Goal: Task Accomplishment & Management: Complete application form

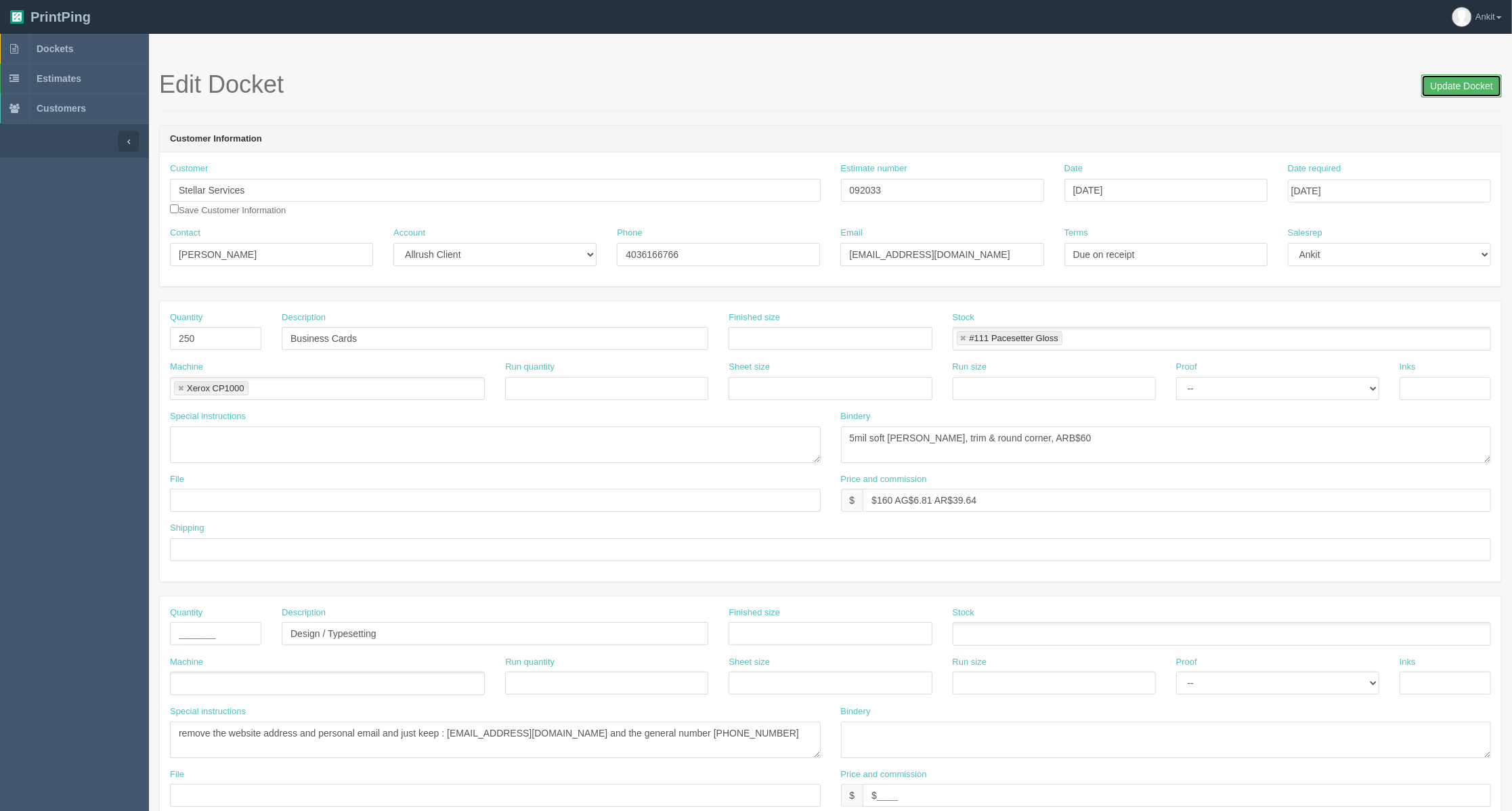
click at [1472, 77] on input "Update Docket" at bounding box center [1462, 86] width 81 height 23
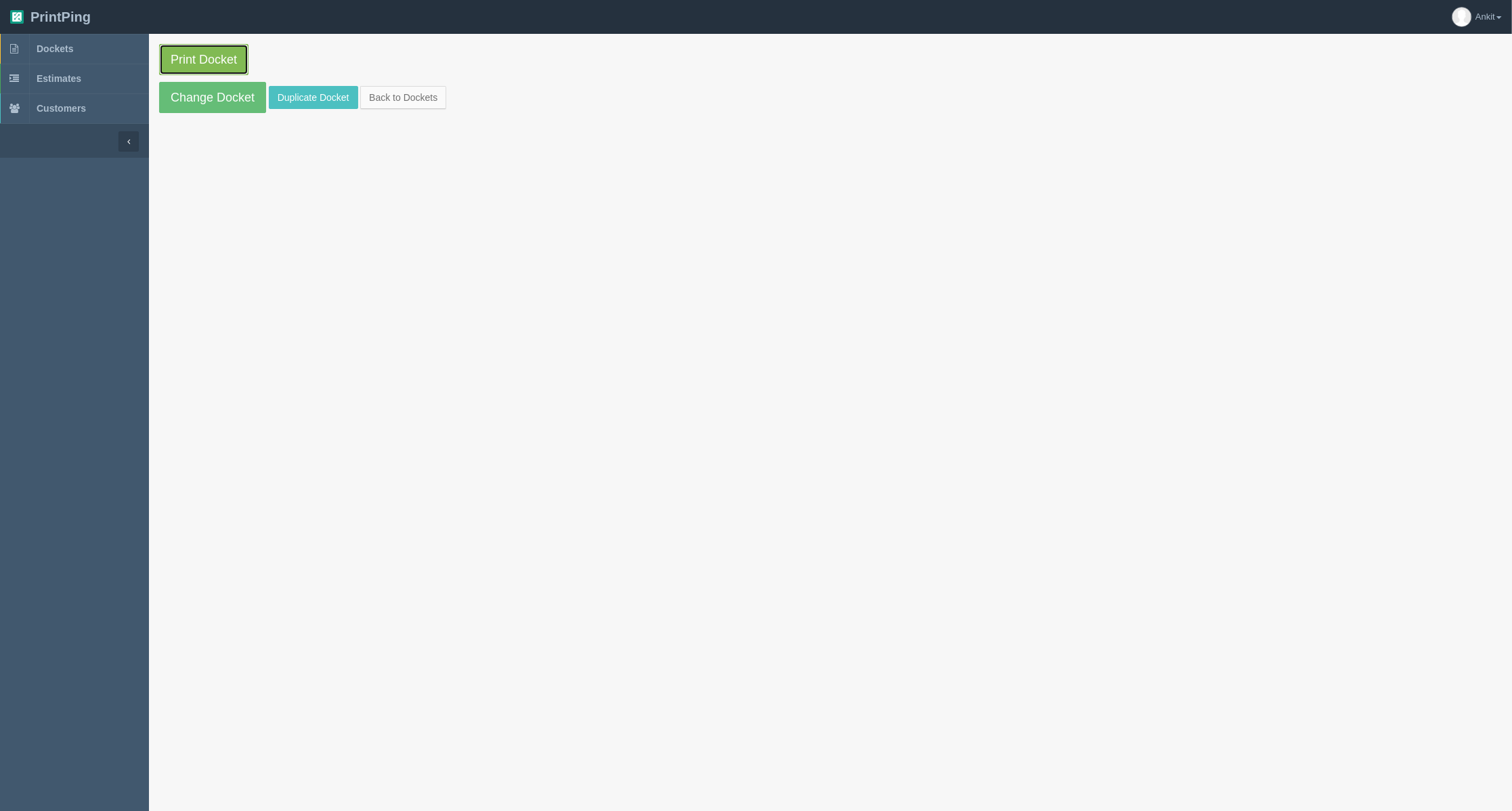
click at [214, 59] on link "Print Docket" at bounding box center [203, 60] width 89 height 31
click at [89, 46] on link "Dockets" at bounding box center [74, 48] width 149 height 30
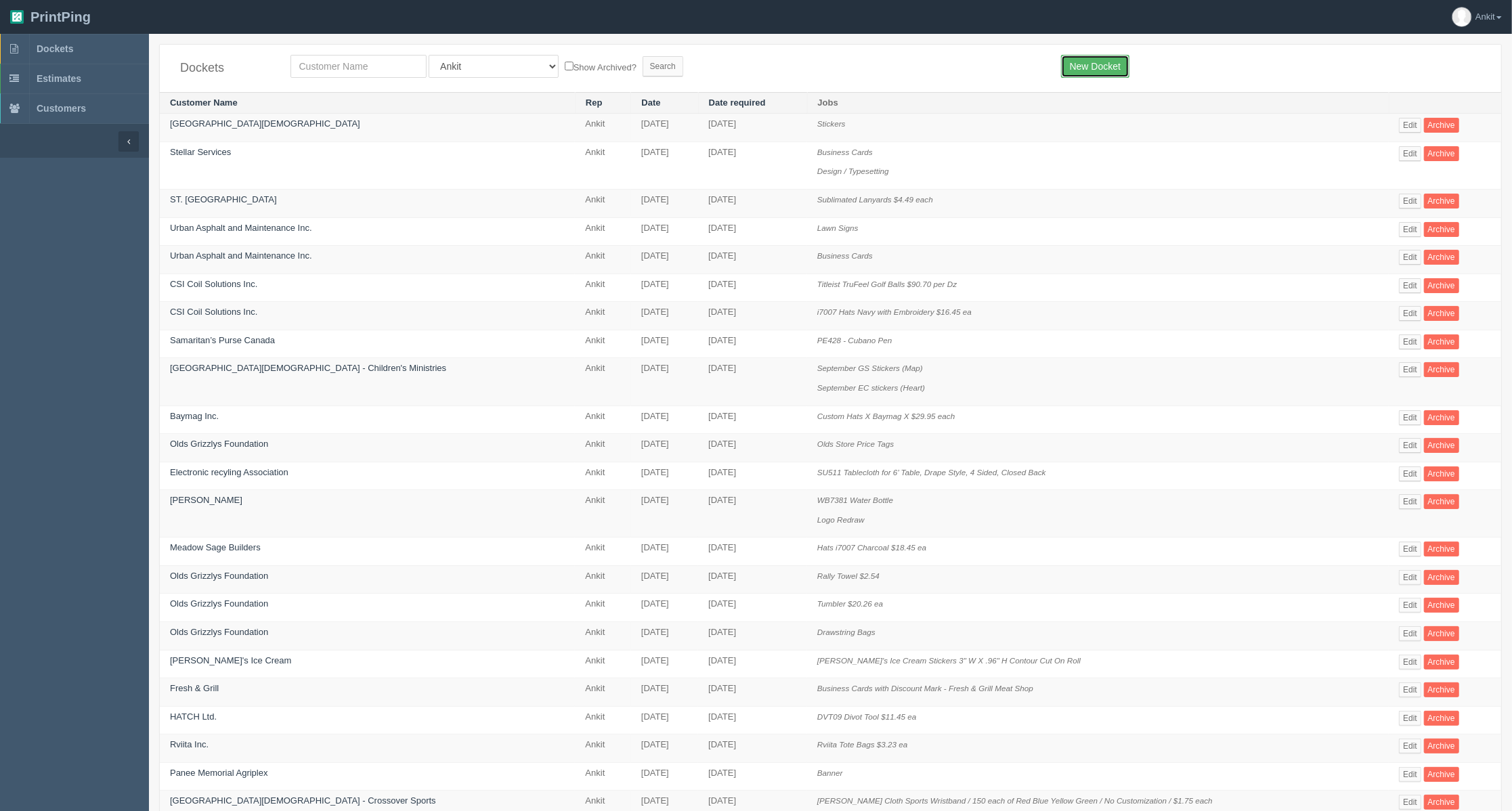
click at [1079, 65] on link "New Docket" at bounding box center [1095, 66] width 68 height 23
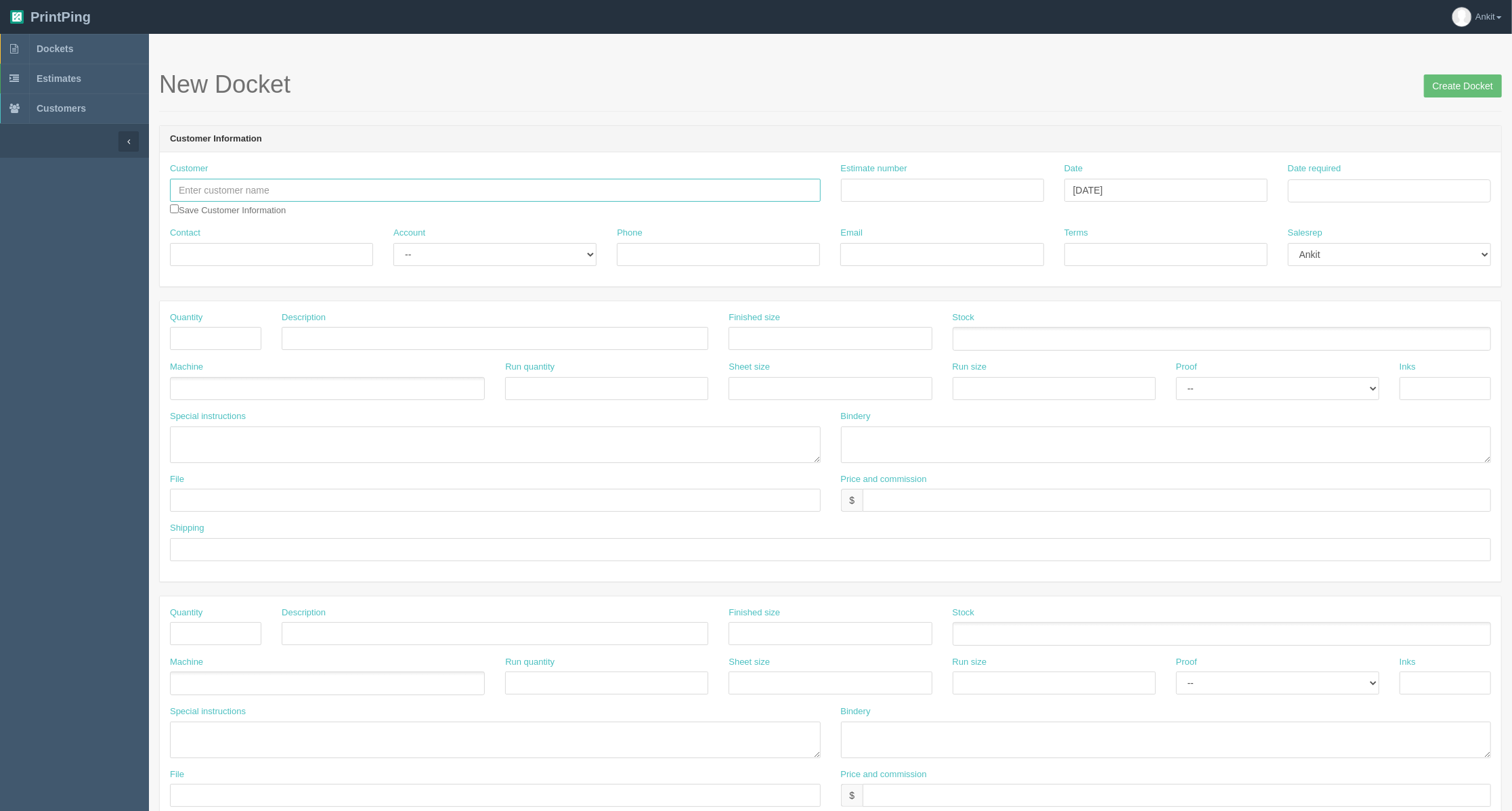
click at [344, 190] on input "text" at bounding box center [495, 190] width 651 height 23
type input "[GEOGRAPHIC_DATA]"
click at [175, 205] on input "checkbox" at bounding box center [174, 209] width 9 height 9
checkbox input "true"
click at [193, 258] on input "Contact" at bounding box center [271, 255] width 203 height 23
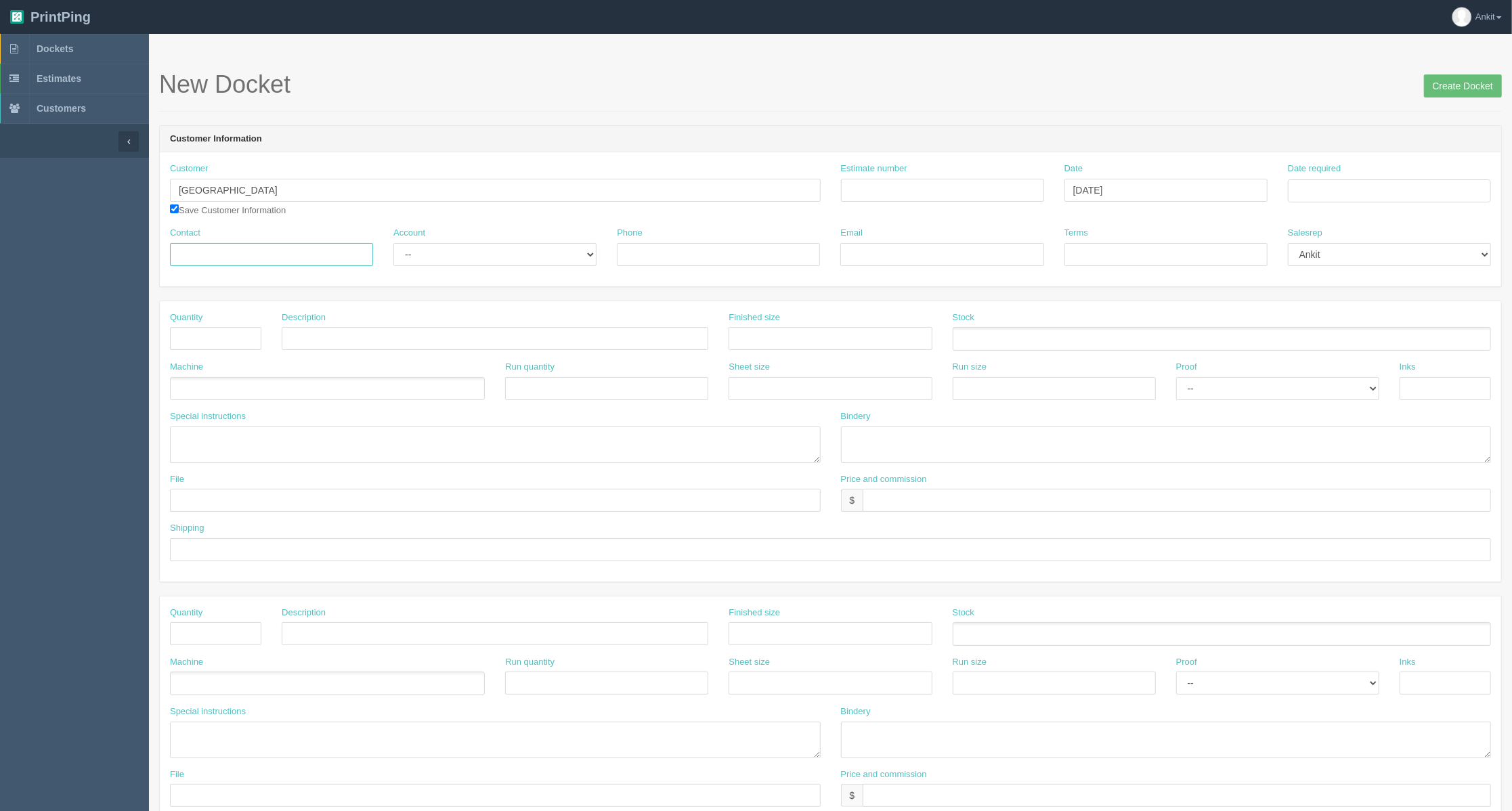
paste input "kaite.saparco@nmc.ca"
click at [345, 243] on input "kaite.saparco@nmc.ca" at bounding box center [271, 255] width 203 height 23
drag, startPoint x: 337, startPoint y: 252, endPoint x: 112, endPoint y: 253, distance: 225.0
click at [112, 253] on section "Dockets Estimates Customers" at bounding box center [756, 631] width 1512 height 1196
paste input "Kaite Saparco"
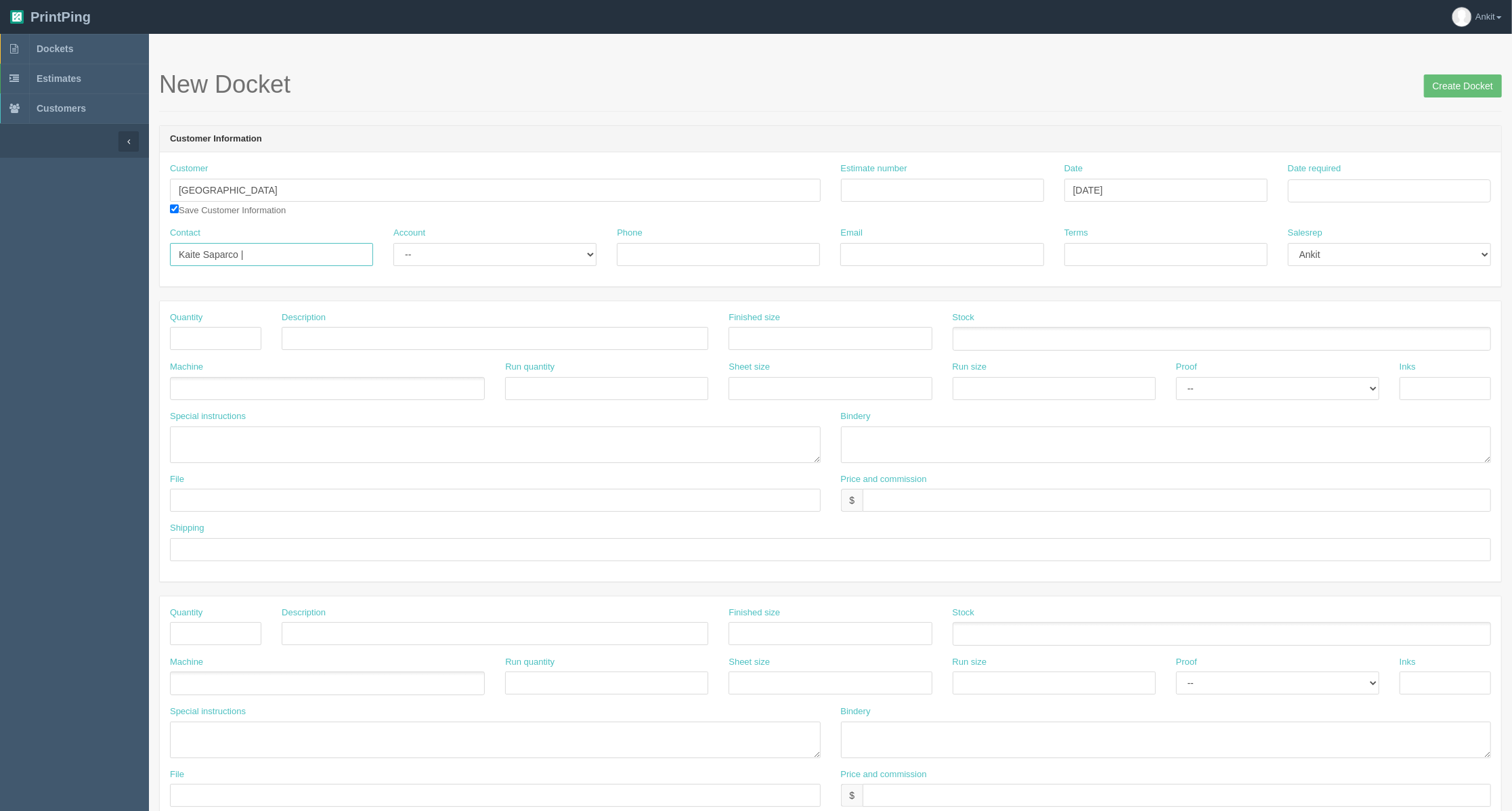
click at [271, 255] on input "Kaite Saparco |" at bounding box center [271, 255] width 203 height 23
paste input "Meaghan Lawrence"
type input "Kaite Saparco | Meaghan Lawrence"
click at [445, 255] on select "-- Existing Client Allrush Client Rep Client" at bounding box center [494, 255] width 203 height 23
select select "Allrush Client"
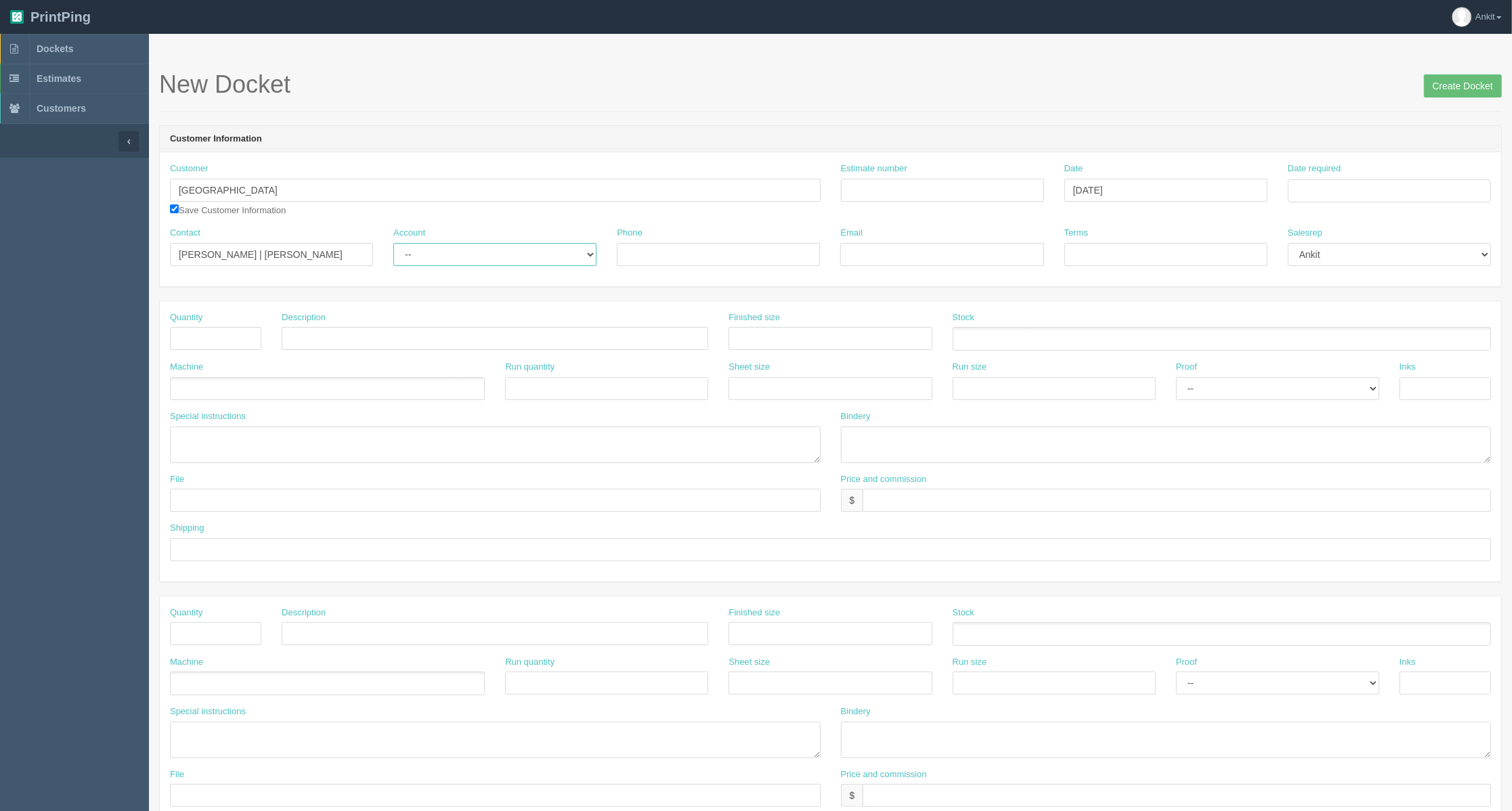
click at [393, 243] on select "-- Existing Client Allrush Client Rep Client" at bounding box center [494, 255] width 203 height 23
click at [651, 260] on input "Phone" at bounding box center [718, 255] width 203 height 23
paste input "403-543-5115"
type input "403-543-5115"
click at [895, 253] on input "Email" at bounding box center [942, 255] width 203 height 23
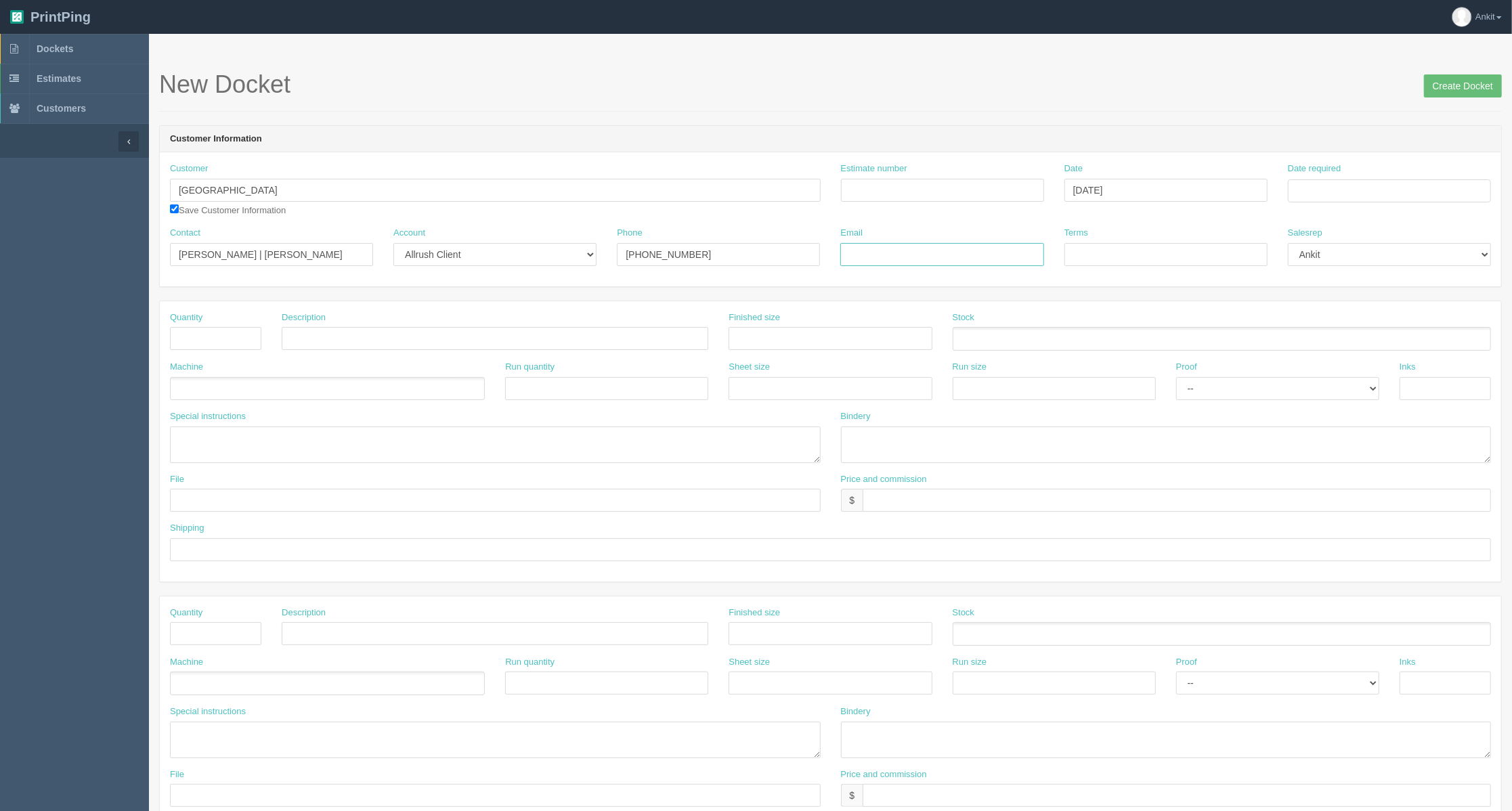
paste input "kaite.saparco@nmc.ca | meaghan.lawrence@nmc.ca"
type input "kaite.saparco@nmc.ca | meaghan.lawrence@nmc.ca"
click at [878, 182] on input "Estimate number" at bounding box center [942, 190] width 203 height 23
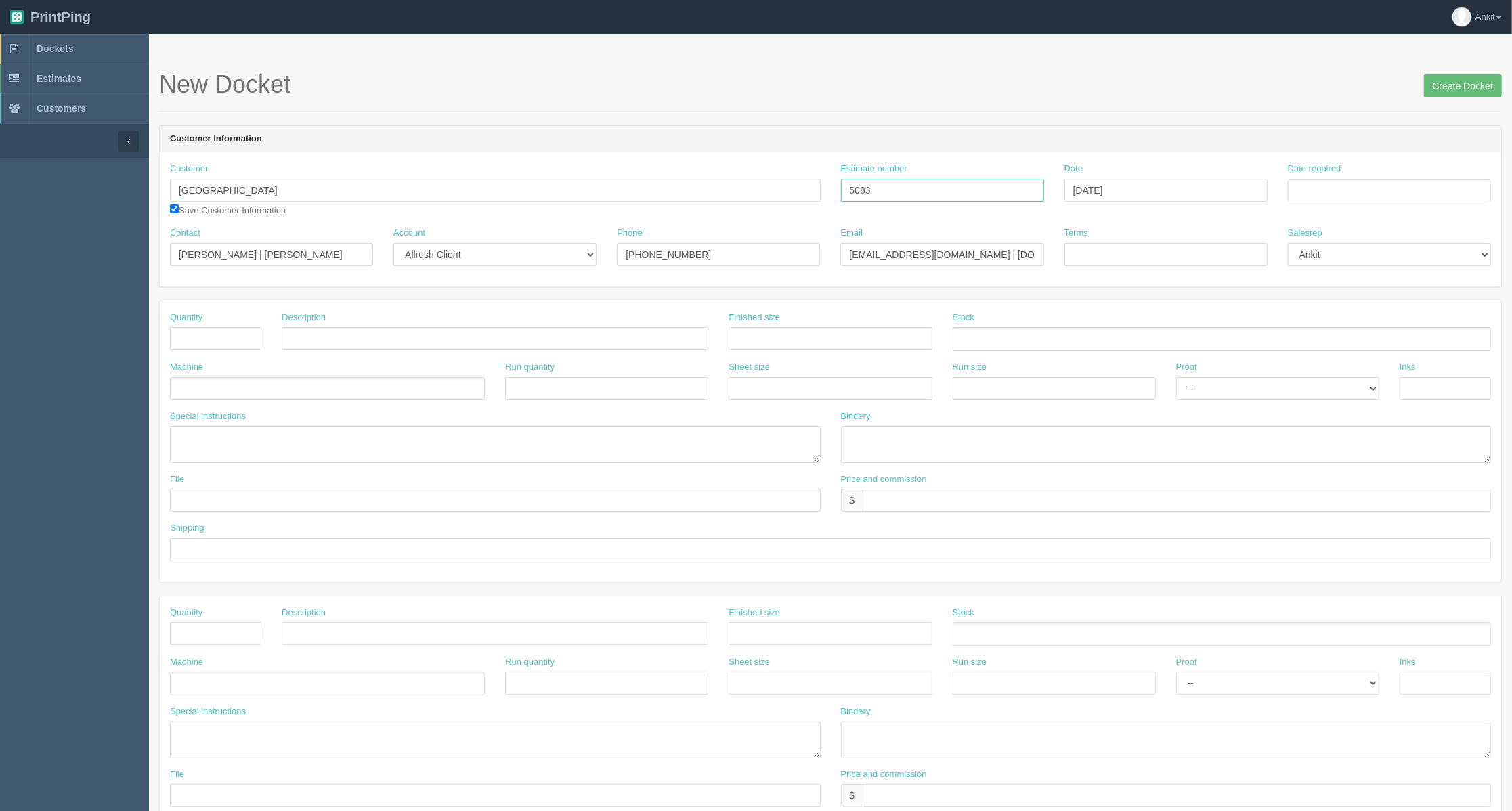
type input "5083"
click at [1126, 255] on input "Terms" at bounding box center [1166, 255] width 203 height 23
type input "COD %50 Deposit"
click at [223, 337] on input "text" at bounding box center [215, 339] width 91 height 23
type input "100"
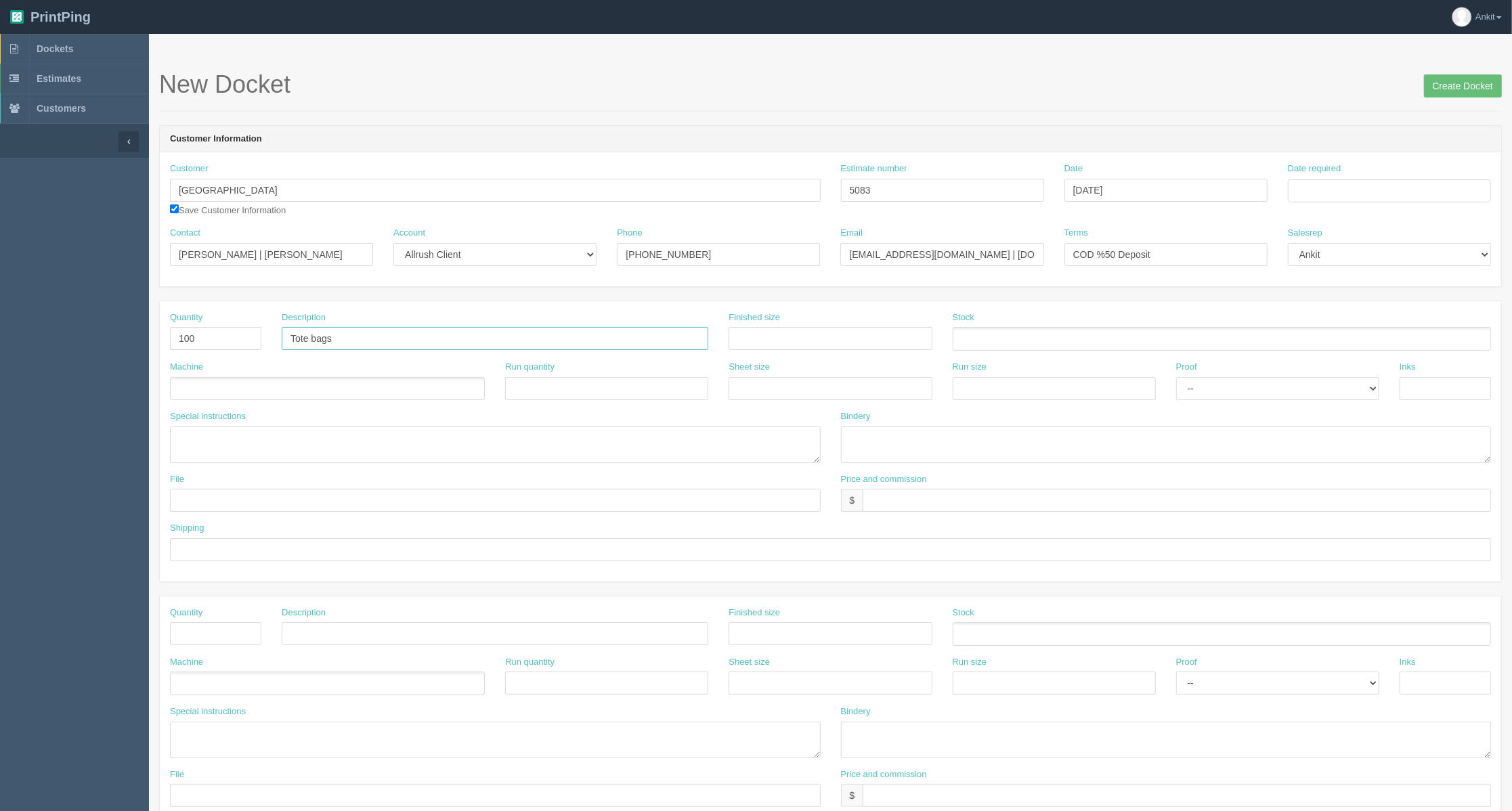
click at [342, 339] on input "Tote bags" at bounding box center [495, 339] width 427 height 23
drag, startPoint x: 347, startPoint y: 340, endPoint x: 288, endPoint y: 340, distance: 59.0
click at [288, 340] on input "Tote bags" at bounding box center [495, 339] width 427 height 23
type input "Cotton Canvas Tote Bag $4.49 ea"
click at [971, 512] on input "text" at bounding box center [1176, 500] width 628 height 23
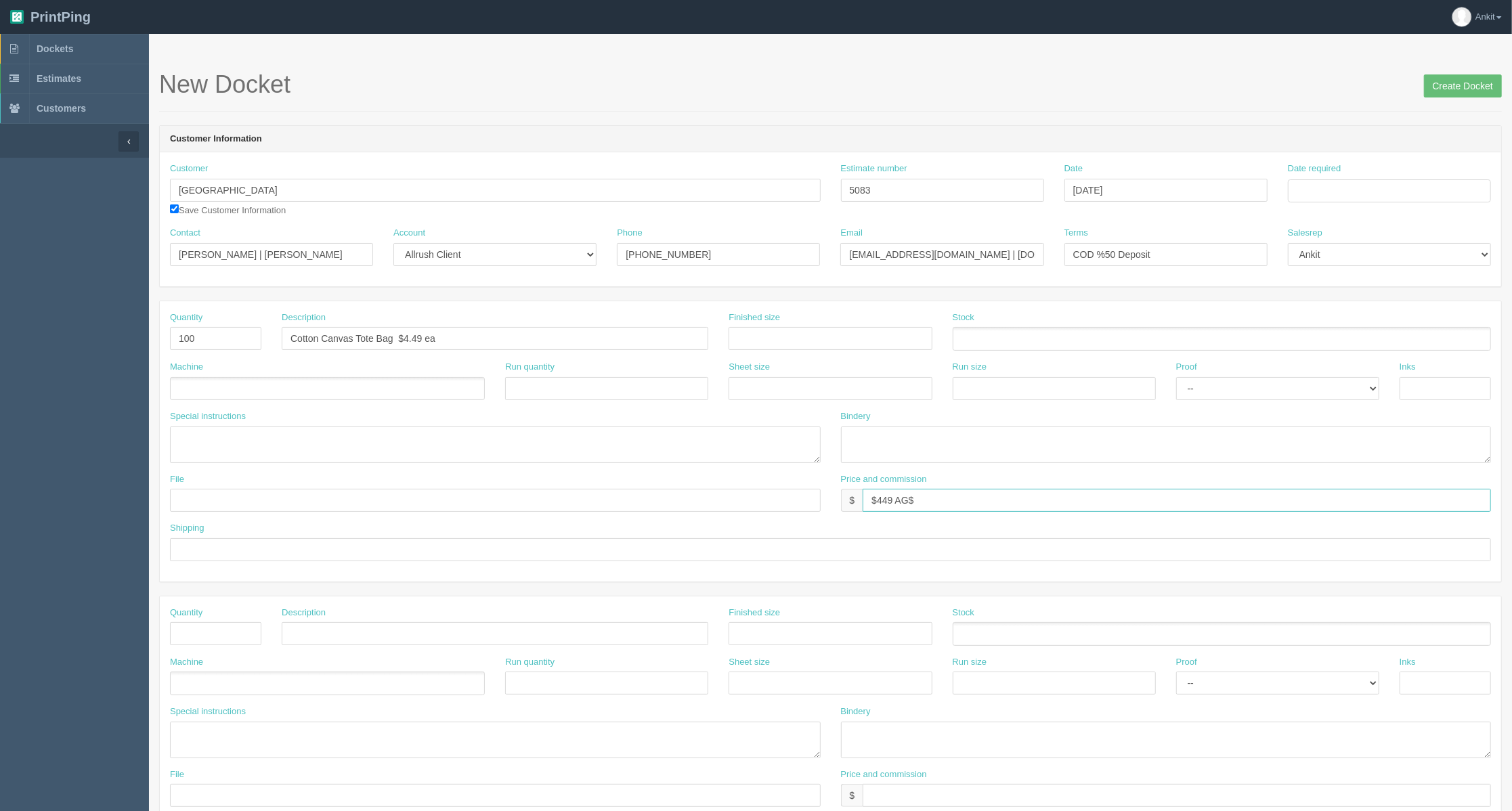
type input "$449 AG$"
click at [975, 196] on input "5083" at bounding box center [942, 190] width 203 height 23
click at [516, 288] on div "Customer Information Customer National Music Centre National Music Centr e Save…" at bounding box center [830, 206] width 1343 height 162
click at [1181, 258] on input "COD %50 Deposit" at bounding box center [1166, 255] width 203 height 23
paste input "235.72"
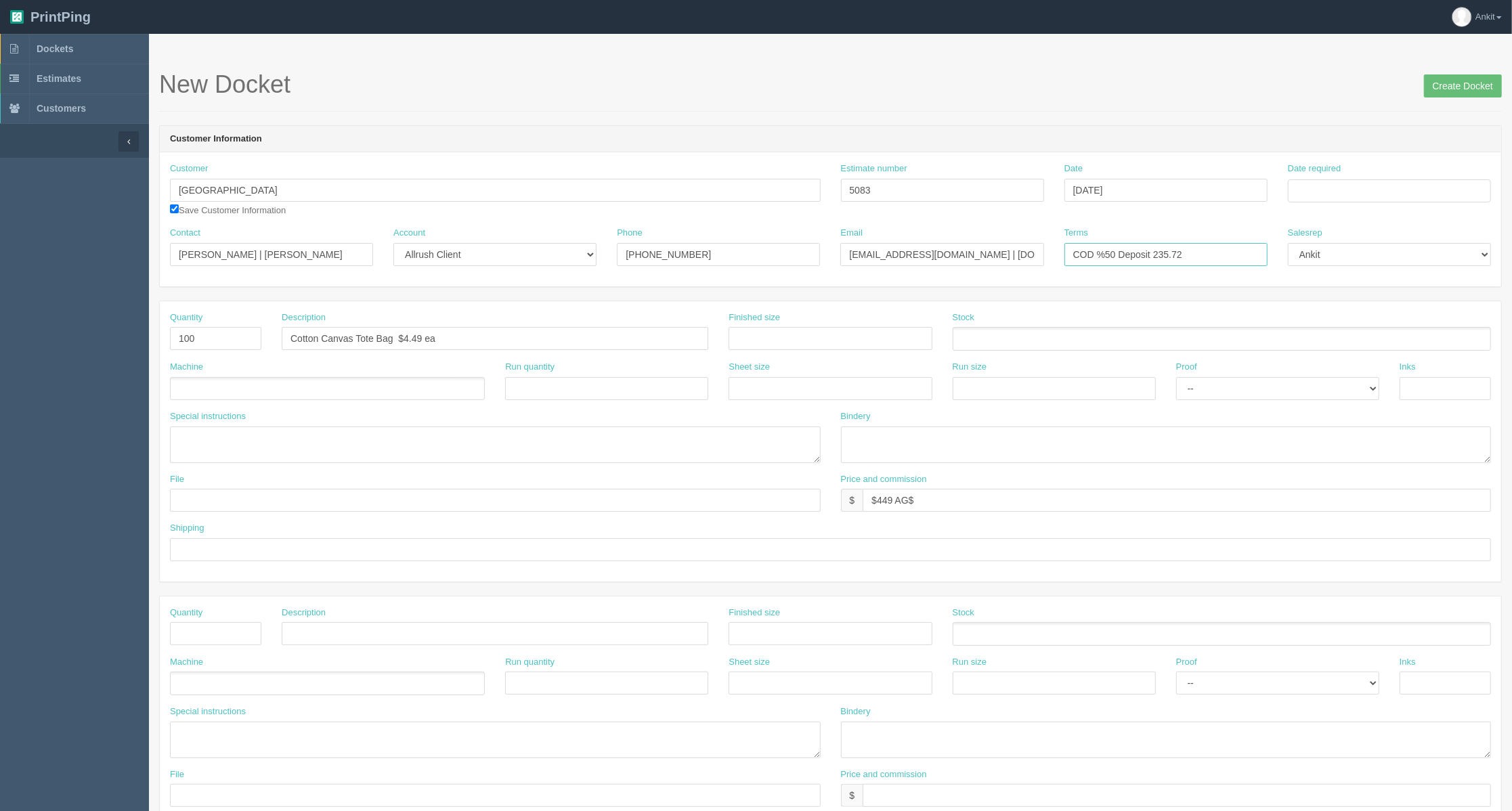
click at [1154, 250] on input "COD %50 Deposit 235.72" at bounding box center [1166, 255] width 203 height 23
type input "COD %50 Deposit $235.72"
click at [1317, 202] on input "Date required" at bounding box center [1389, 191] width 203 height 23
click at [1335, 218] on th "August 2025" at bounding box center [1355, 220] width 90 height 27
click at [1317, 412] on span "Sep" at bounding box center [1311, 415] width 32 height 37
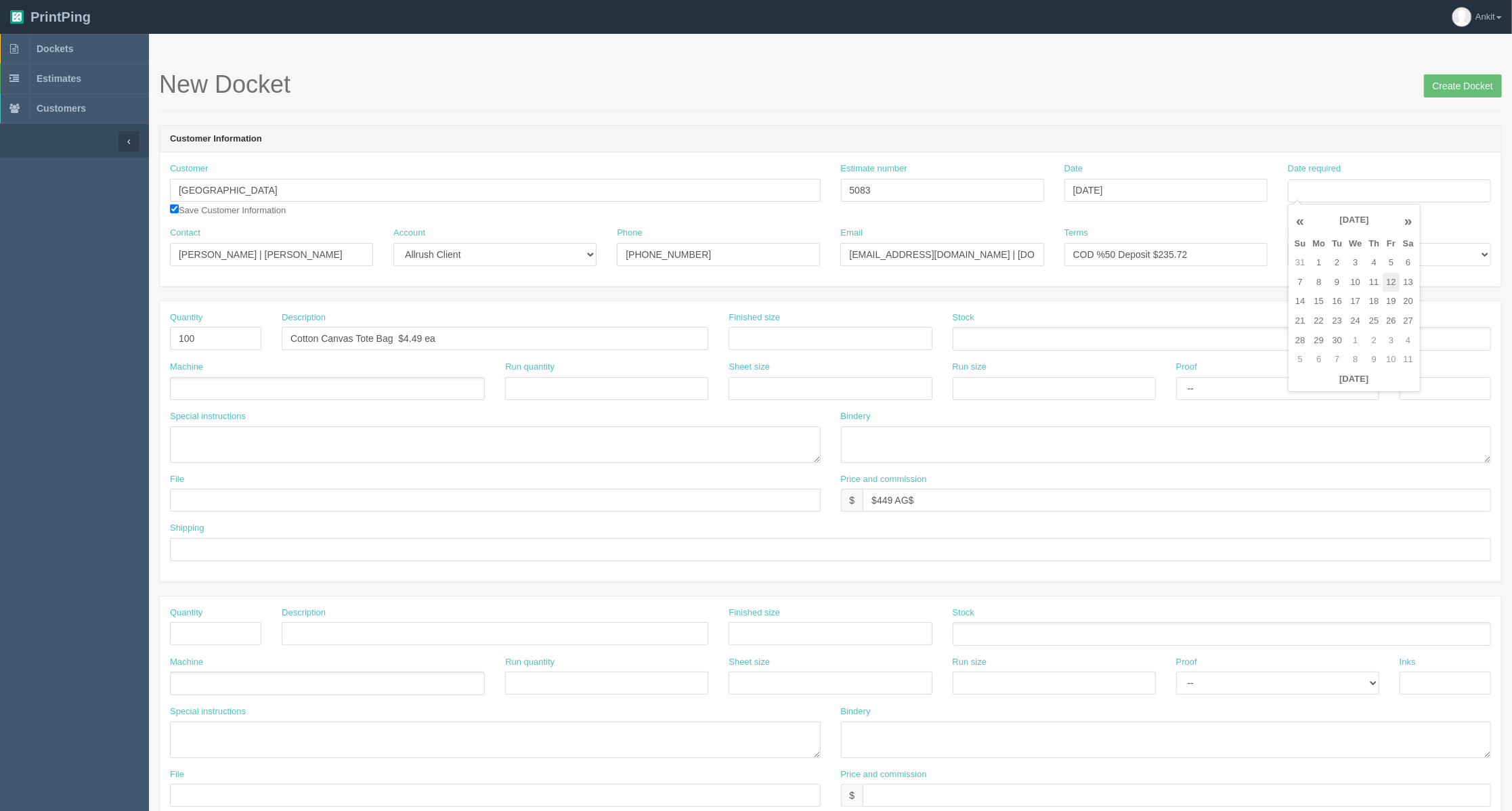
click at [1391, 282] on td "12" at bounding box center [1391, 283] width 16 height 19
type input "September 12, 2025"
click at [1198, 298] on form "New Docket Create Docket Customer Information Customer National Music Centre Na…" at bounding box center [830, 640] width 1343 height 1138
click at [265, 391] on ul at bounding box center [327, 389] width 315 height 24
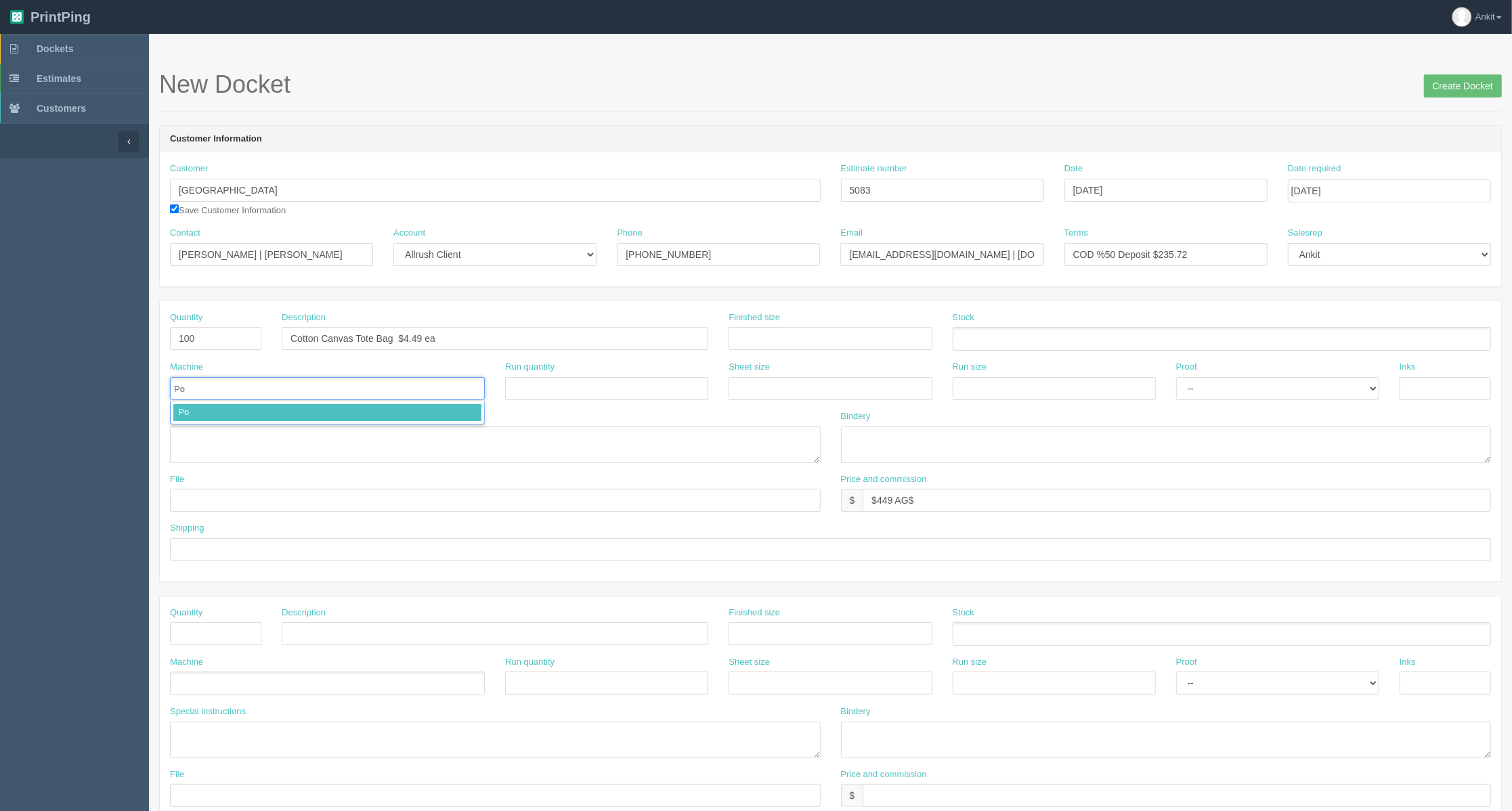
type input "P"
type input "Outsource"
click at [212, 440] on textarea at bounding box center [495, 445] width 651 height 37
click at [309, 440] on textarea "PO to Goldstar | Item" at bounding box center [495, 445] width 651 height 37
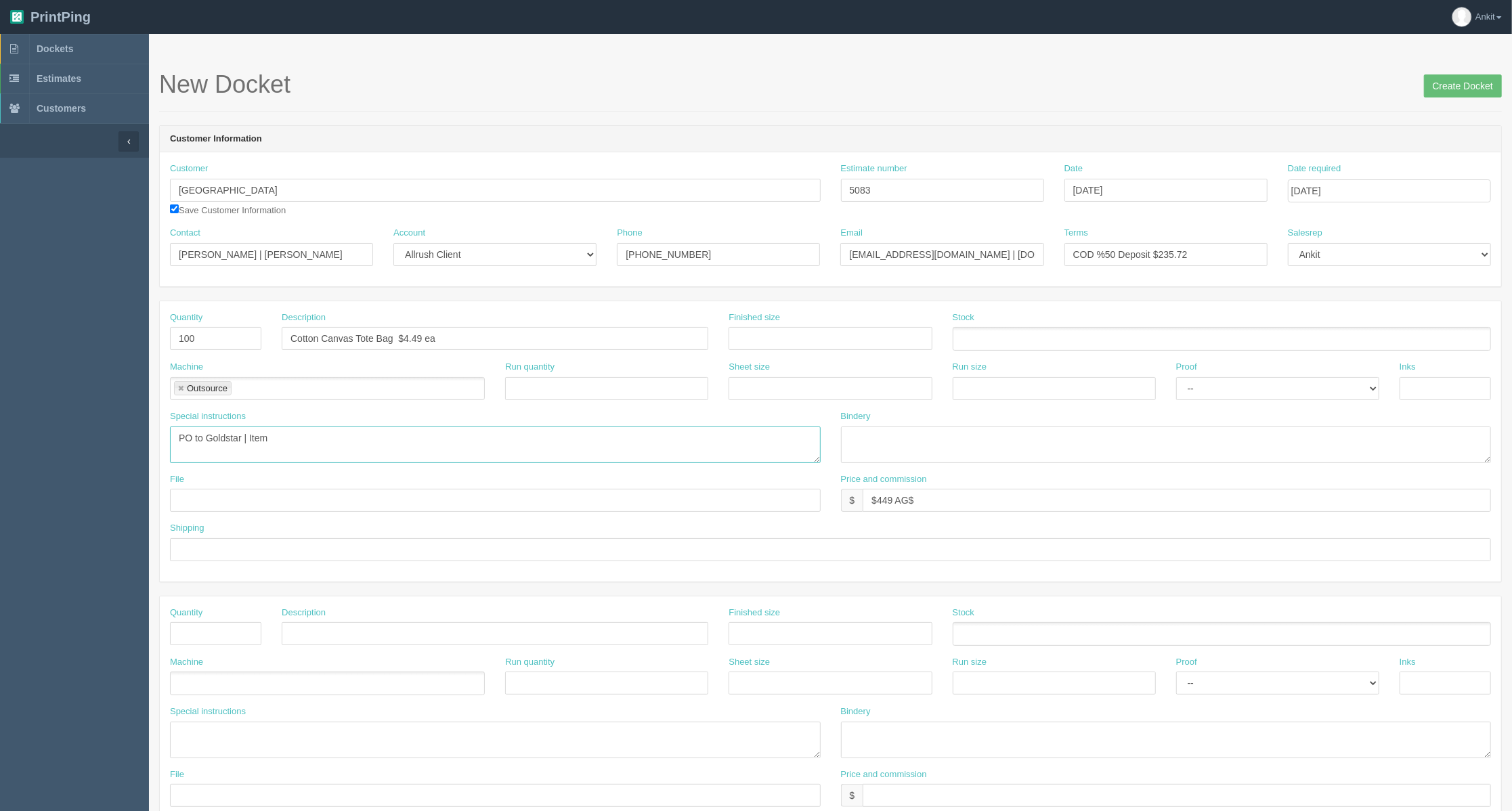
paste textarea "UGO"
click at [350, 451] on textarea "PO to Goldstar | Item UGO" at bounding box center [495, 445] width 651 height 37
paste textarea "Geo - 5 oz. Recycled Cotton Tote Bag"
click at [532, 435] on textarea "PO to Goldstar | SKU UGO | Geo - 5 oz. Recycled Cotton Tote Bag|" at bounding box center [495, 445] width 651 height 37
click at [592, 429] on textarea "PO to Goldstar | SKU UGO | Geo - 5 oz. Recycled Cotton Tote Bag | Screen print …" at bounding box center [495, 445] width 651 height 37
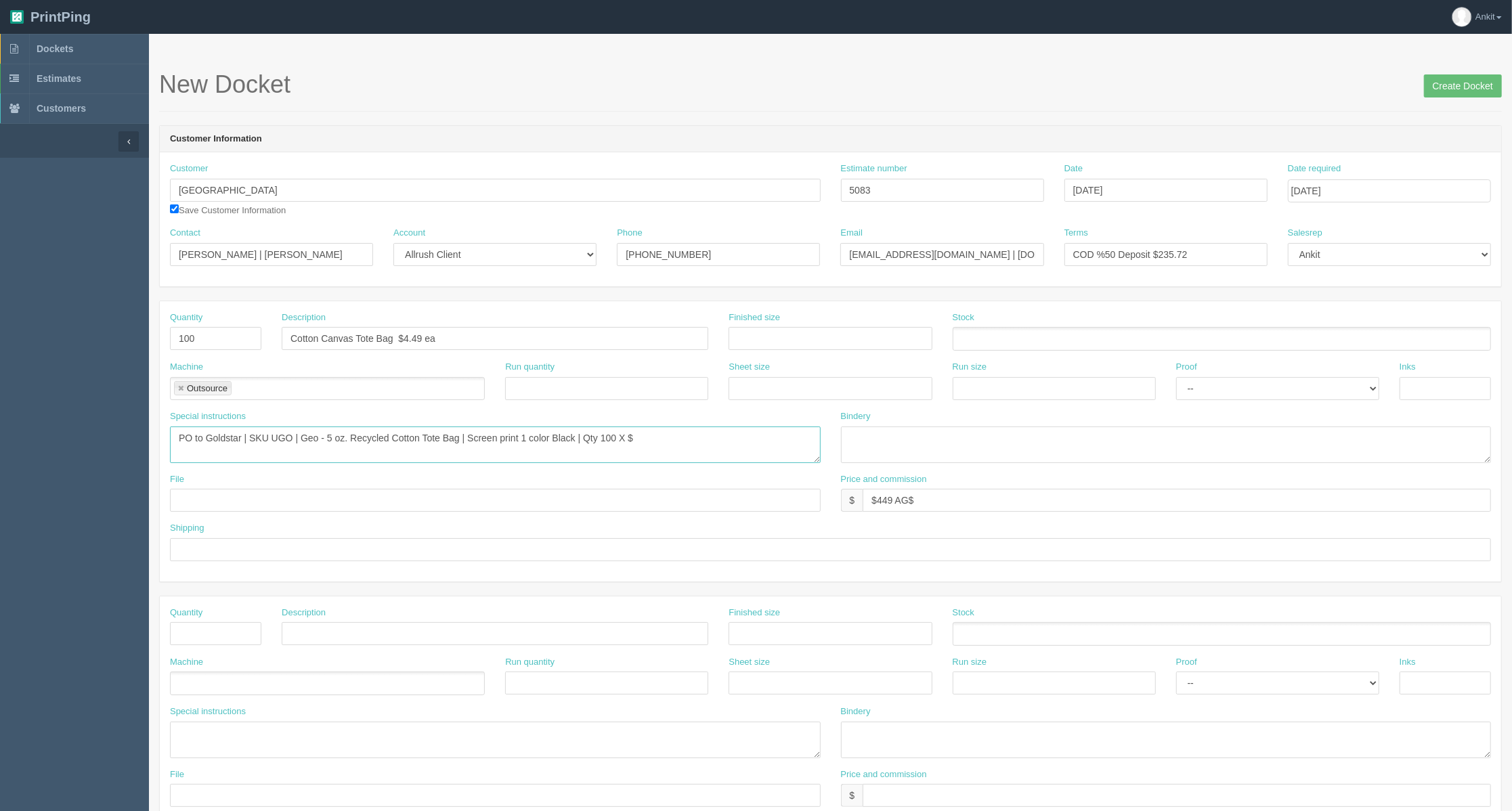
click at [678, 441] on textarea "PO to Goldstar | SKU UGO | Geo - 5 oz. Recycled Cotton Tote Bag | Screen print …" at bounding box center [495, 445] width 651 height 37
click at [650, 437] on textarea "PO to Goldstar | SKU UGO | Geo - 5 oz. Recycled Cotton Tote Bag | Screen print …" at bounding box center [495, 445] width 651 height 37
click at [743, 442] on textarea "PO to Goldstar | SKU UGO | Geo - 5 oz. Recycled Cotton Tote Bag | Screen print …" at bounding box center [495, 445] width 651 height 37
type textarea "PO to Goldstar | SKU UGO | Geo - 5 oz. Recycled Cotton Tote Bag | Screen print …"
click at [952, 504] on input "$449 AG$" at bounding box center [1176, 500] width 628 height 23
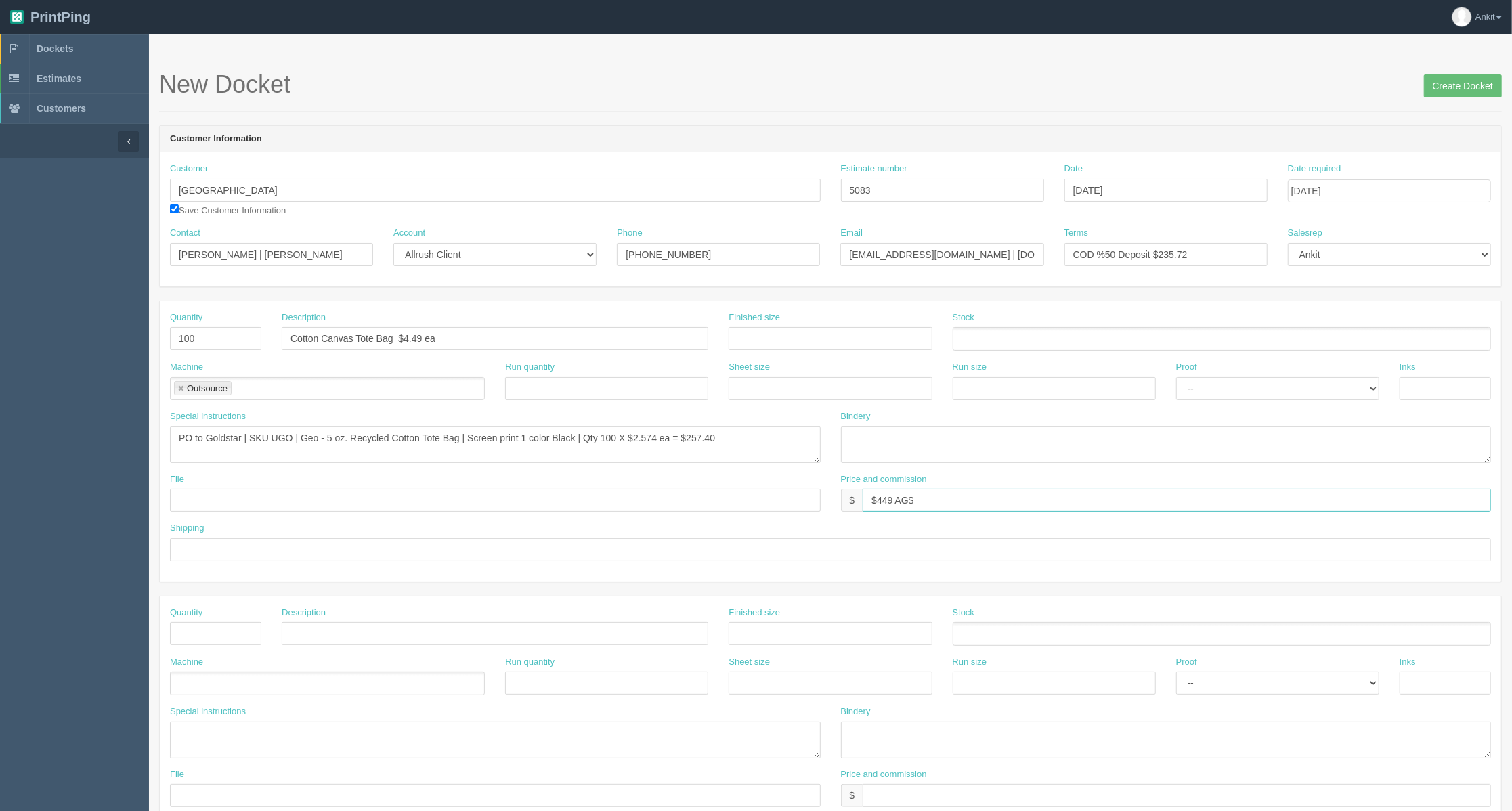
click at [954, 507] on input "$449 AG$" at bounding box center [1176, 500] width 628 height 23
type input "$449 AG$15.44 AR$109.14"
click at [442, 507] on input "text" at bounding box center [495, 500] width 651 height 23
type input "Files@AllRush"
click at [275, 550] on input "text" at bounding box center [831, 550] width 1322 height 23
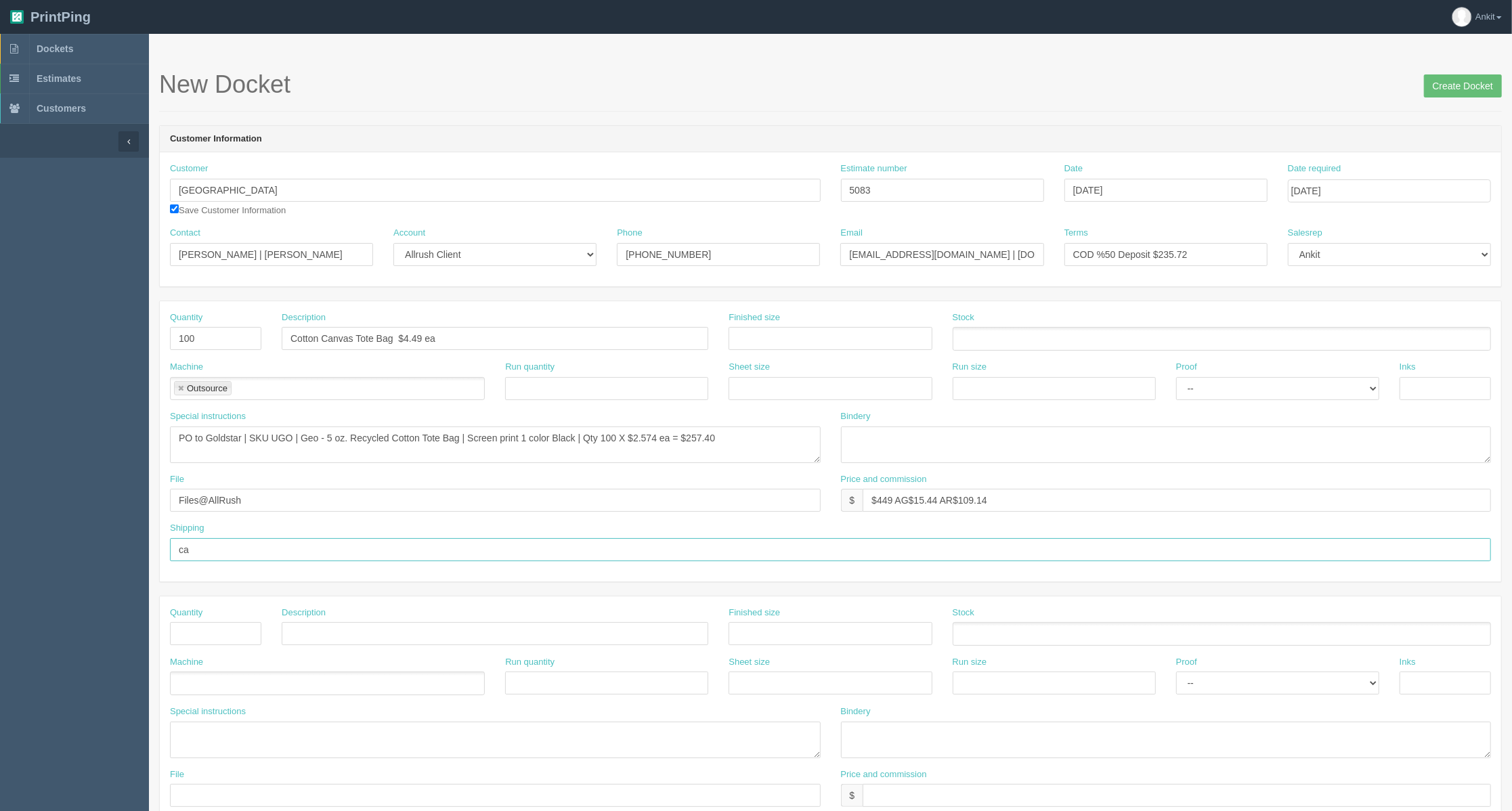
type input "c"
drag, startPoint x: 253, startPoint y: 514, endPoint x: 158, endPoint y: 507, distance: 95.3
click at [158, 507] on section "New Docket Create Docket Customer Information Customer National Music Centre Na…" at bounding box center [830, 631] width 1363 height 1196
type input "send to vendor"
click at [229, 541] on input "text" at bounding box center [831, 550] width 1322 height 23
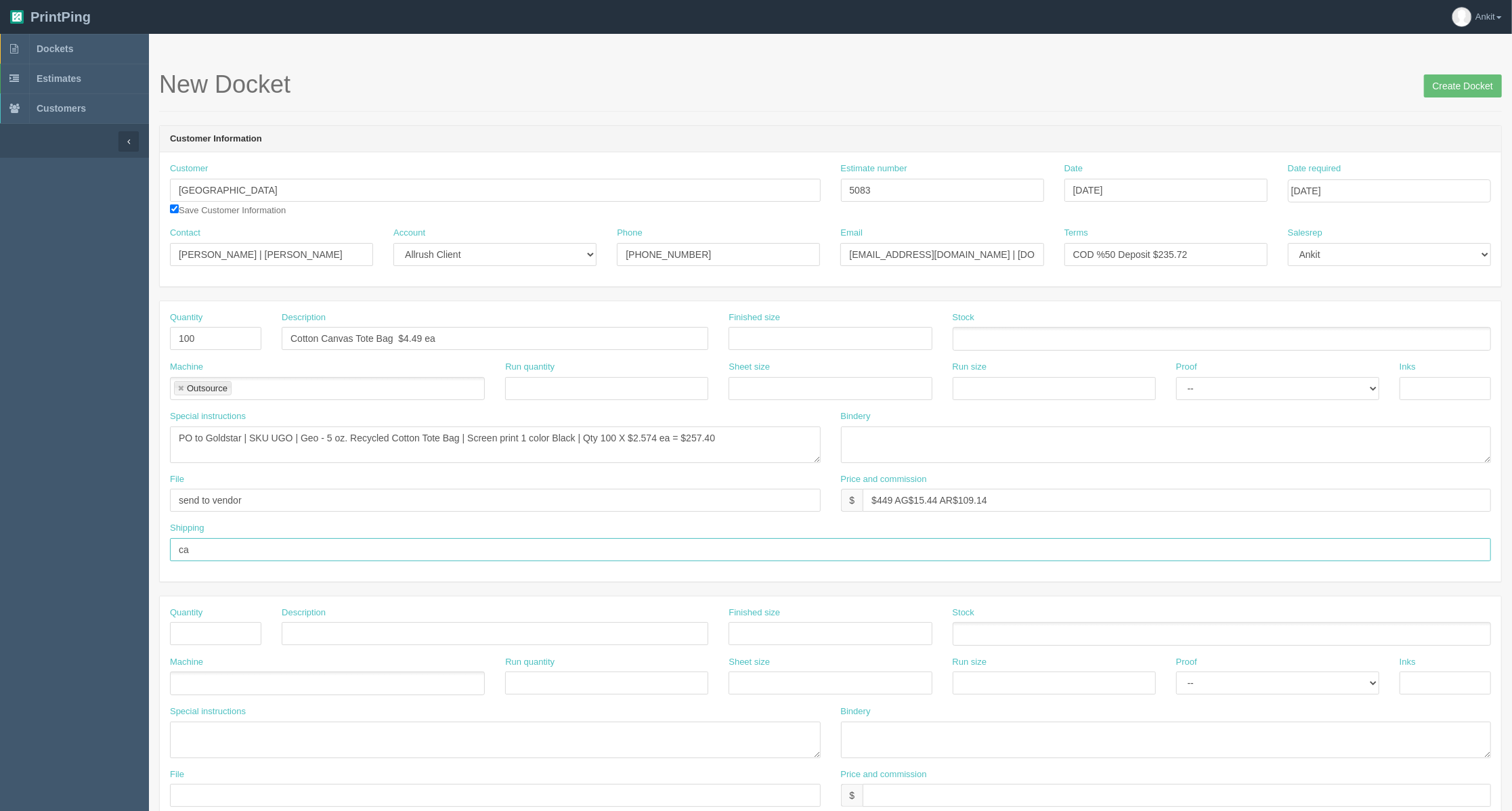
type input "c"
click at [620, 220] on div "Customer National Music Centre National Music Centr e Save Customer Information" at bounding box center [495, 194] width 671 height 64
click at [385, 548] on input "ship to client (charges included in teh cist)" at bounding box center [831, 550] width 1322 height 23
type input "ship to client (charges included in teh cost)"
click at [1445, 96] on input "Create Docket" at bounding box center [1463, 86] width 78 height 23
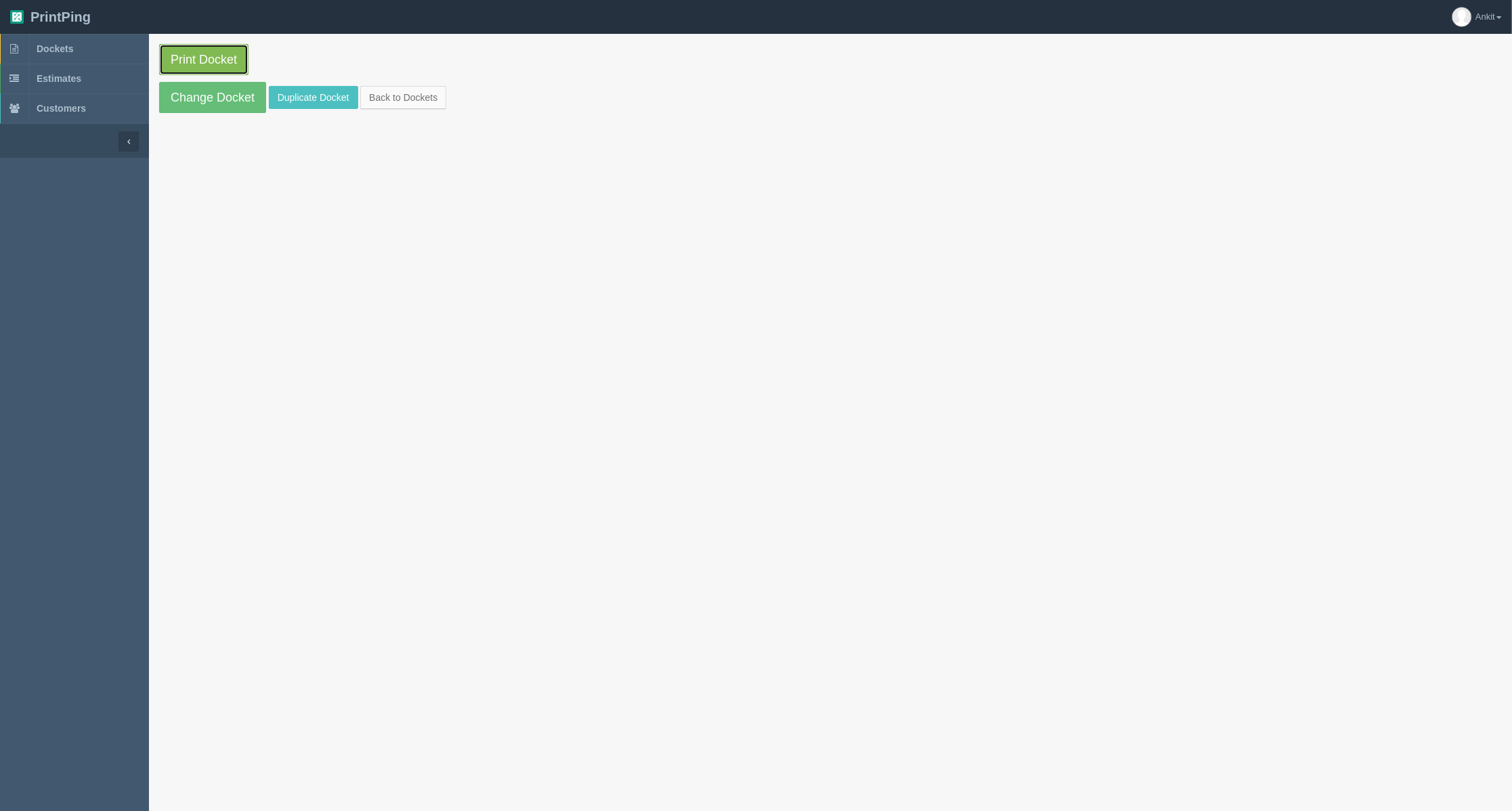
click at [214, 66] on link "Print Docket" at bounding box center [203, 60] width 89 height 31
click at [241, 95] on link "Change Docket" at bounding box center [212, 97] width 107 height 31
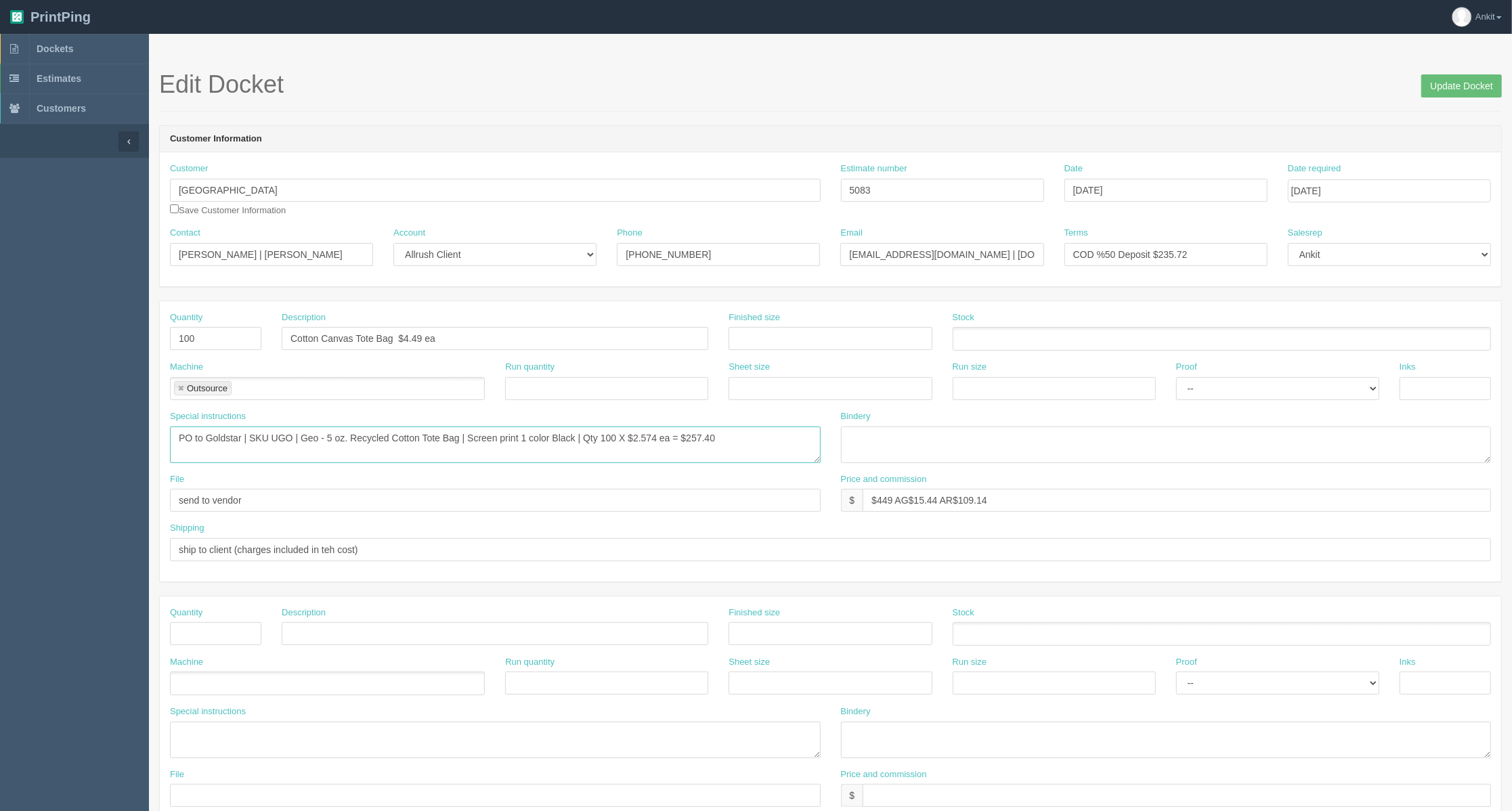
click at [468, 439] on textarea "PO to Goldstar | SKU UGO | Geo - 5 oz. Recycled Cotton Tote Bag | Screen print …" at bounding box center [495, 445] width 651 height 37
click at [568, 439] on textarea "PO to Goldstar | SKU UGO | Geo - 5 oz. Recycled Cotton Tote Bag | Screen print …" at bounding box center [495, 445] width 651 height 37
type textarea "PO to Goldstar | SKU UGO | Geo - 5 oz. Recycled Cotton Tote Bag | Color Natural…"
click at [1474, 83] on input "Update Docket" at bounding box center [1462, 86] width 81 height 23
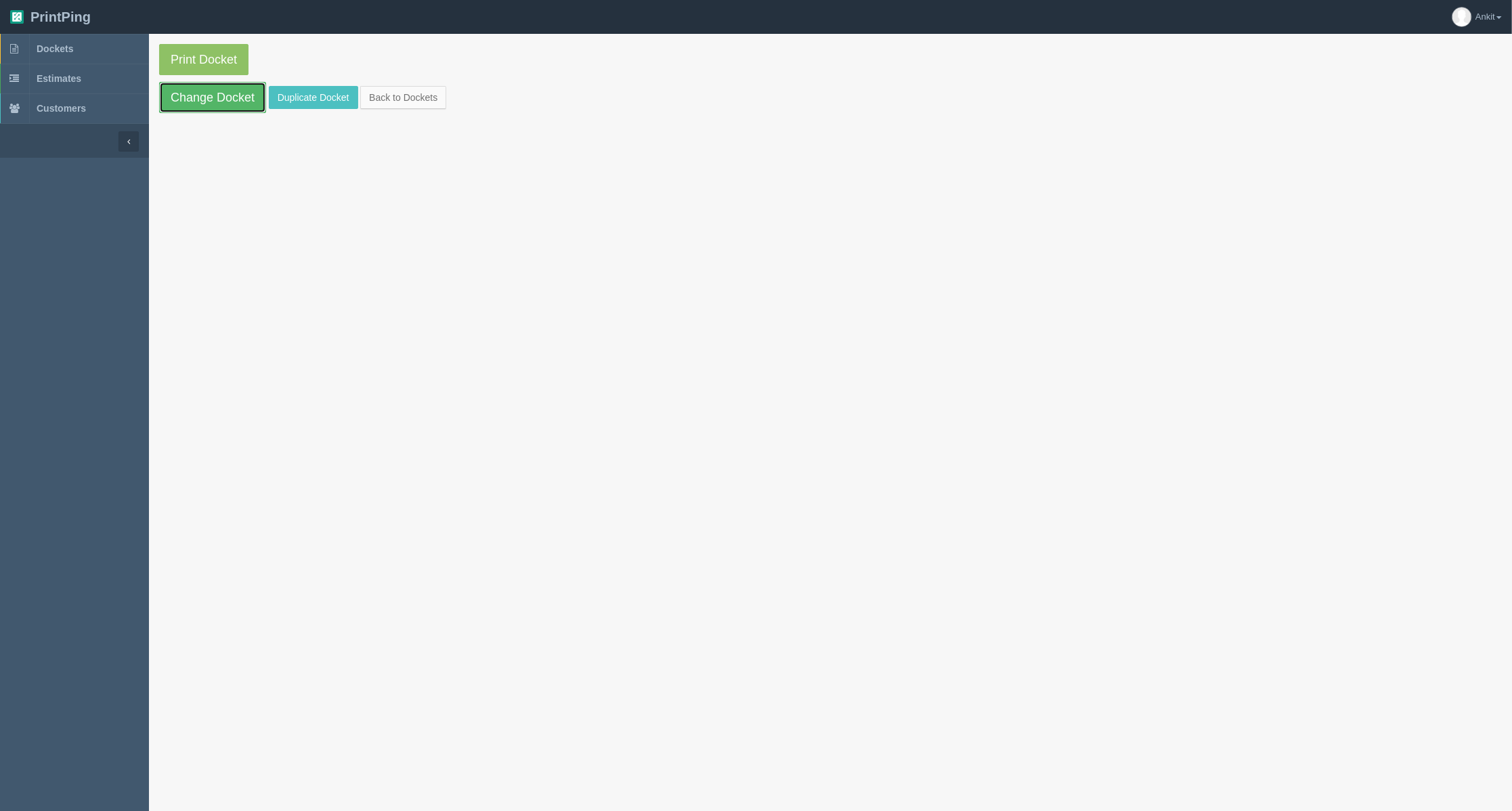
click at [192, 95] on link "Change Docket" at bounding box center [212, 97] width 107 height 31
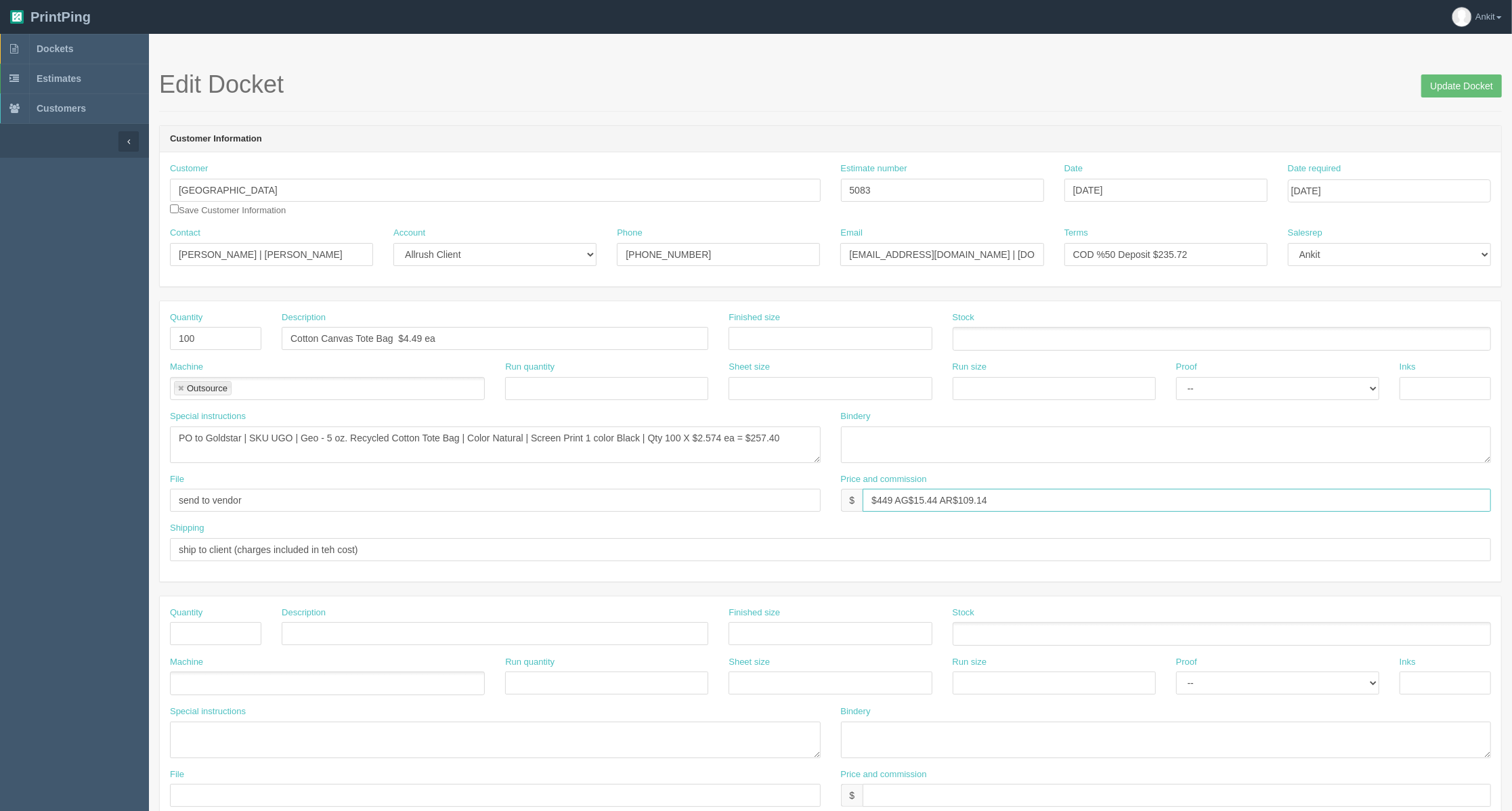
click at [1005, 507] on input "$449 AG$15.44 AR$109.14" at bounding box center [1176, 500] width 628 height 23
click at [1101, 502] on input "$449 AG$15.44 AR$1" at bounding box center [1176, 500] width 628 height 23
type input "$449 AG$15.44 AR$131.85"
click at [1474, 77] on input "Update Docket" at bounding box center [1462, 86] width 81 height 23
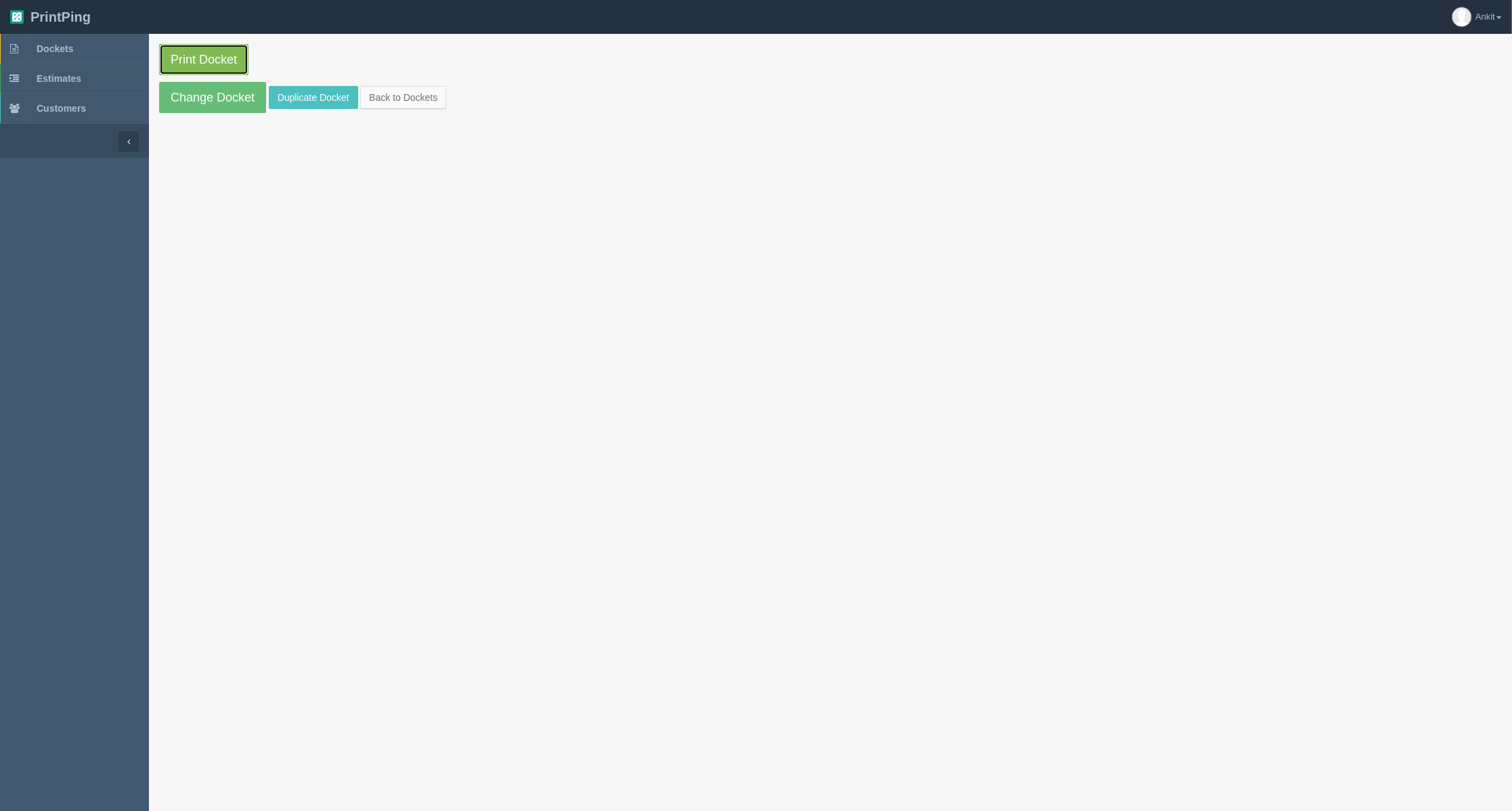
click at [210, 73] on link "Print Docket" at bounding box center [203, 60] width 89 height 31
click at [195, 104] on link "Change Docket" at bounding box center [212, 97] width 107 height 31
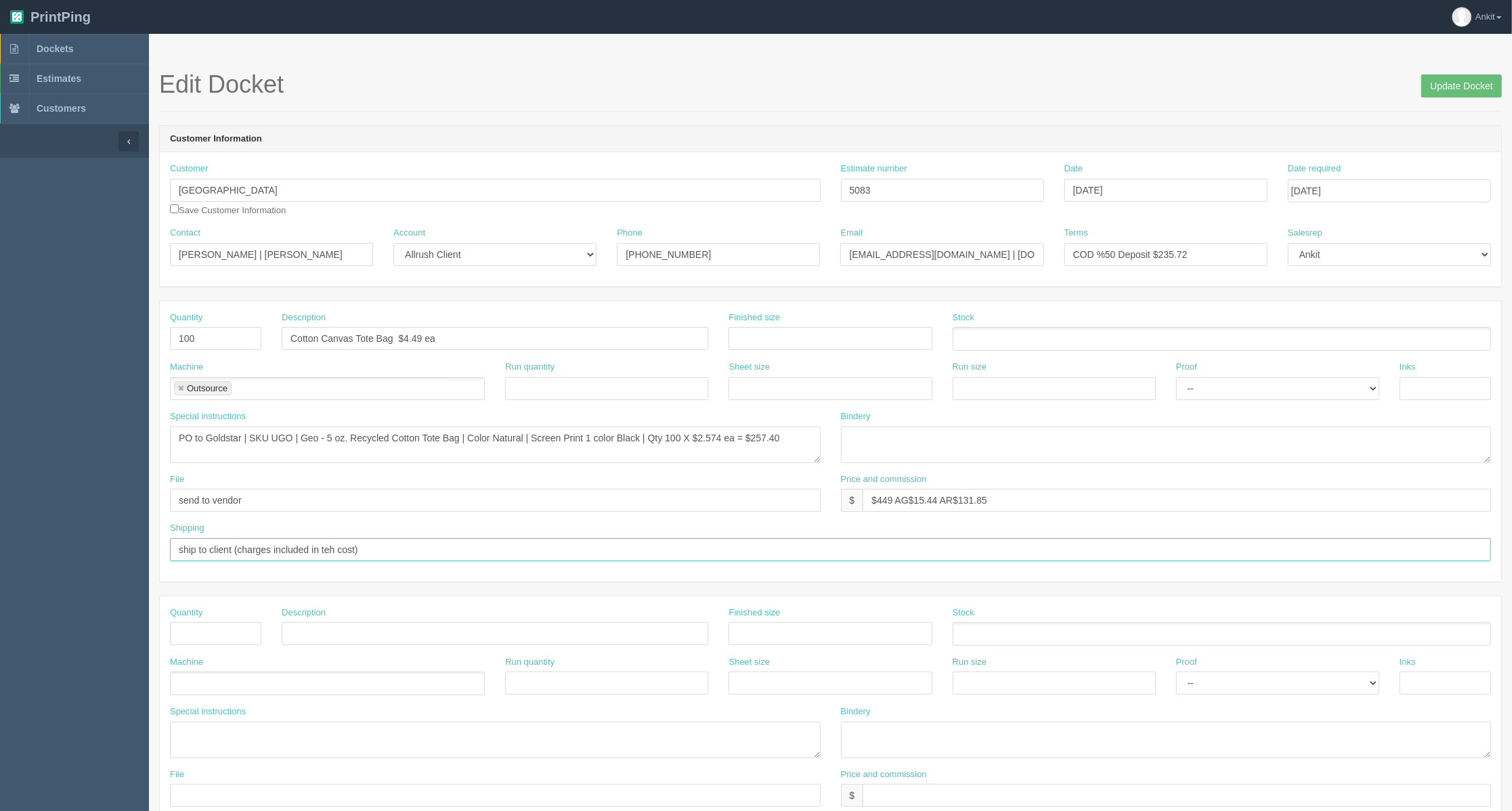
click at [416, 550] on input "ship to client (charges included in teh cost)" at bounding box center [831, 550] width 1322 height 23
type input "ship to client (charges included in the cost)"
click at [1468, 81] on input "Update Docket" at bounding box center [1462, 86] width 81 height 23
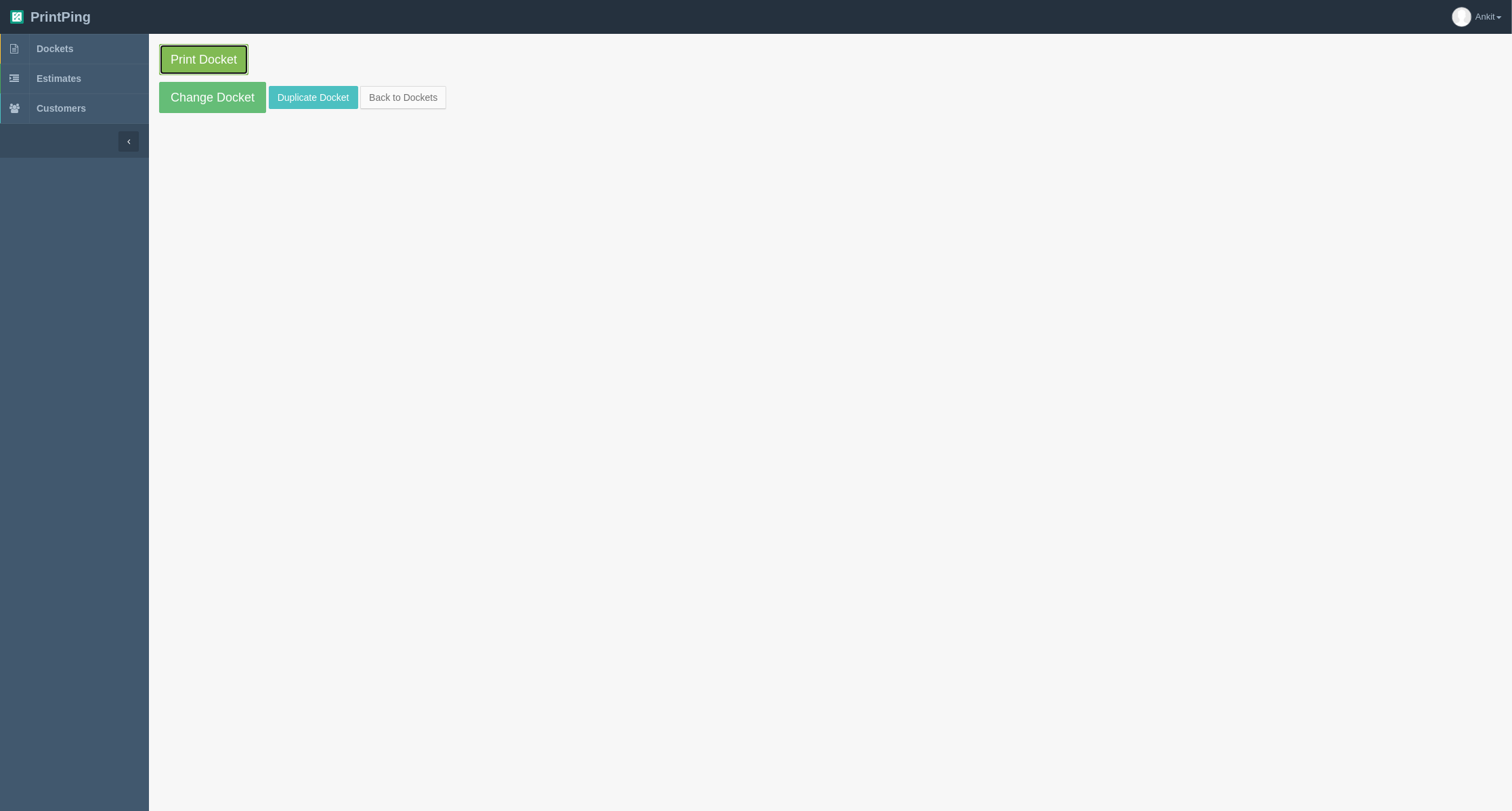
click at [189, 63] on link "Print Docket" at bounding box center [203, 60] width 89 height 31
click at [37, 47] on span "Dockets" at bounding box center [55, 48] width 37 height 11
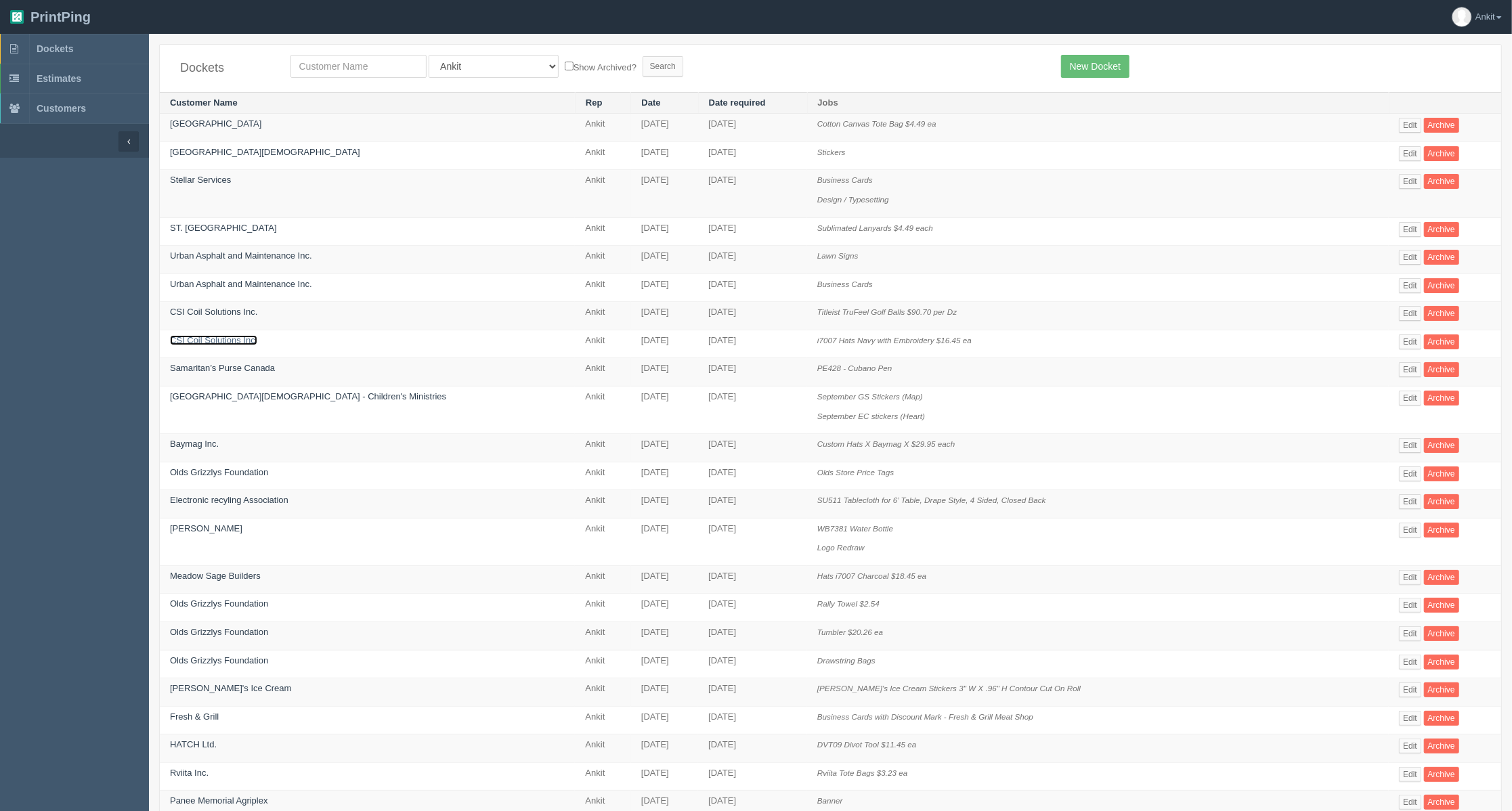
click at [215, 342] on link "CSI Coil Solutions Inc." at bounding box center [214, 340] width 88 height 11
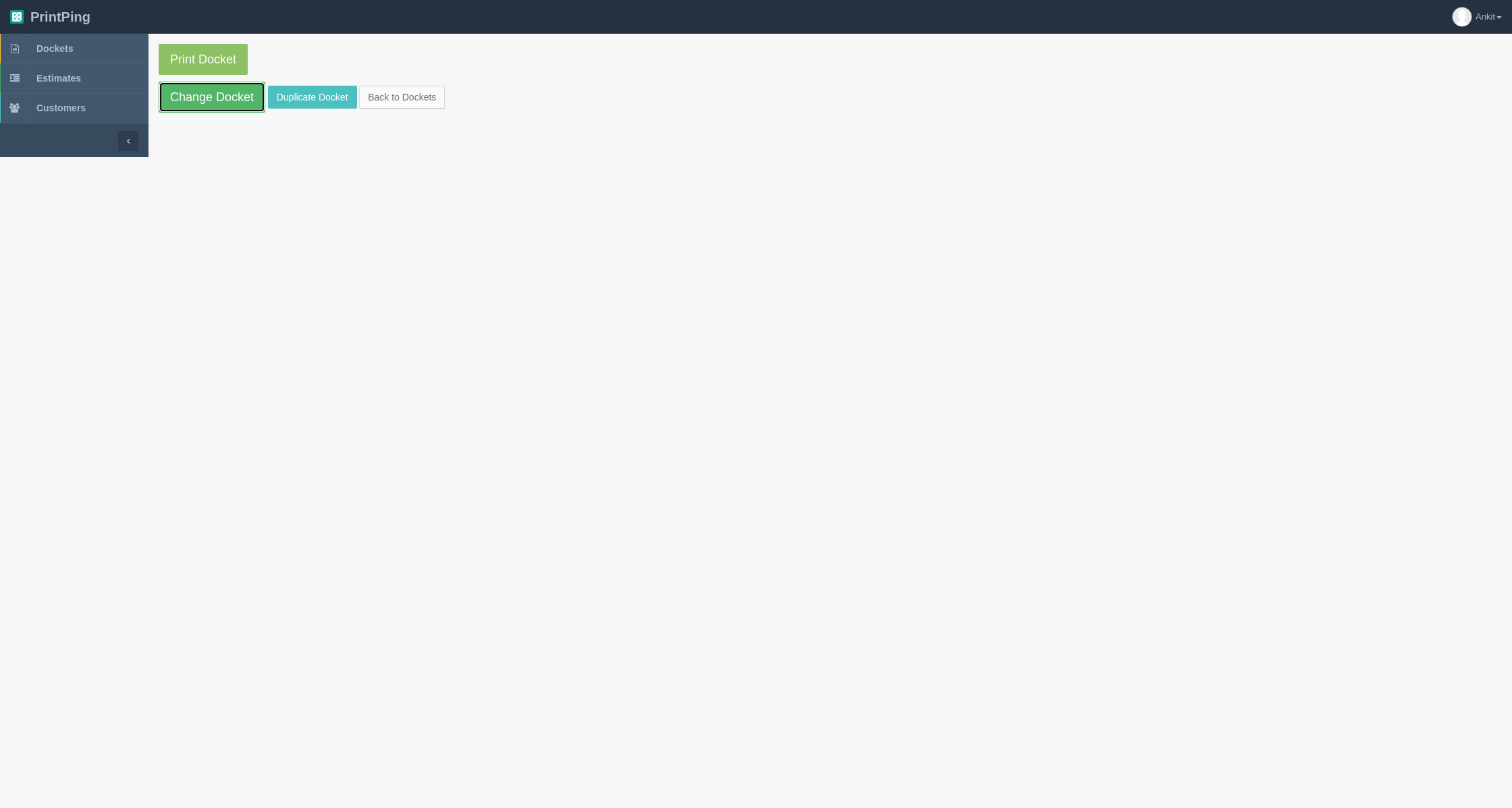
click at [224, 92] on link "Change Docket" at bounding box center [211, 97] width 106 height 31
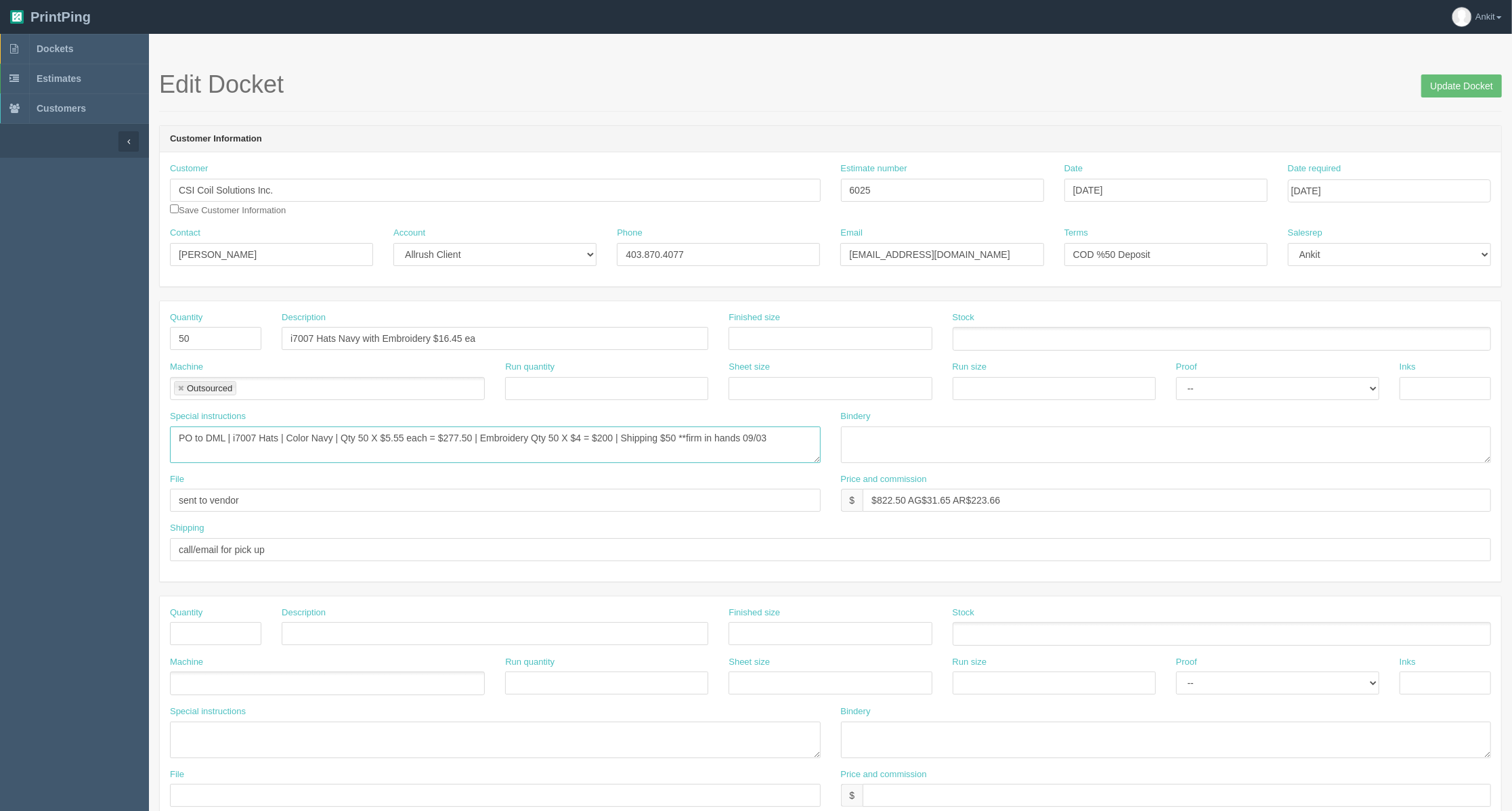
click at [676, 441] on textarea "PO to DML | i7007 Hats | Color Navy | Qty 50 X $5.55 each = $277.50 | Embroider…" at bounding box center [495, 445] width 651 height 37
type textarea "PO to DML | i7007 Hats | Color Navy | Qty 50 X $5.55 each = $277.50 | Embroider…"
drag, startPoint x: 1016, startPoint y: 505, endPoint x: 866, endPoint y: 504, distance: 150.0
click at [866, 504] on input "$822.50 AG$31.65 AR$223.66" at bounding box center [1176, 500] width 628 height 23
click at [510, 350] on input "i7007 Hats Navy with Embroidery $16.45 ea" at bounding box center [495, 339] width 427 height 23
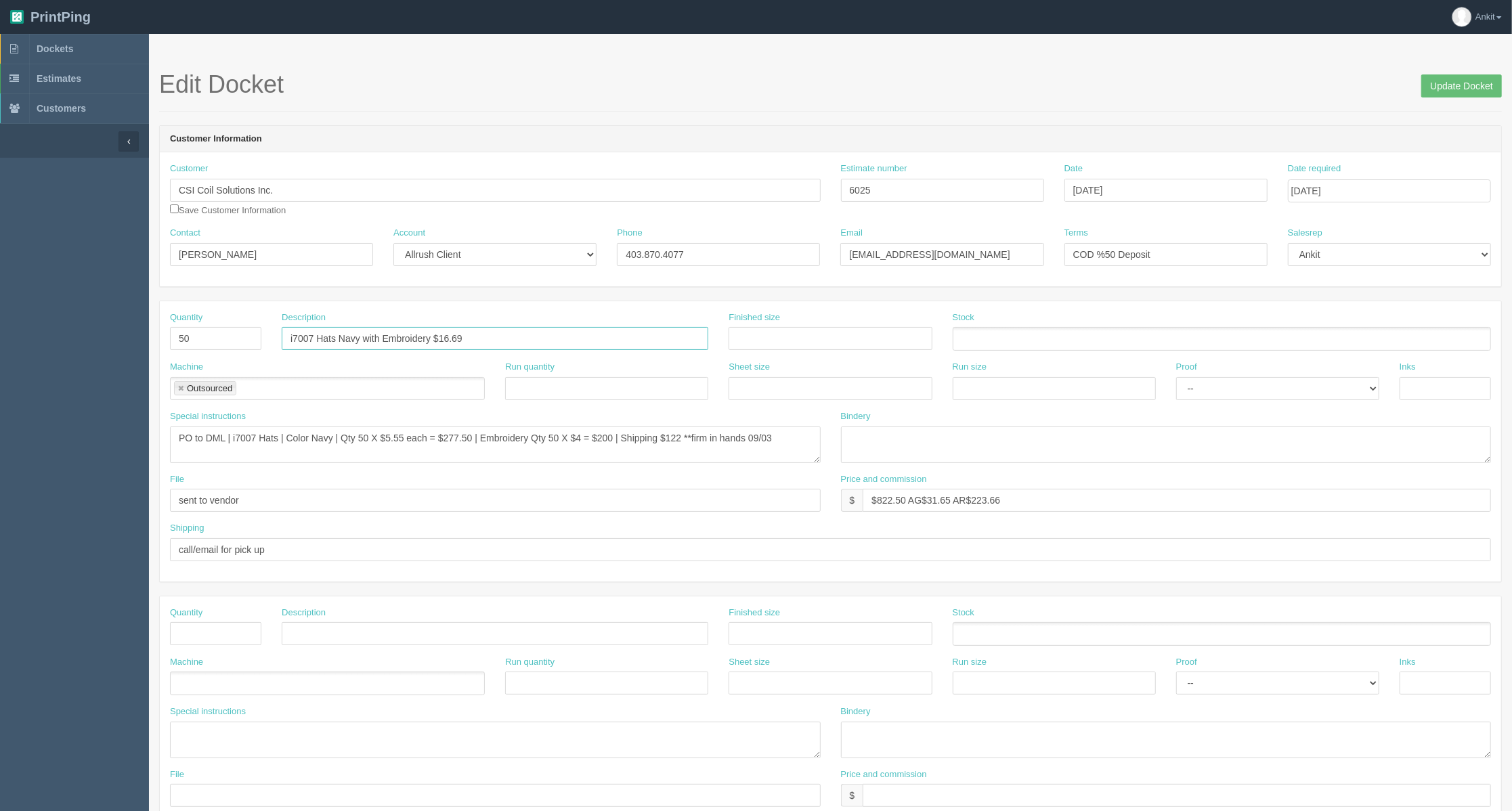
click at [448, 336] on input "i7007 Hats Navy with Embroidery $16.69" at bounding box center [495, 339] width 427 height 23
type input "i7007 Hats Navy with Embroidery $18.69"
drag, startPoint x: 1017, startPoint y: 500, endPoint x: 688, endPoint y: 504, distance: 329.0
click at [688, 504] on div "File sent to vendor Price and commission $ $822.50 AG$31.65 AR$223.66" at bounding box center [830, 497] width 1342 height 49
click at [932, 512] on input "$934.50" at bounding box center [1176, 500] width 628 height 23
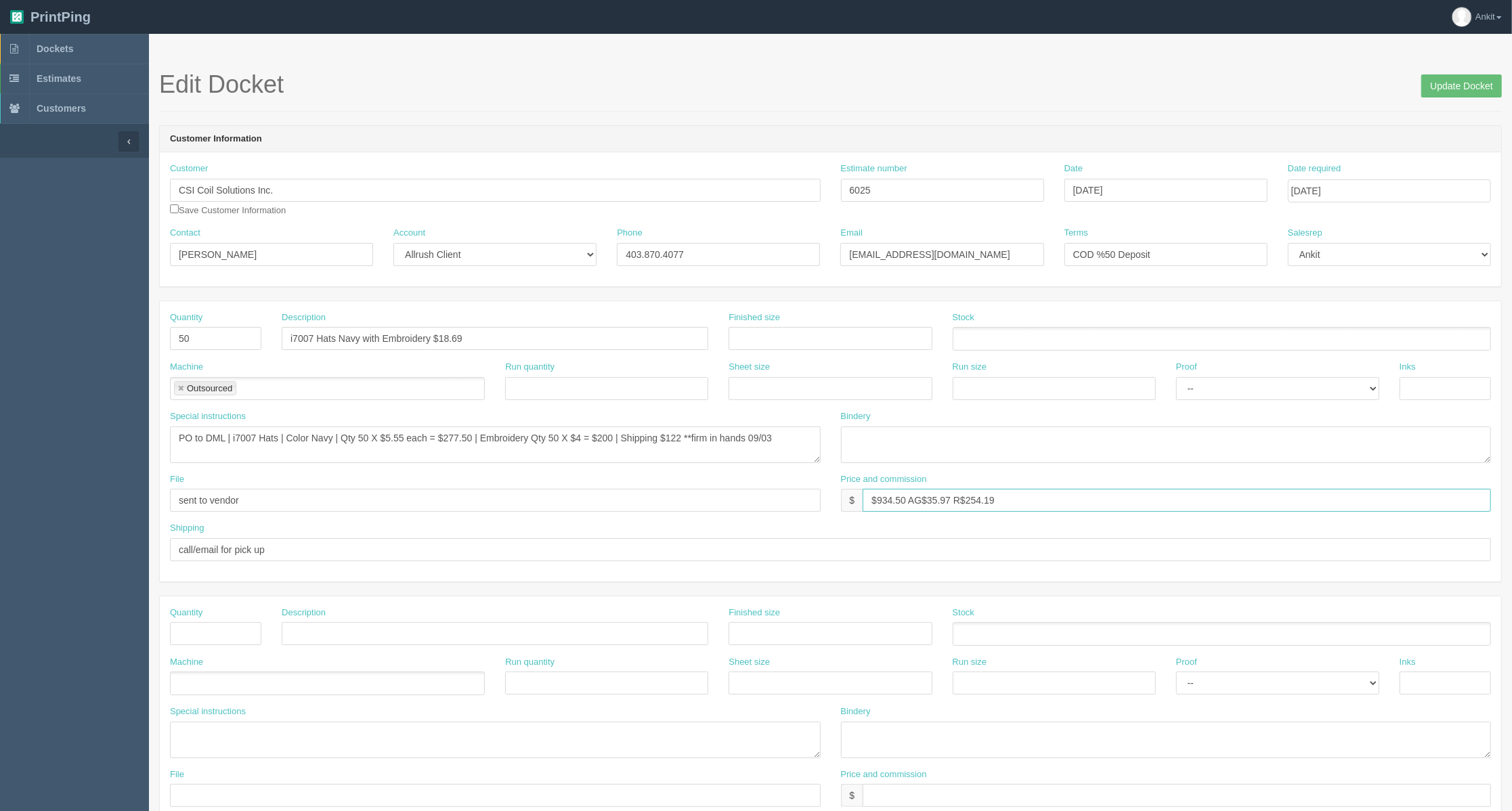
type input "$934.50 AG$35.97 R$254.19"
click at [621, 435] on textarea "PO to DML | i7007 Hats | Color Navy | Qty 50 X $5.55 each = $277.50 | Embroider…" at bounding box center [495, 445] width 651 height 37
type textarea "PO to DML | i7007 Hats | Color Navy | Qty 50 X $5.55 each = $277.50 | Embroider…"
click at [1465, 90] on input "Update Docket" at bounding box center [1462, 86] width 81 height 23
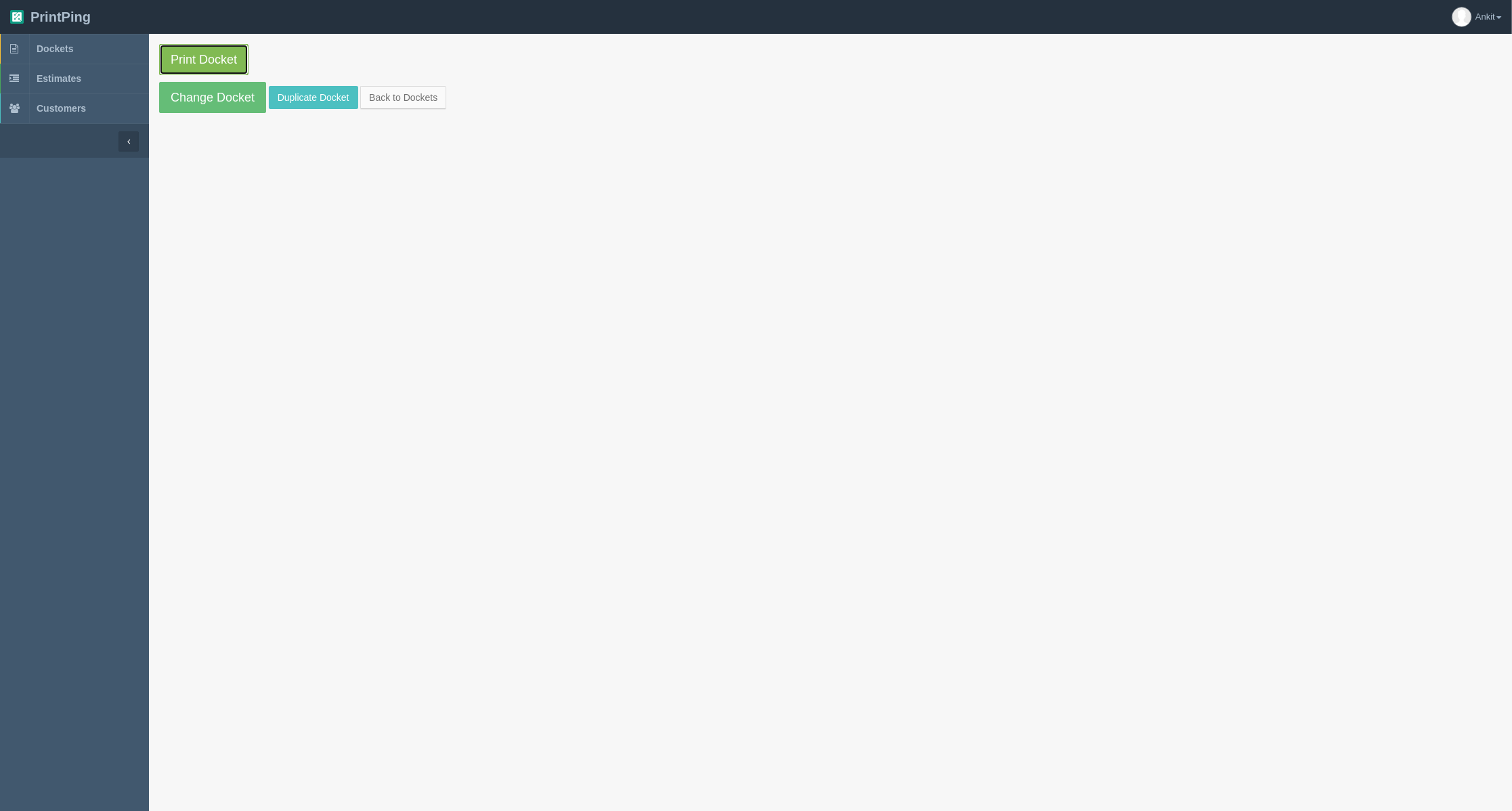
click at [196, 65] on link "Print Docket" at bounding box center [203, 60] width 89 height 31
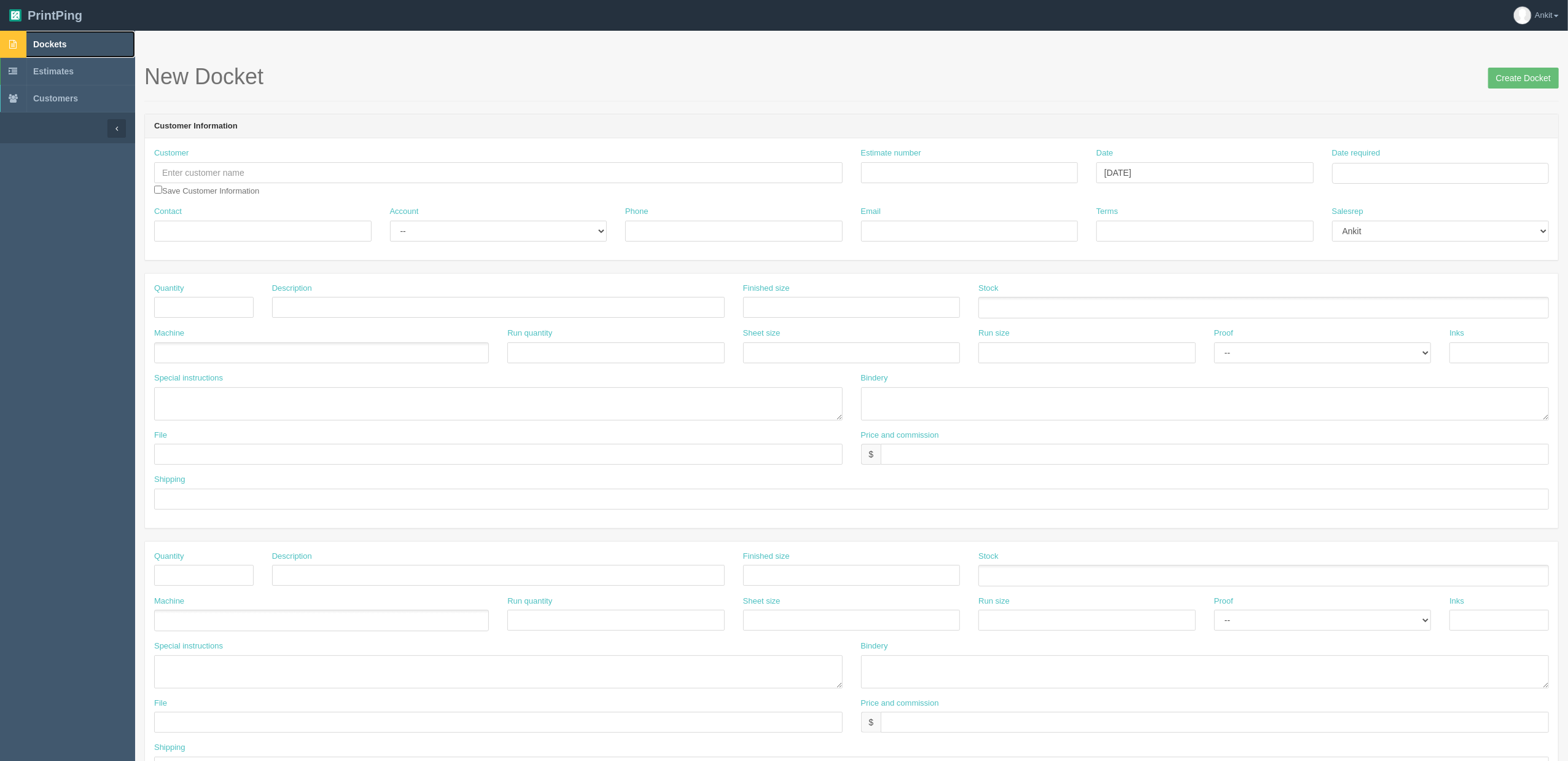
click at [48, 49] on link "Dockets" at bounding box center [67, 44] width 135 height 27
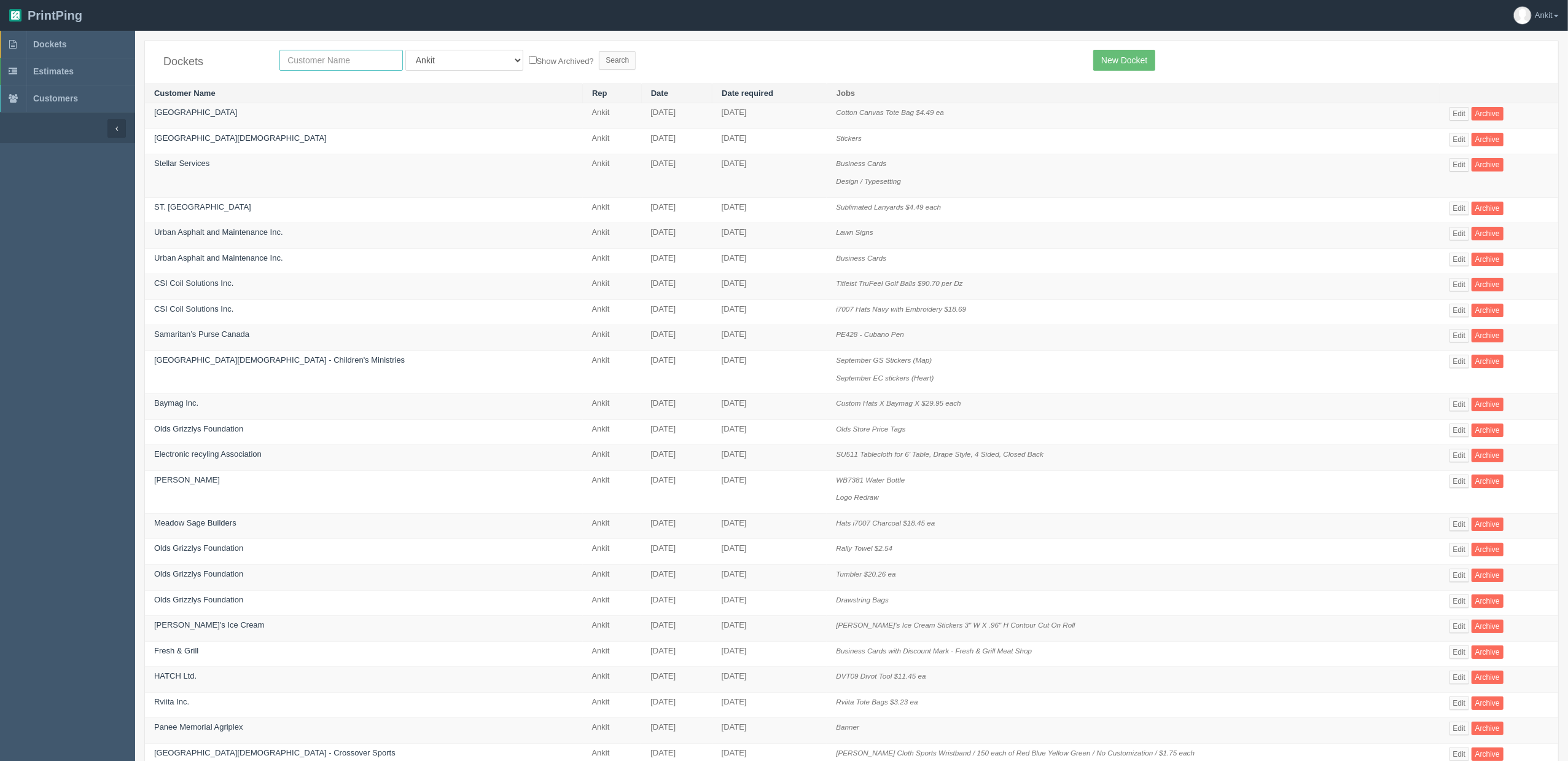
click at [317, 58] on input "text" at bounding box center [341, 60] width 124 height 21
type input "r"
type input "ravit"
click at [599, 54] on input "Search" at bounding box center [617, 59] width 37 height 18
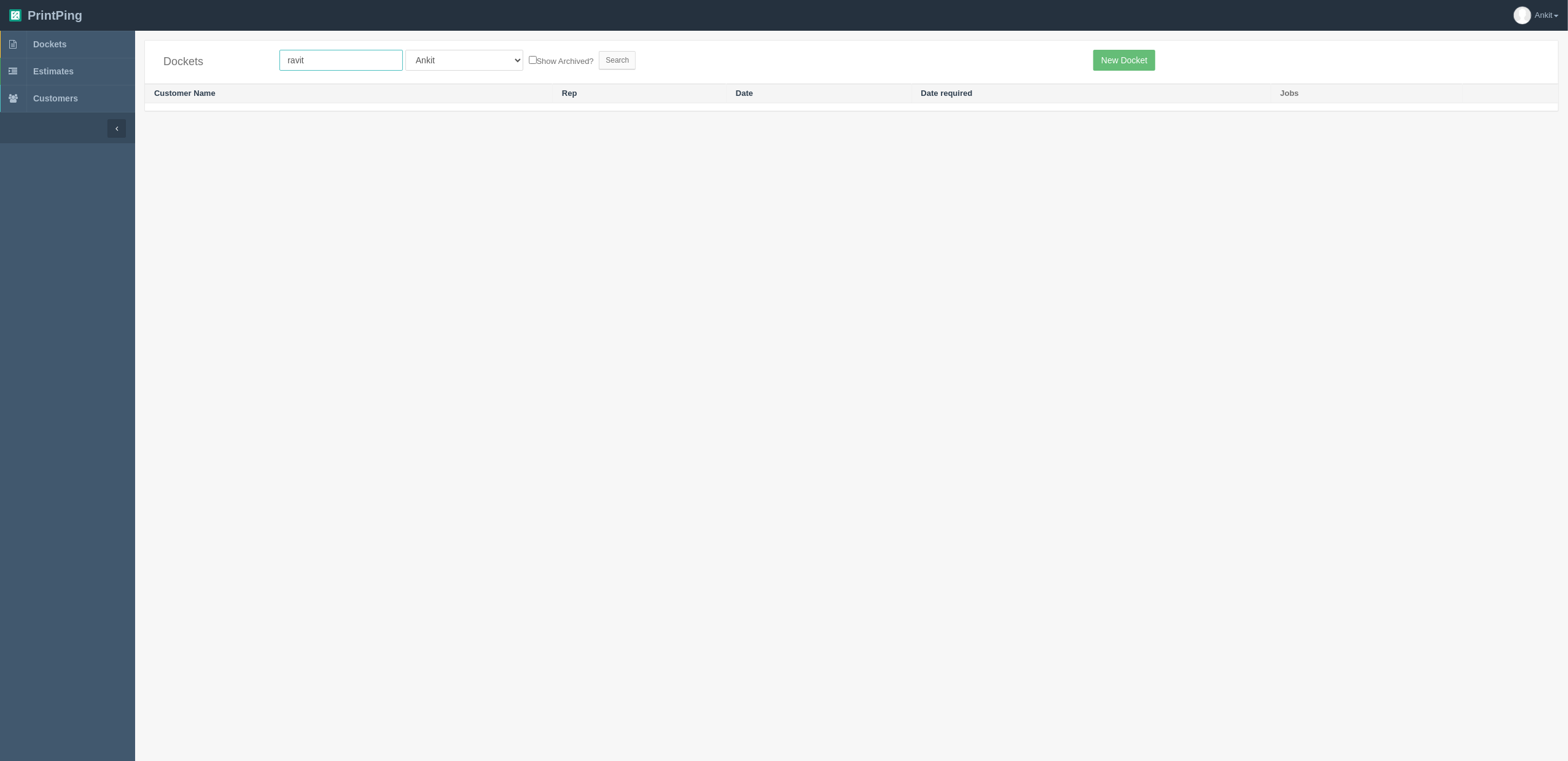
click at [385, 66] on input "ravit" at bounding box center [341, 60] width 124 height 21
type input "rvit"
click at [599, 51] on input "Search" at bounding box center [617, 59] width 37 height 18
click at [599, 57] on input "Search" at bounding box center [617, 59] width 37 height 18
click at [357, 58] on input "rvit" at bounding box center [341, 60] width 124 height 21
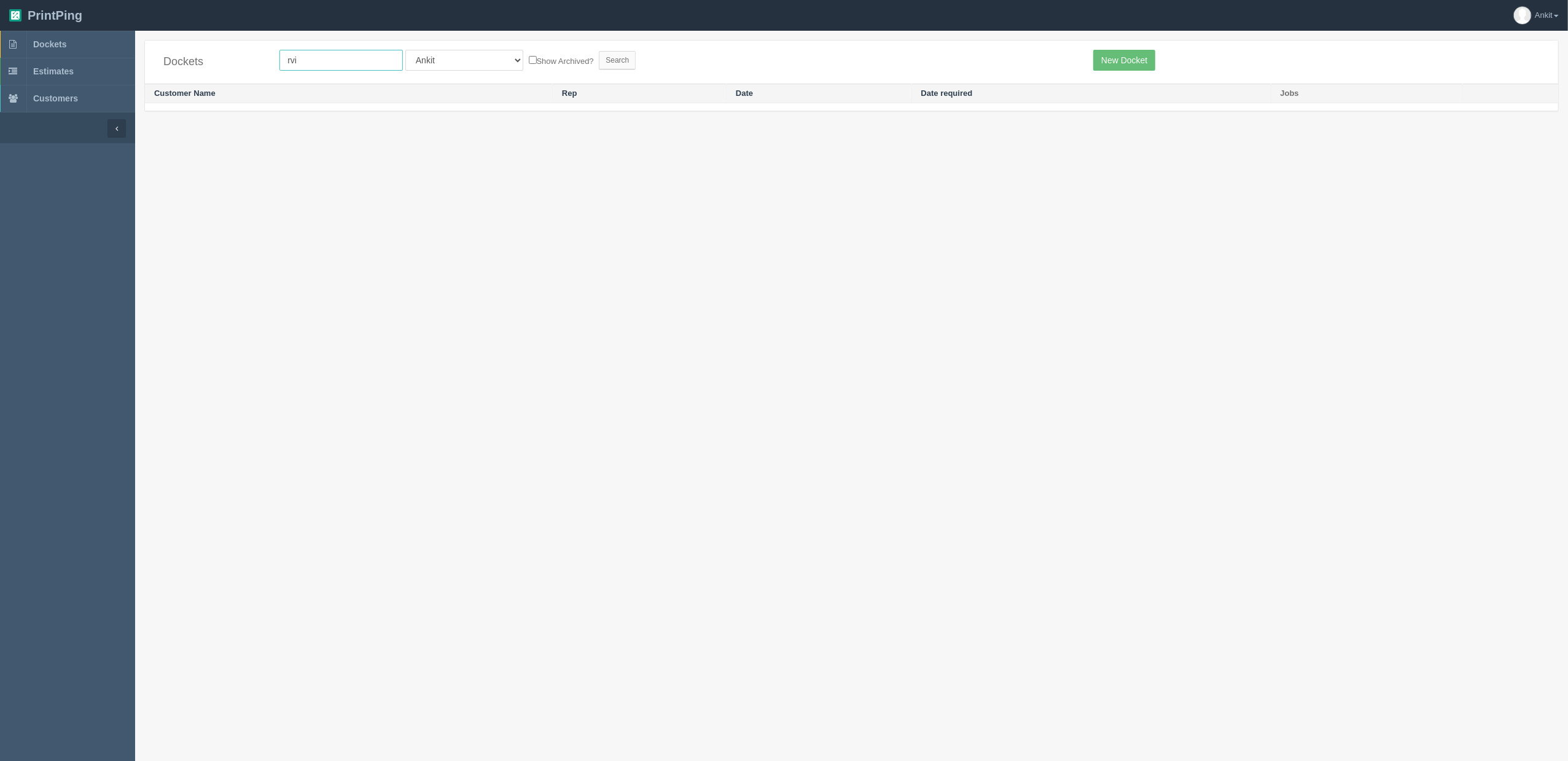
type input "rviita"
click at [599, 65] on input "Search" at bounding box center [617, 59] width 37 height 18
click at [175, 188] on link "Rviita Inc." at bounding box center [172, 189] width 35 height 10
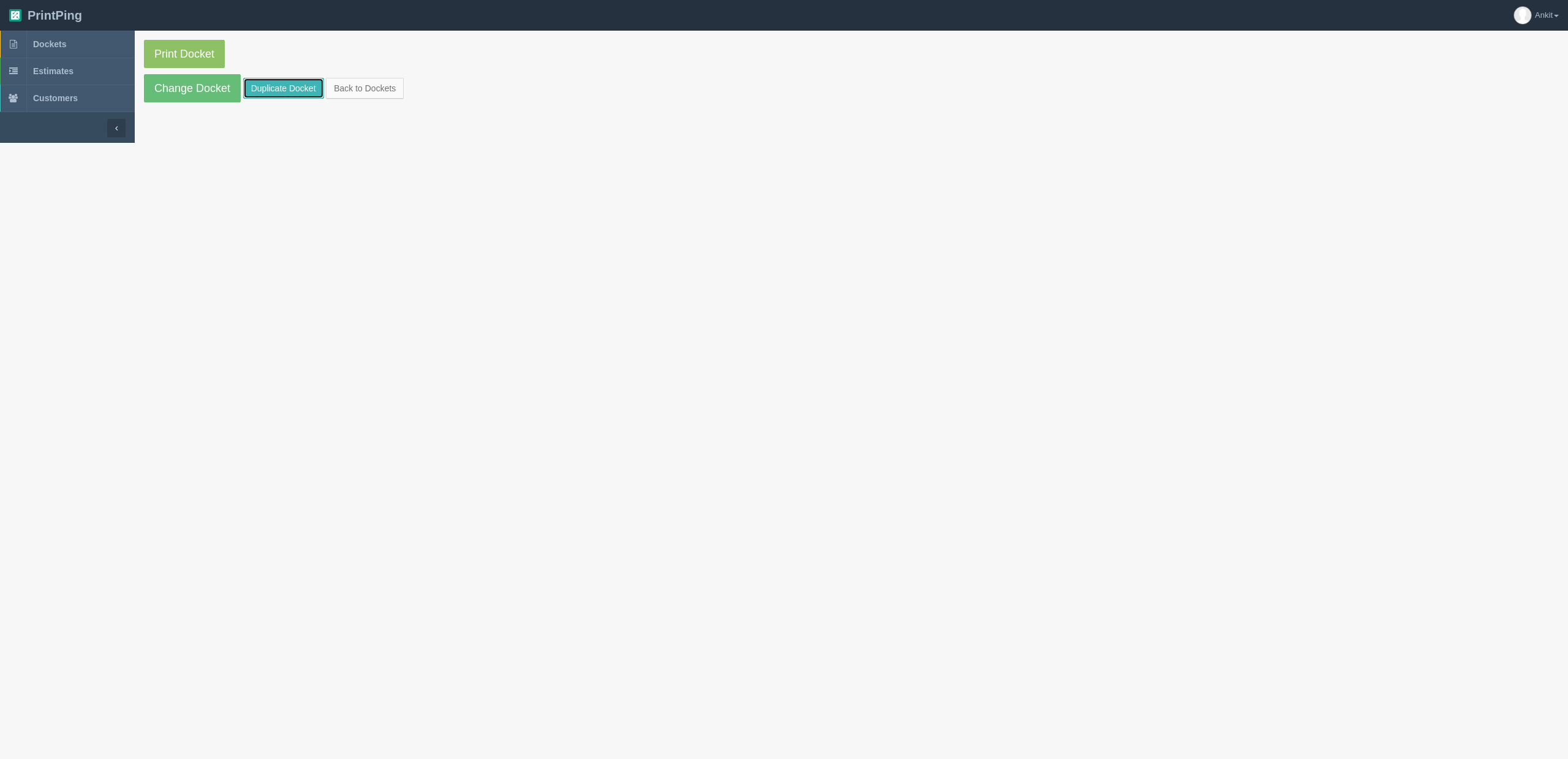
click at [273, 96] on link "Duplicate Docket" at bounding box center [283, 88] width 81 height 21
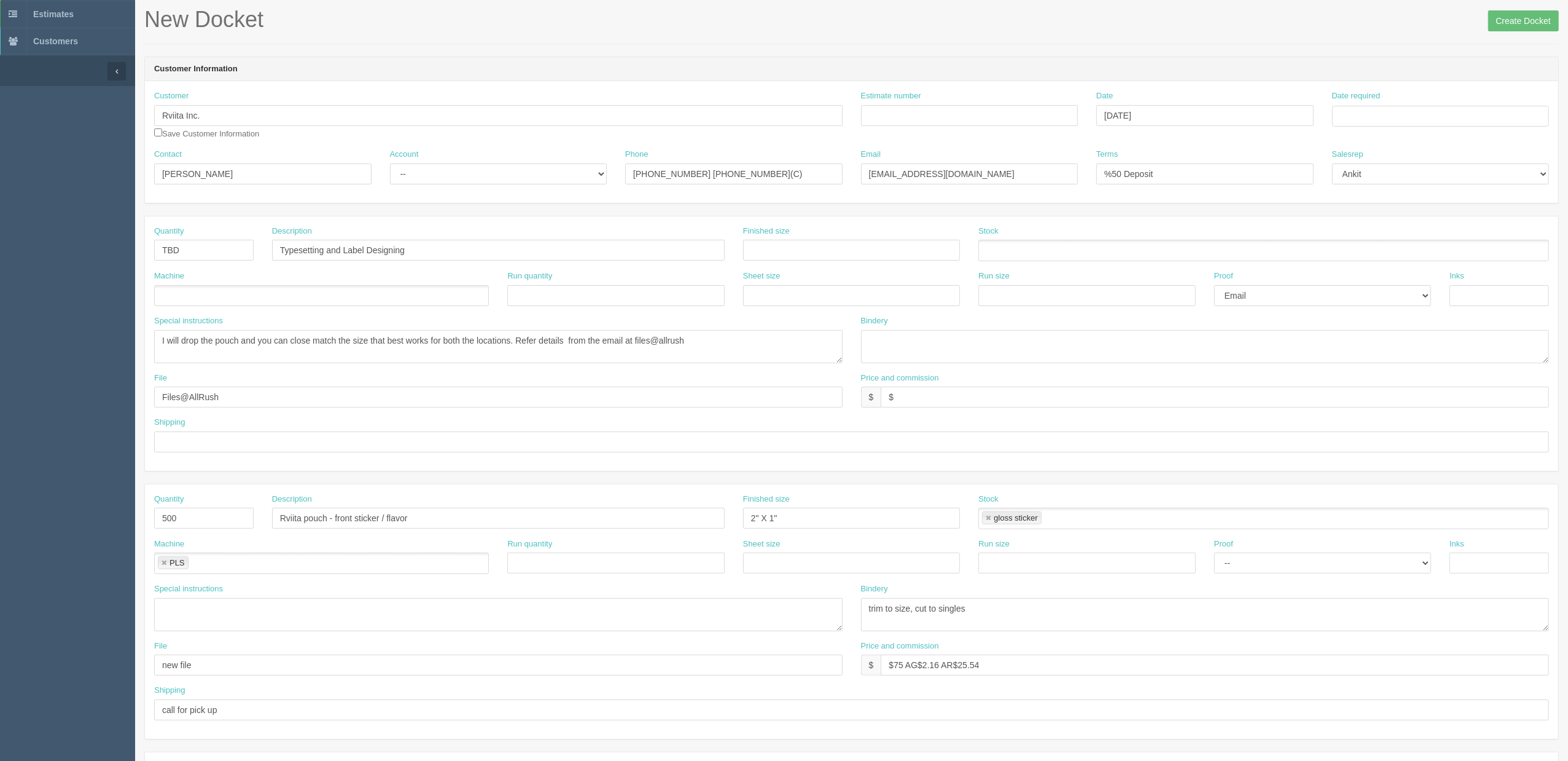
scroll to position [82, 0]
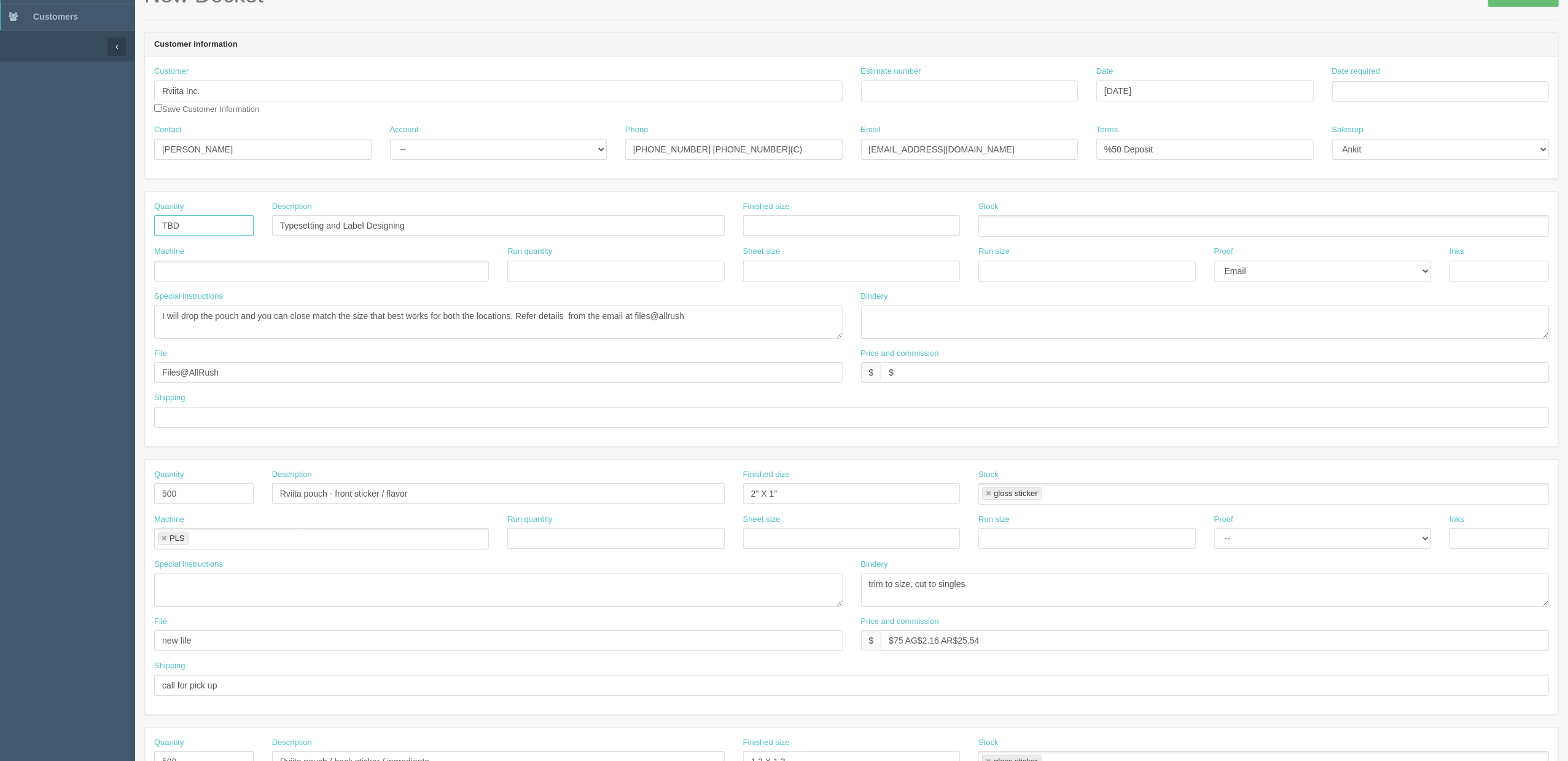
drag, startPoint x: 188, startPoint y: 234, endPoint x: 154, endPoint y: 231, distance: 34.1
click at [154, 231] on input "TBD" at bounding box center [204, 225] width 99 height 21
type input "+"
type input "_________"
click at [305, 159] on input "[PERSON_NAME]" at bounding box center [263, 149] width 217 height 21
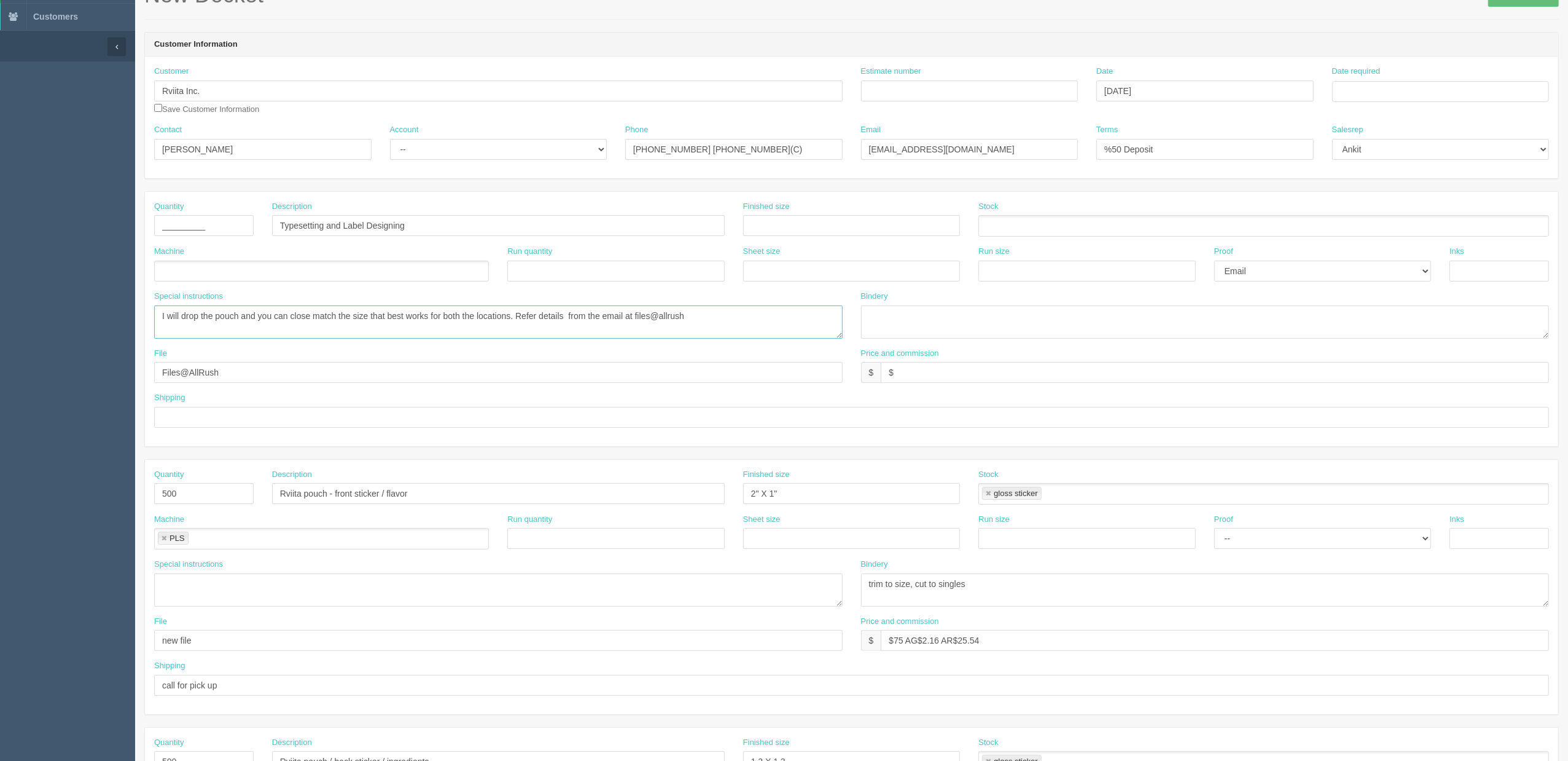
drag, startPoint x: 728, startPoint y: 319, endPoint x: 111, endPoint y: 319, distance: 617.0
click at [111, 319] on section "Dockets Estimates Customers" at bounding box center [784, 491] width 1568 height 1085
click at [455, 154] on select "-- Existing Client Allrush Client Rep Client" at bounding box center [498, 149] width 217 height 21
click at [390, 139] on select "-- Existing Client Allrush Client Rep Client" at bounding box center [498, 149] width 217 height 21
select select "Rep Client"
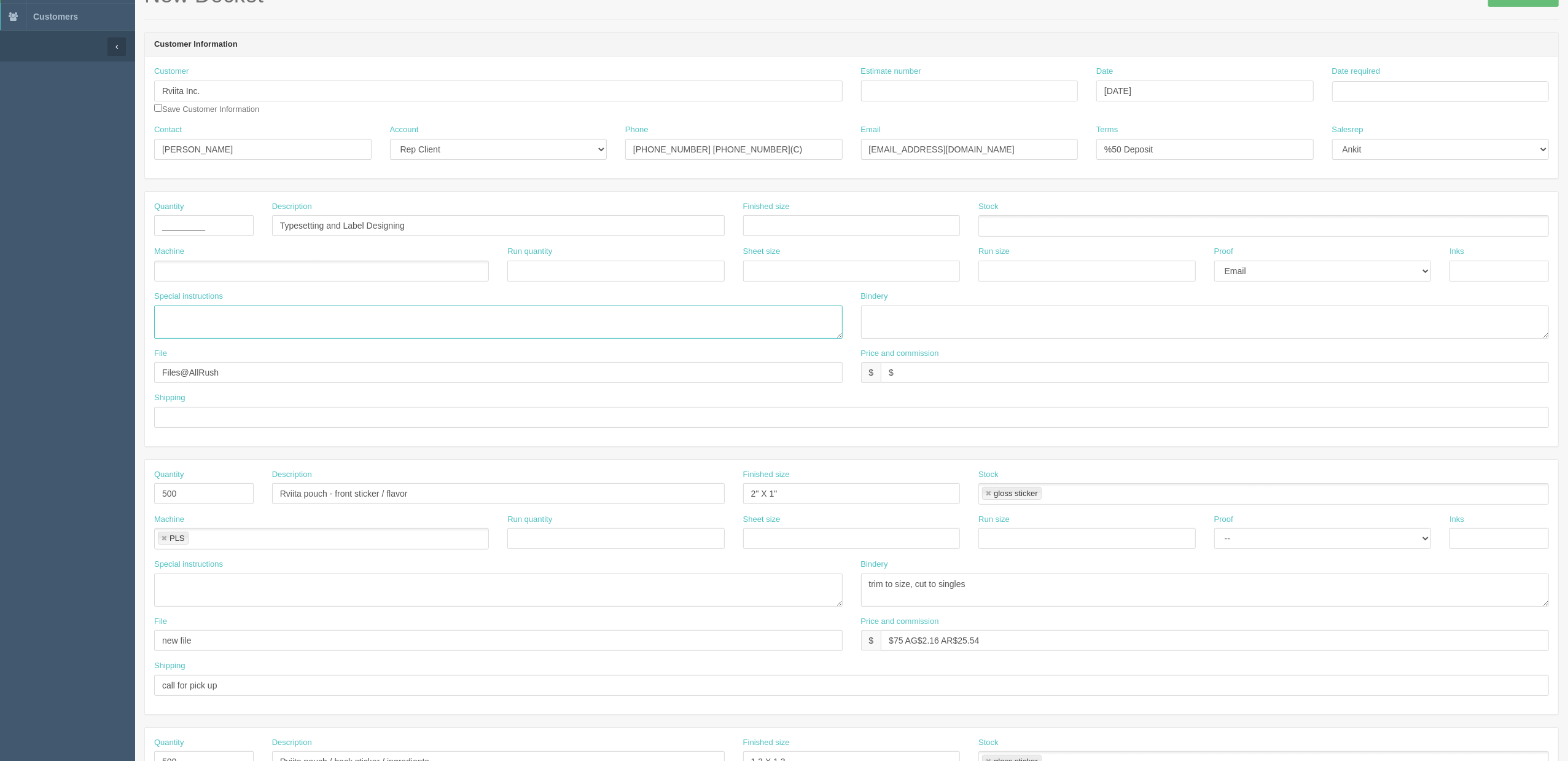
click at [202, 325] on textarea "I will drop the pouch and you can close match the size that best works for both…" at bounding box center [498, 322] width 688 height 33
paste textarea "Z:\R\Rviita\2024\March 2024\Stickers - 032224"
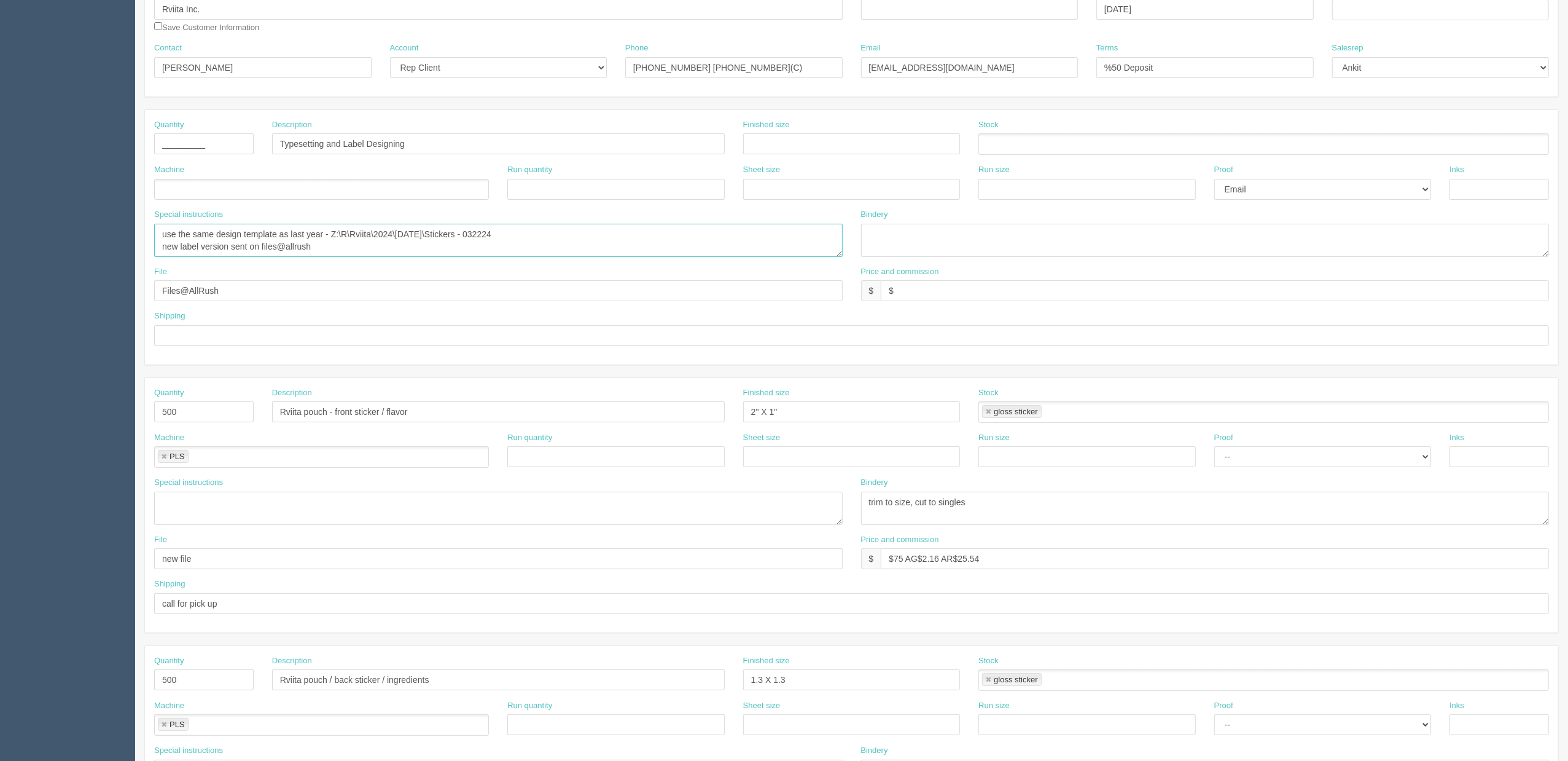
scroll to position [246, 0]
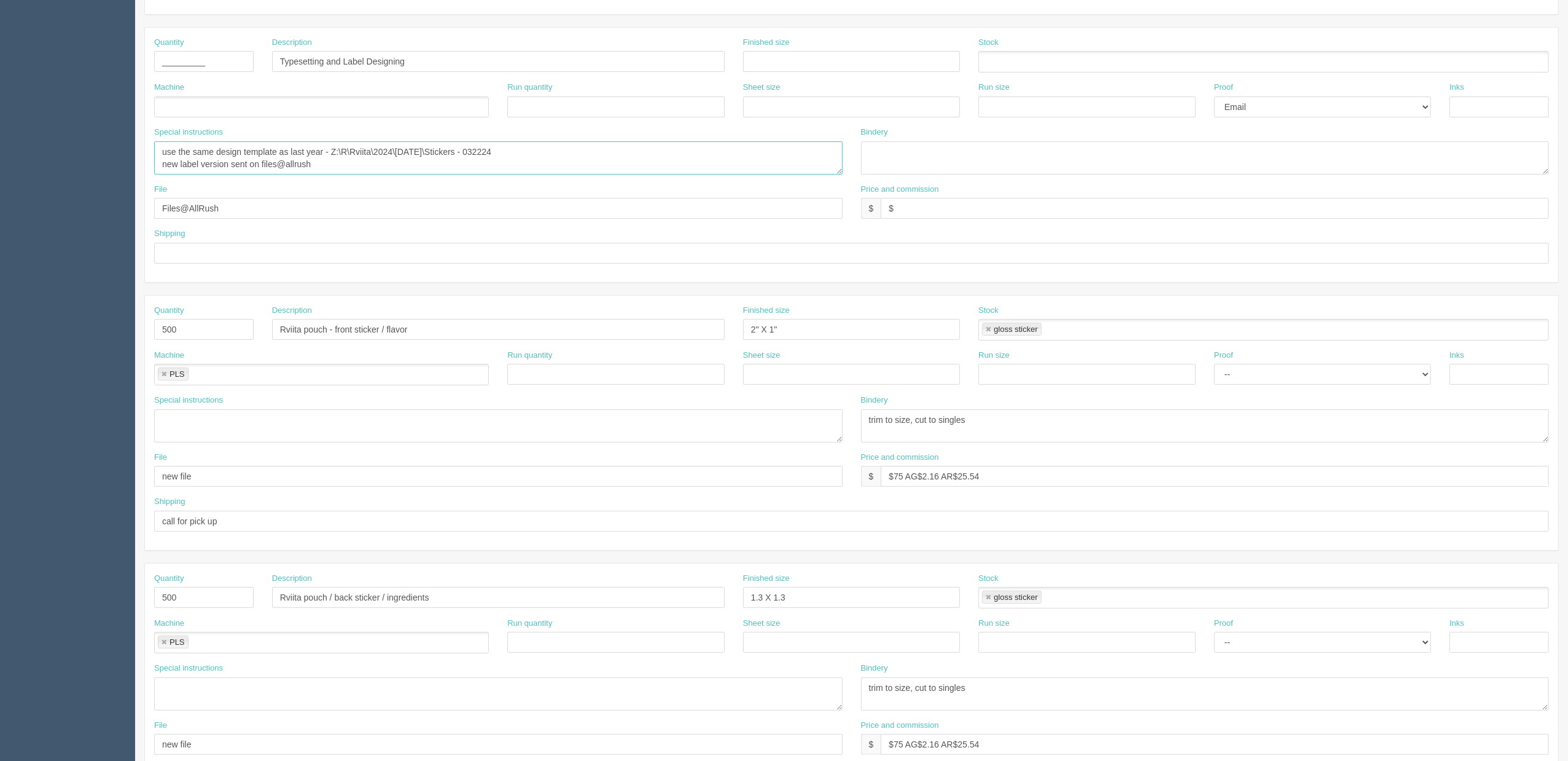
type textarea "use the same design template as last year - Z:\R\Rviita\2024\March 2024\Sticker…"
drag, startPoint x: 1013, startPoint y: 481, endPoint x: 860, endPoint y: 490, distance: 153.3
click at [860, 490] on div "Price and commission $ $75 AG$2.16 AR$25.54" at bounding box center [1205, 473] width 707 height 45
click at [990, 333] on link at bounding box center [989, 329] width 7 height 8
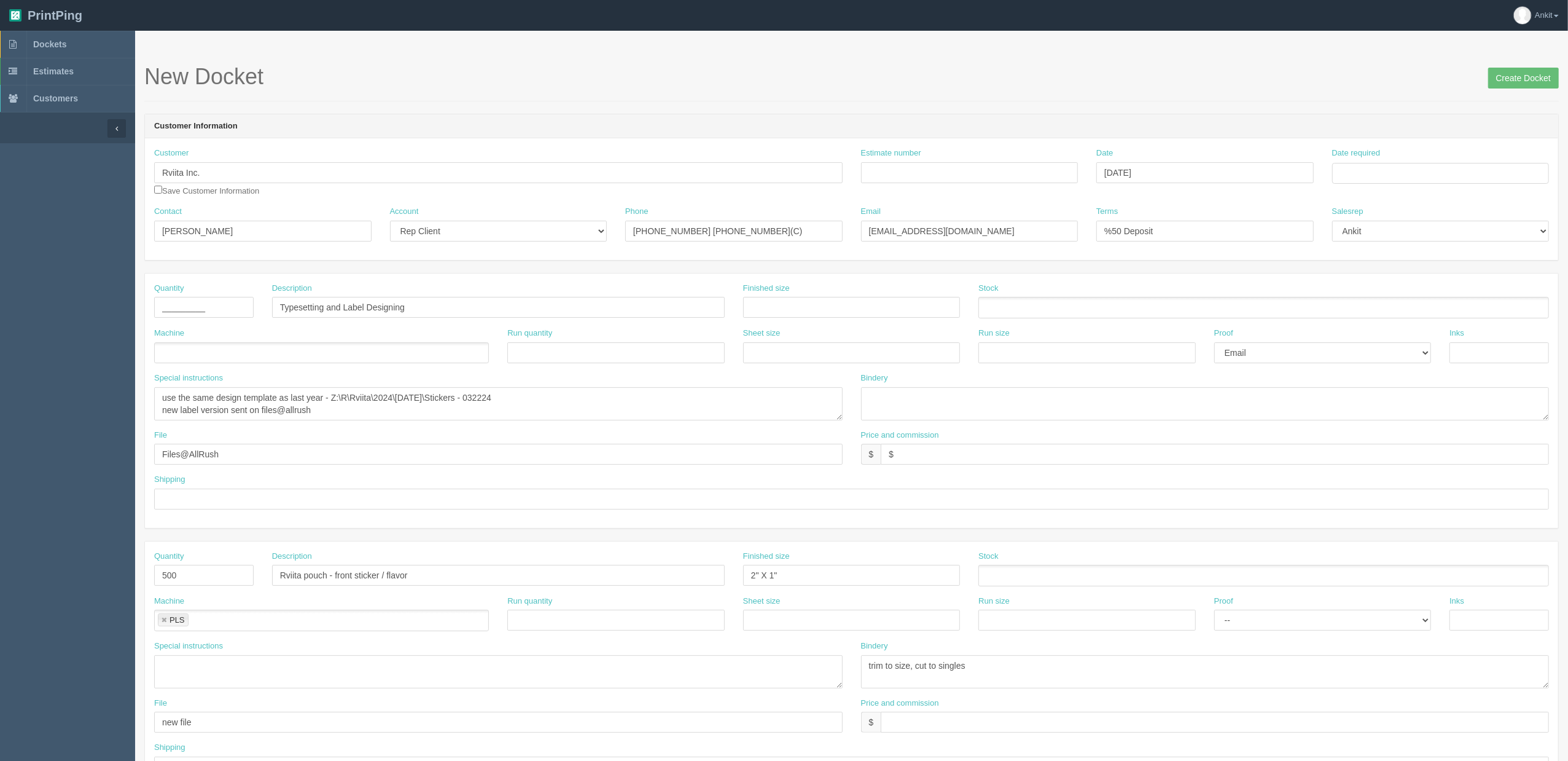
click at [153, 188] on div "Customer Rviita Inc. Save Customer Information" at bounding box center [498, 176] width 707 height 58
click at [156, 188] on input "checkbox" at bounding box center [158, 189] width 8 height 8
checkbox input "true"
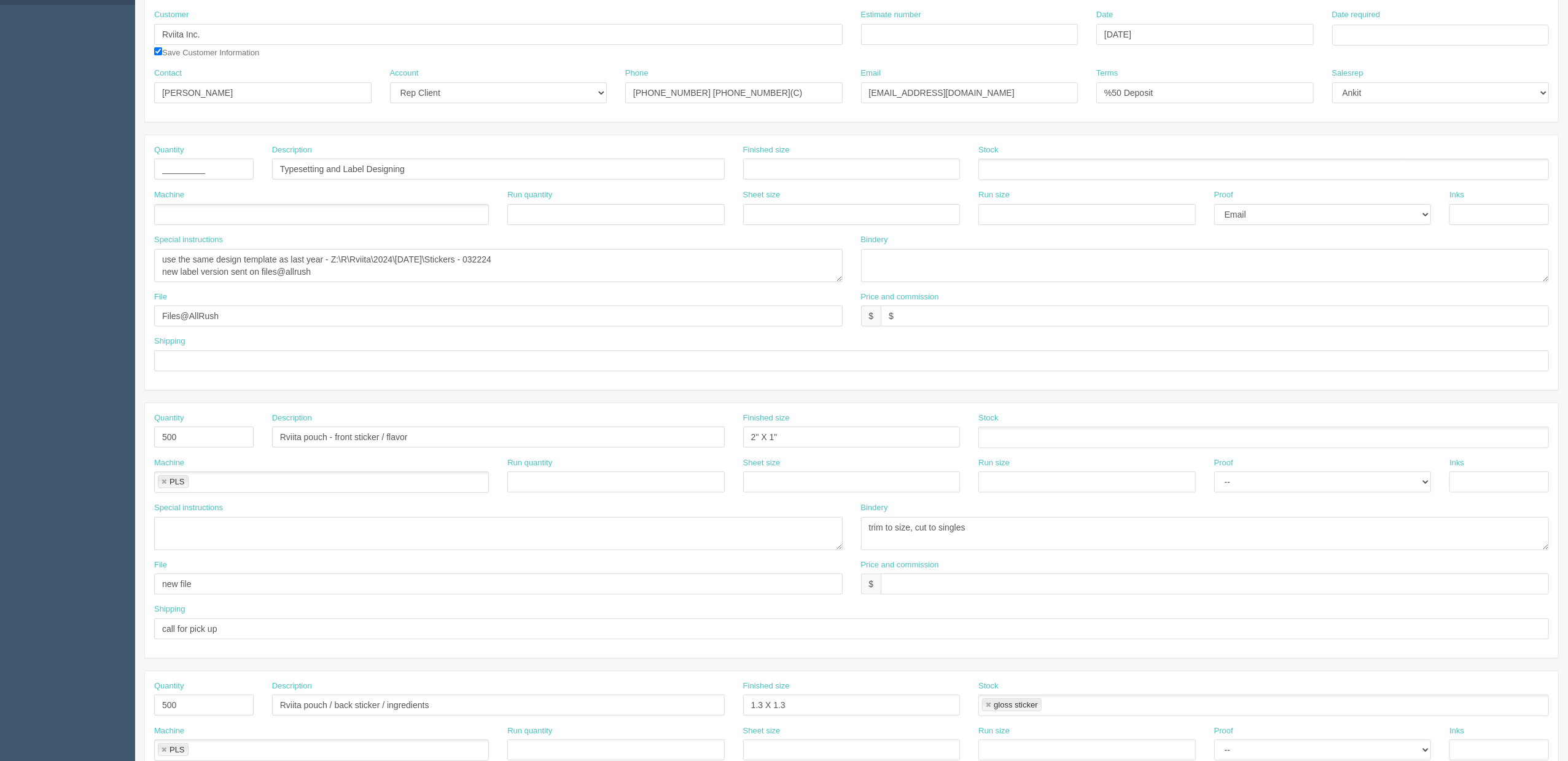
scroll to position [163, 0]
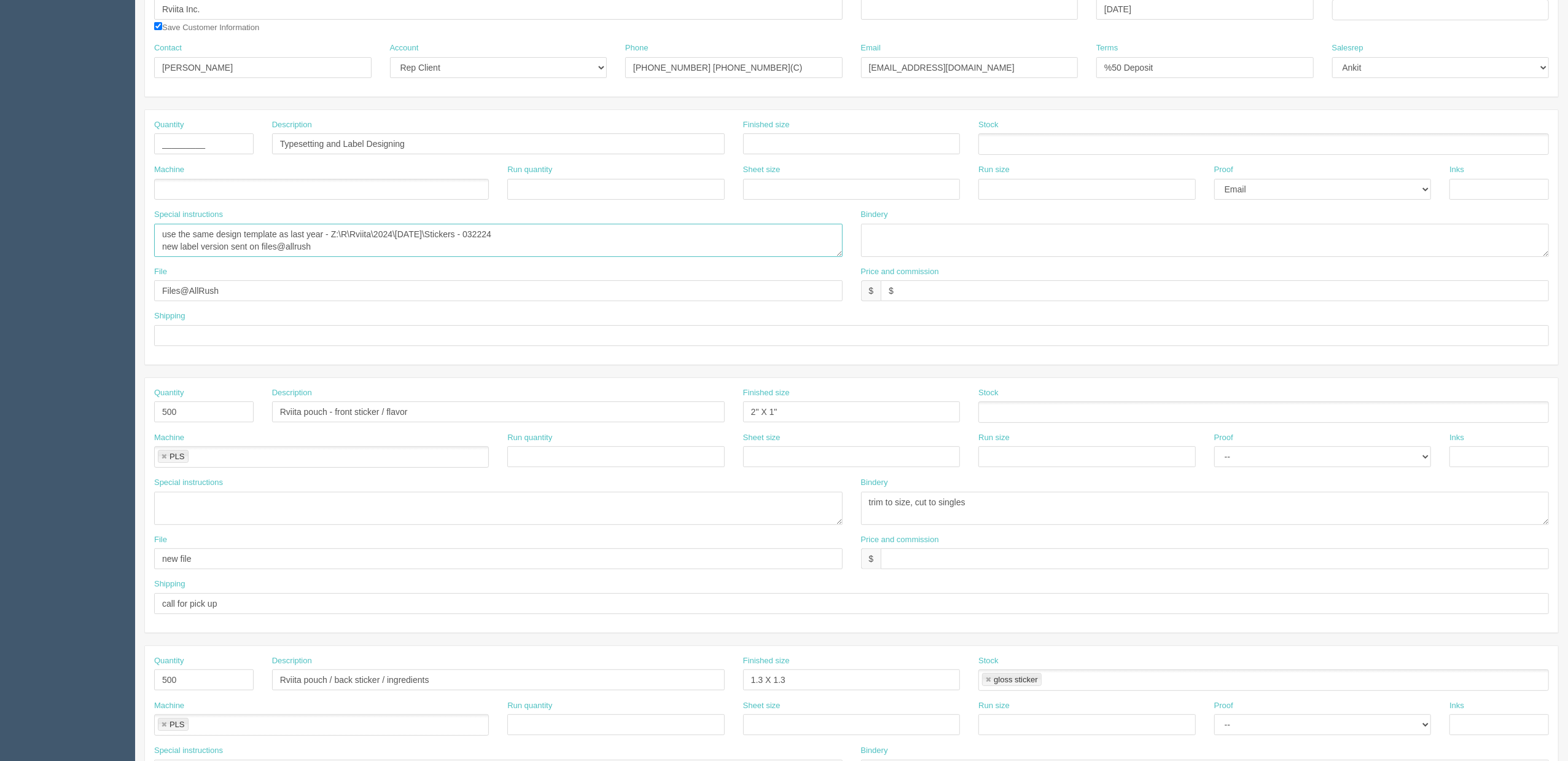
drag, startPoint x: 162, startPoint y: 243, endPoint x: 248, endPoint y: 246, distance: 86.1
click at [162, 243] on textarea "I will drop the pouch and you can close match the size that best works for both…" at bounding box center [498, 240] width 688 height 33
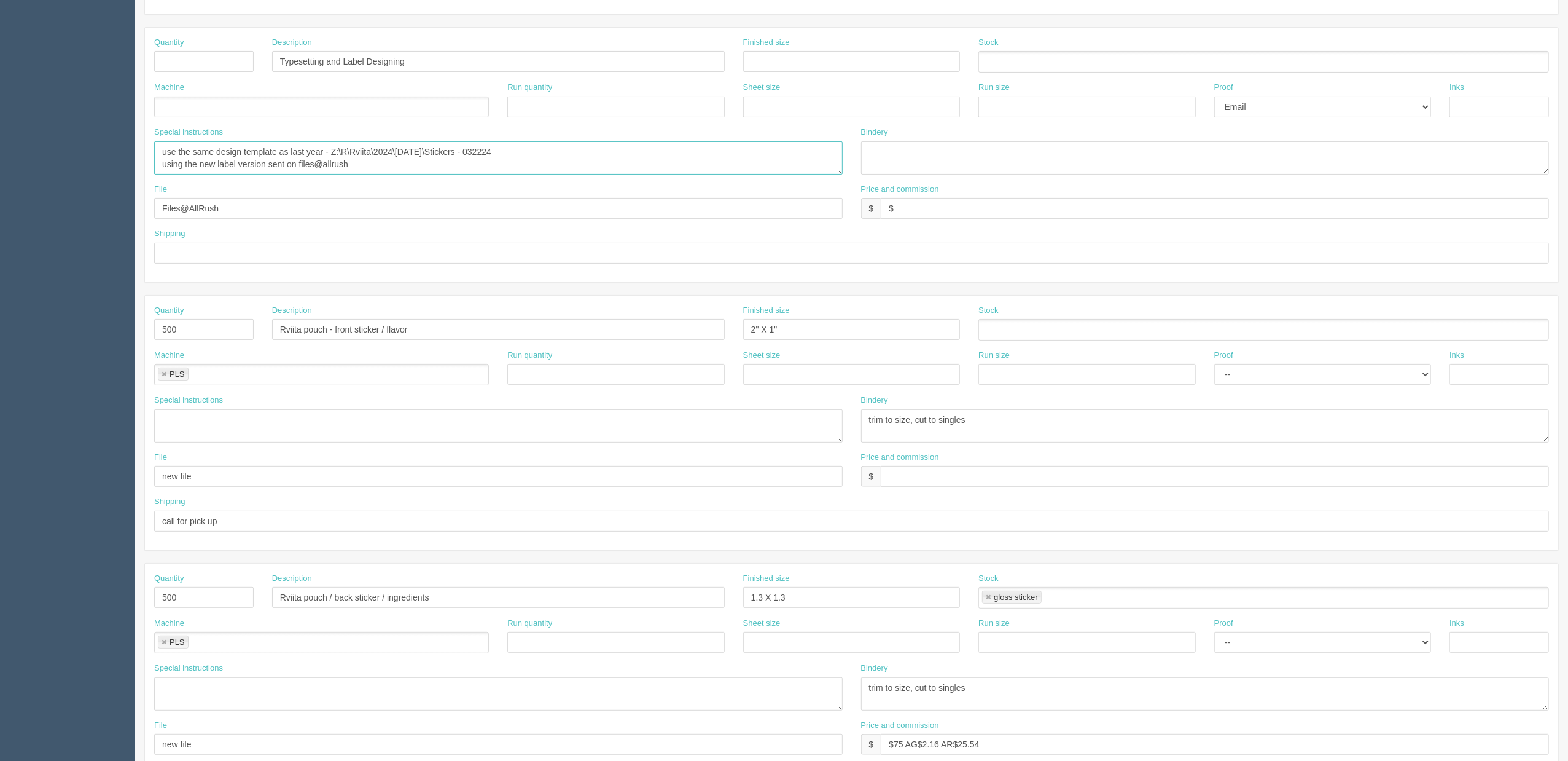
scroll to position [327, 0]
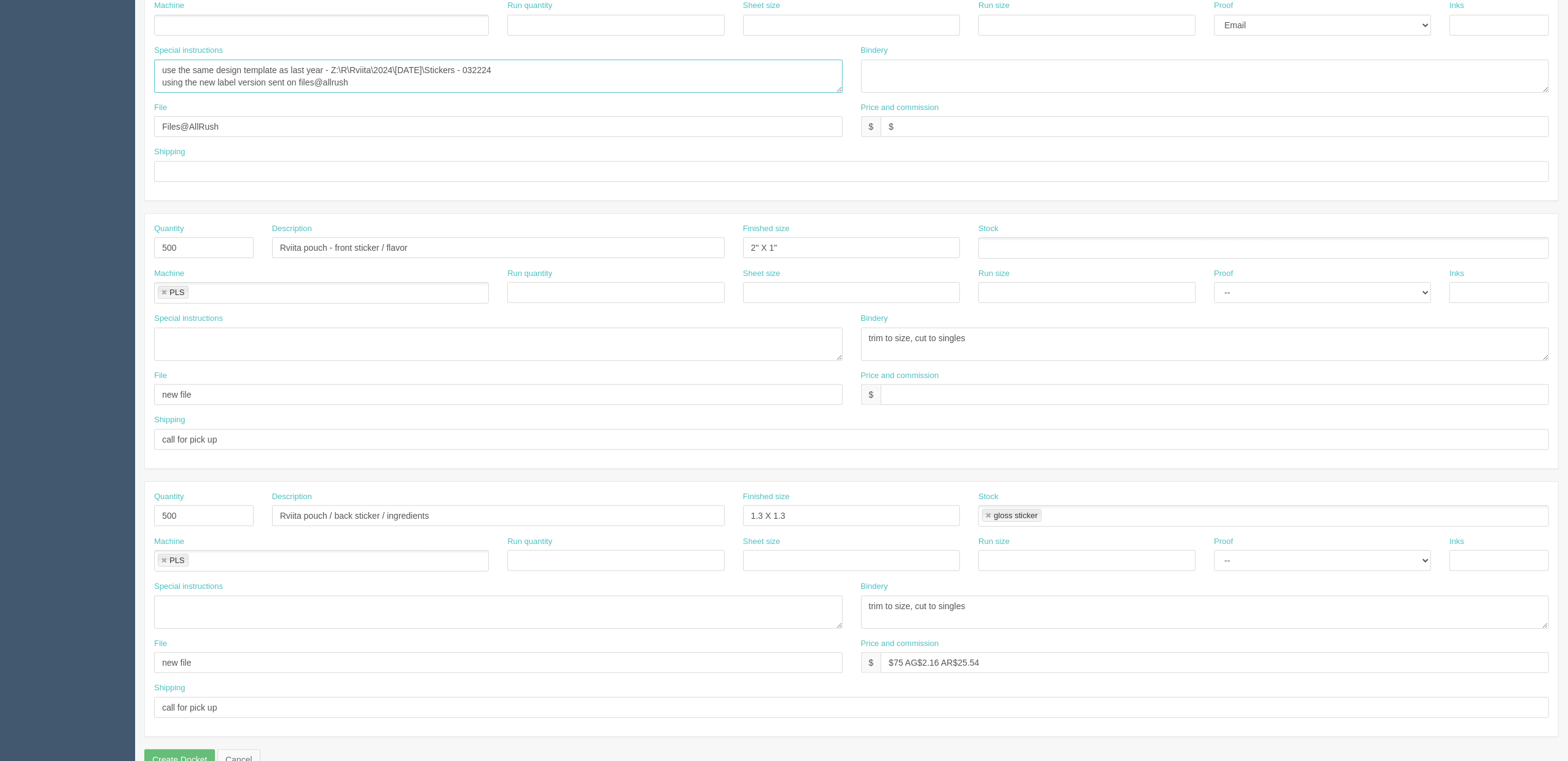
type textarea "use the same design template as last year - Z:\R\Rviita\2024\March 2024\Sticker…"
drag, startPoint x: 964, startPoint y: 343, endPoint x: 821, endPoint y: 328, distance: 143.8
click at [821, 328] on div "Special instructions Bindery trim to size, cut to singles" at bounding box center [852, 340] width 1414 height 57
type textarea "t"
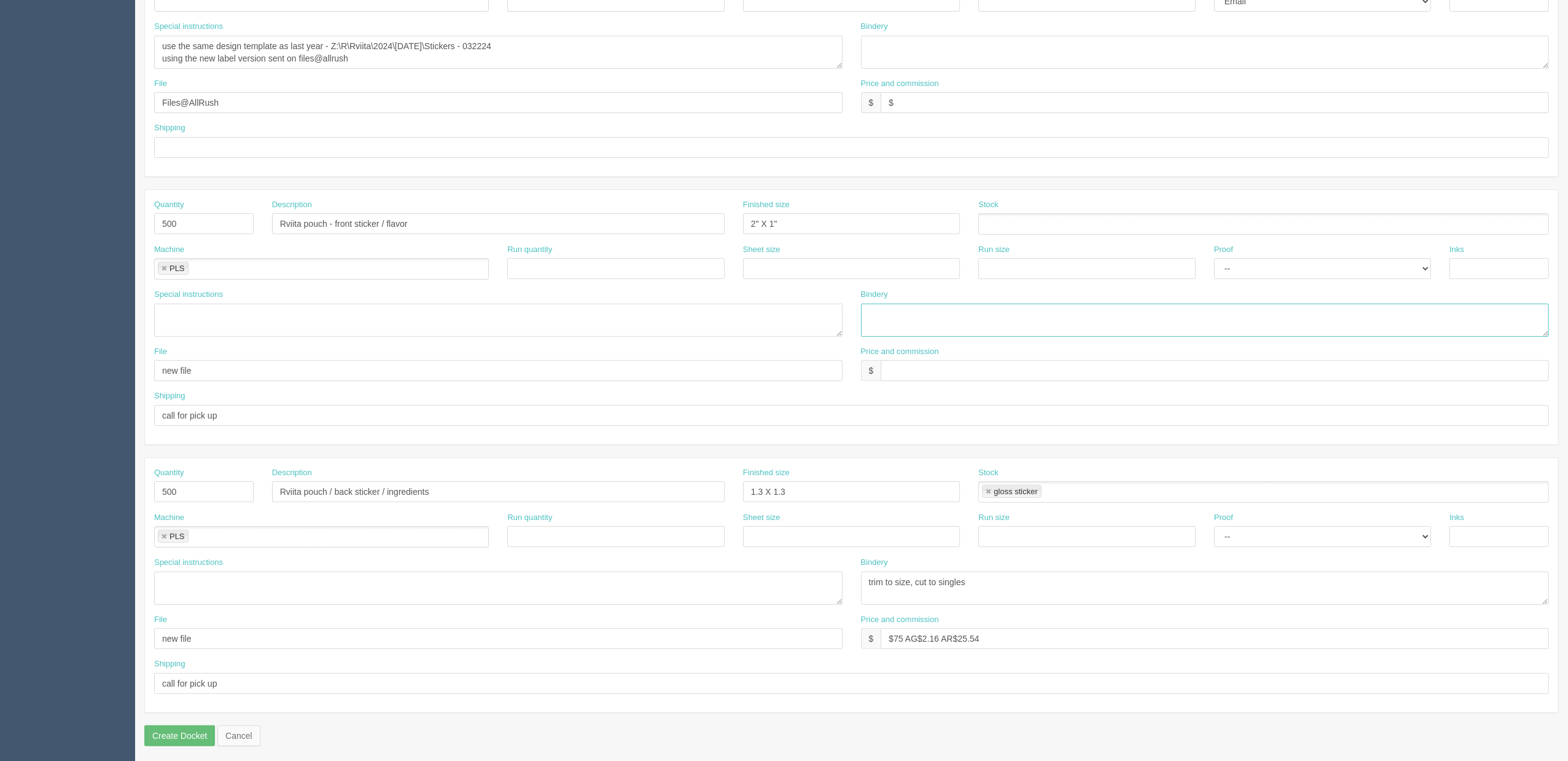
scroll to position [360, 0]
drag, startPoint x: 983, startPoint y: 582, endPoint x: 865, endPoint y: 583, distance: 118.0
click at [865, 583] on textarea "trim to size, cut to singles" at bounding box center [1205, 585] width 688 height 33
click at [1039, 220] on ul at bounding box center [1264, 220] width 571 height 22
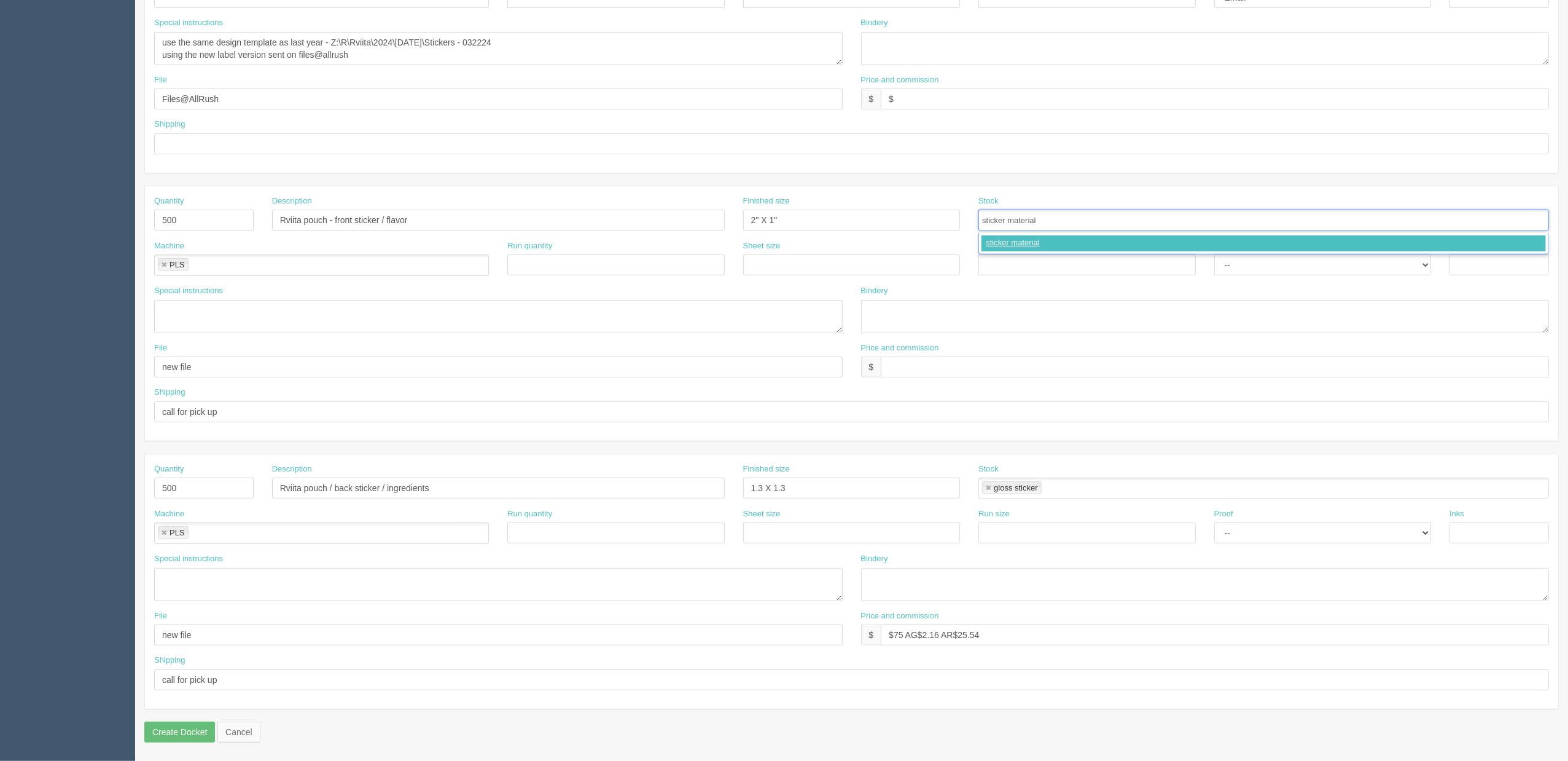
type input "sticker material"
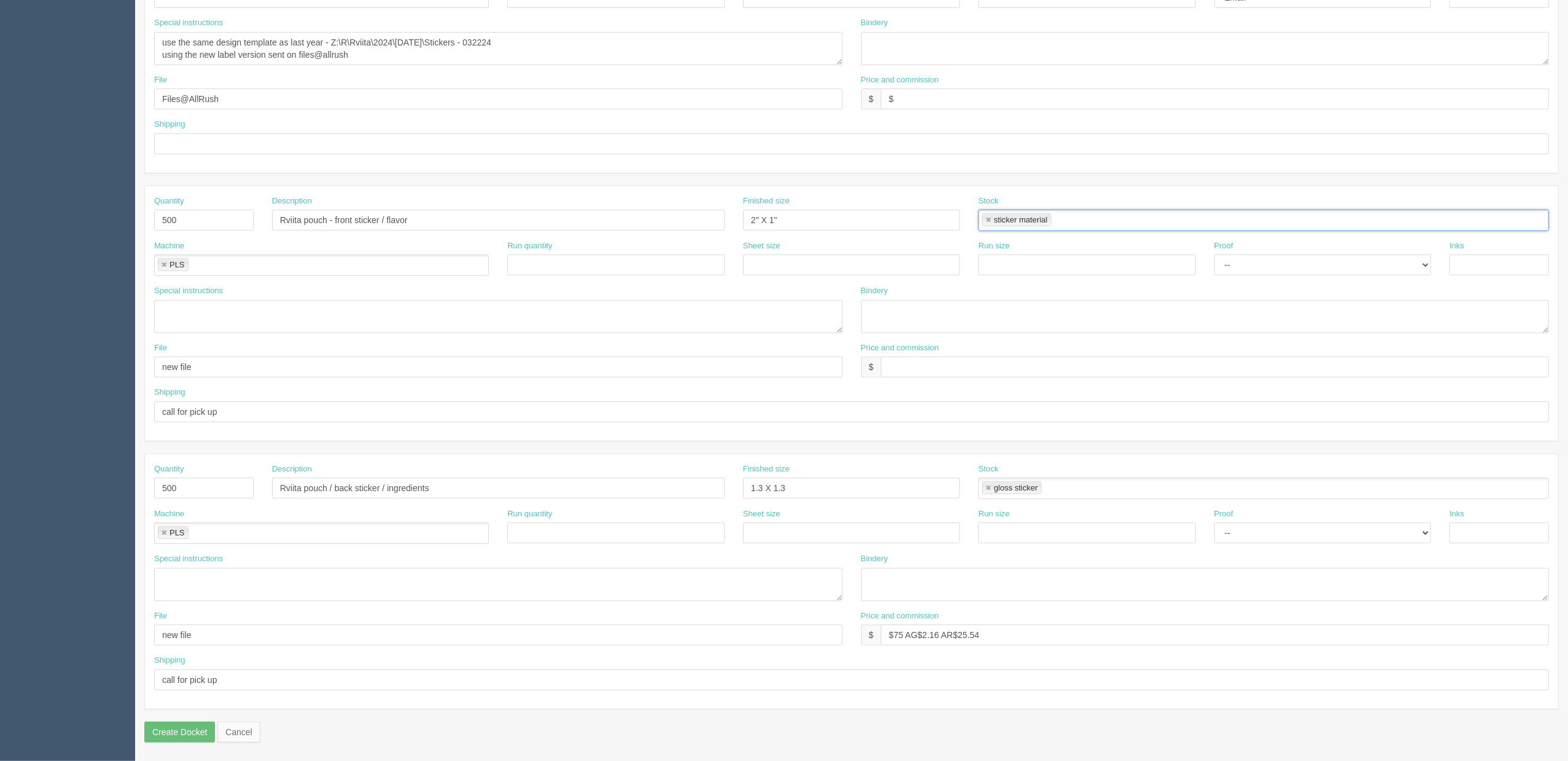
click at [988, 485] on link at bounding box center [989, 488] width 7 height 8
click at [1009, 491] on ul at bounding box center [1264, 488] width 571 height 22
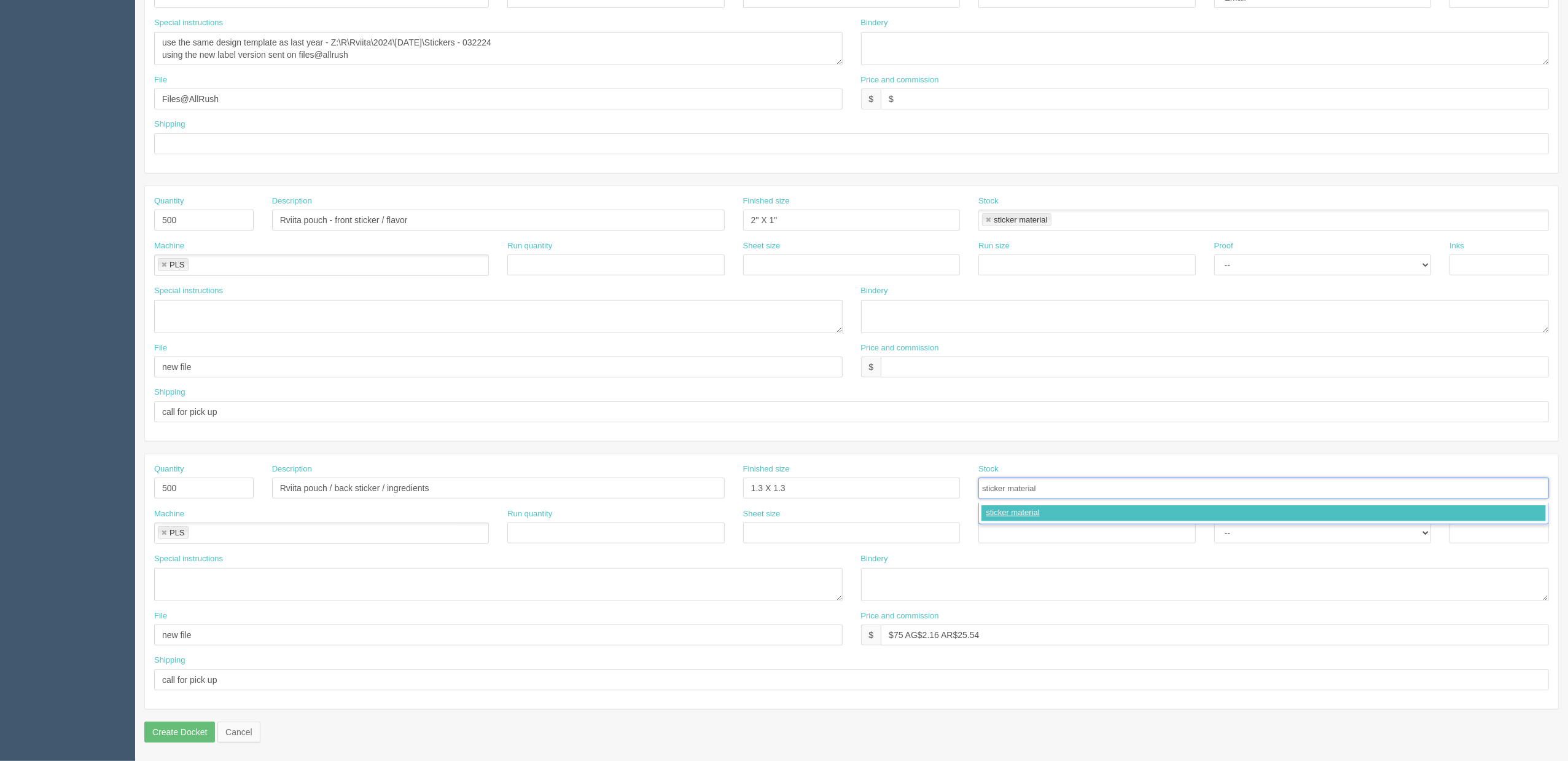
type input "sticker material"
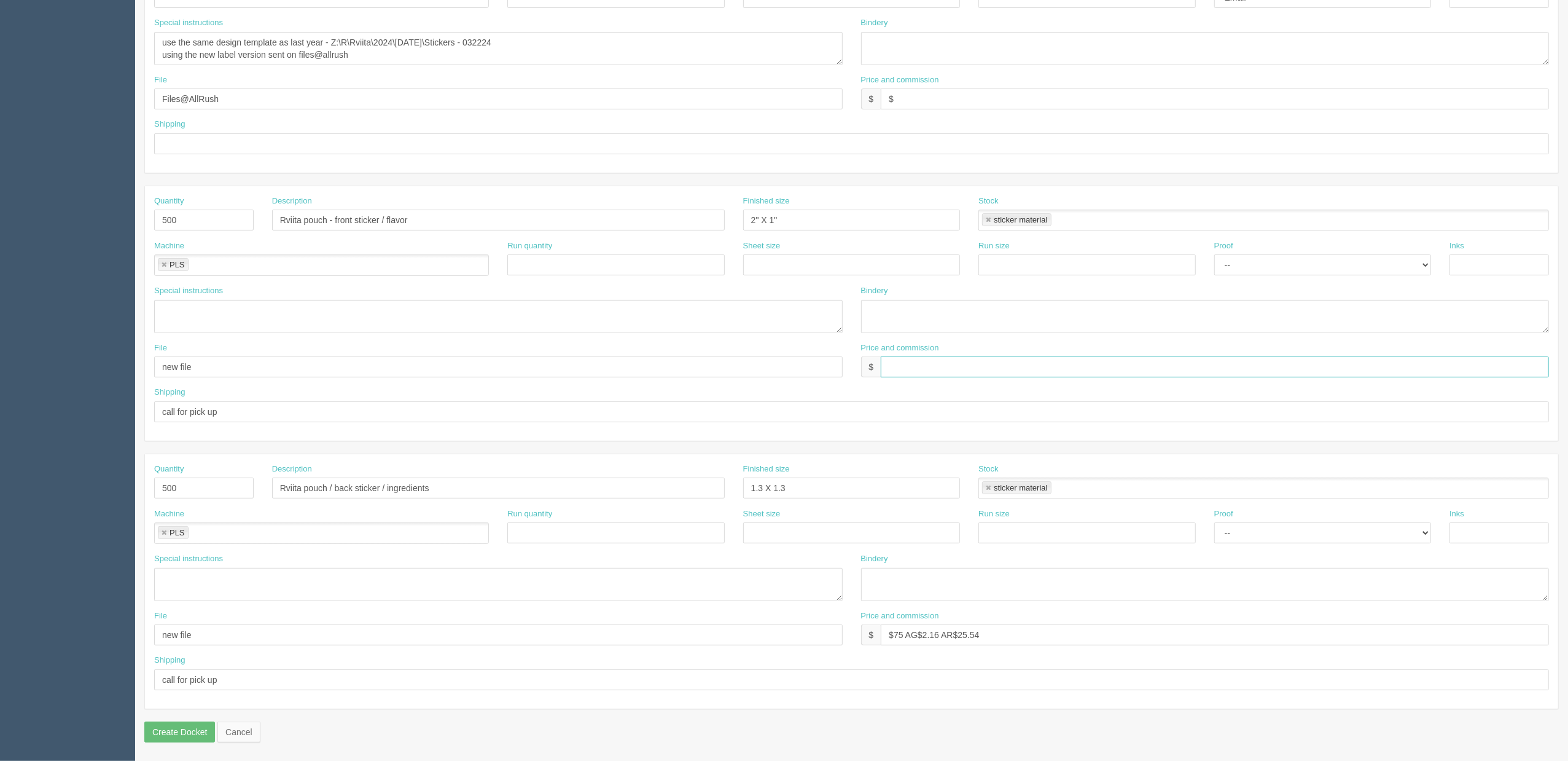
click at [913, 373] on input "text" at bounding box center [1215, 367] width 668 height 21
type input "$"
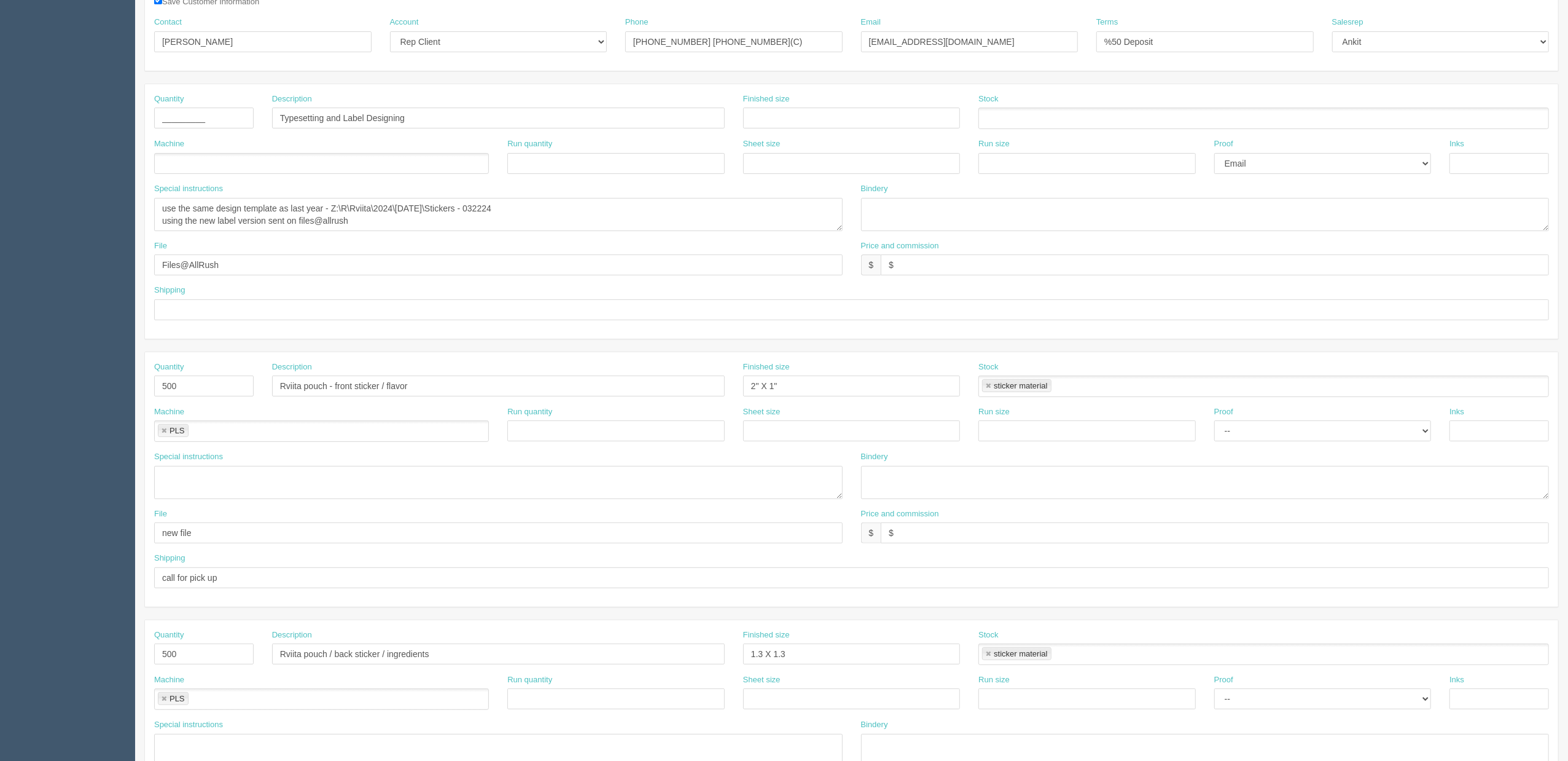
scroll to position [196, 0]
drag, startPoint x: 337, startPoint y: 380, endPoint x: 428, endPoint y: 385, distance: 91.1
click at [428, 385] on input "Rviita pouch - front sticker / flavor" at bounding box center [498, 379] width 453 height 21
paste input "Front sticker (flavour)"
type input "Rviita pouch - Front sticker (flavour)"
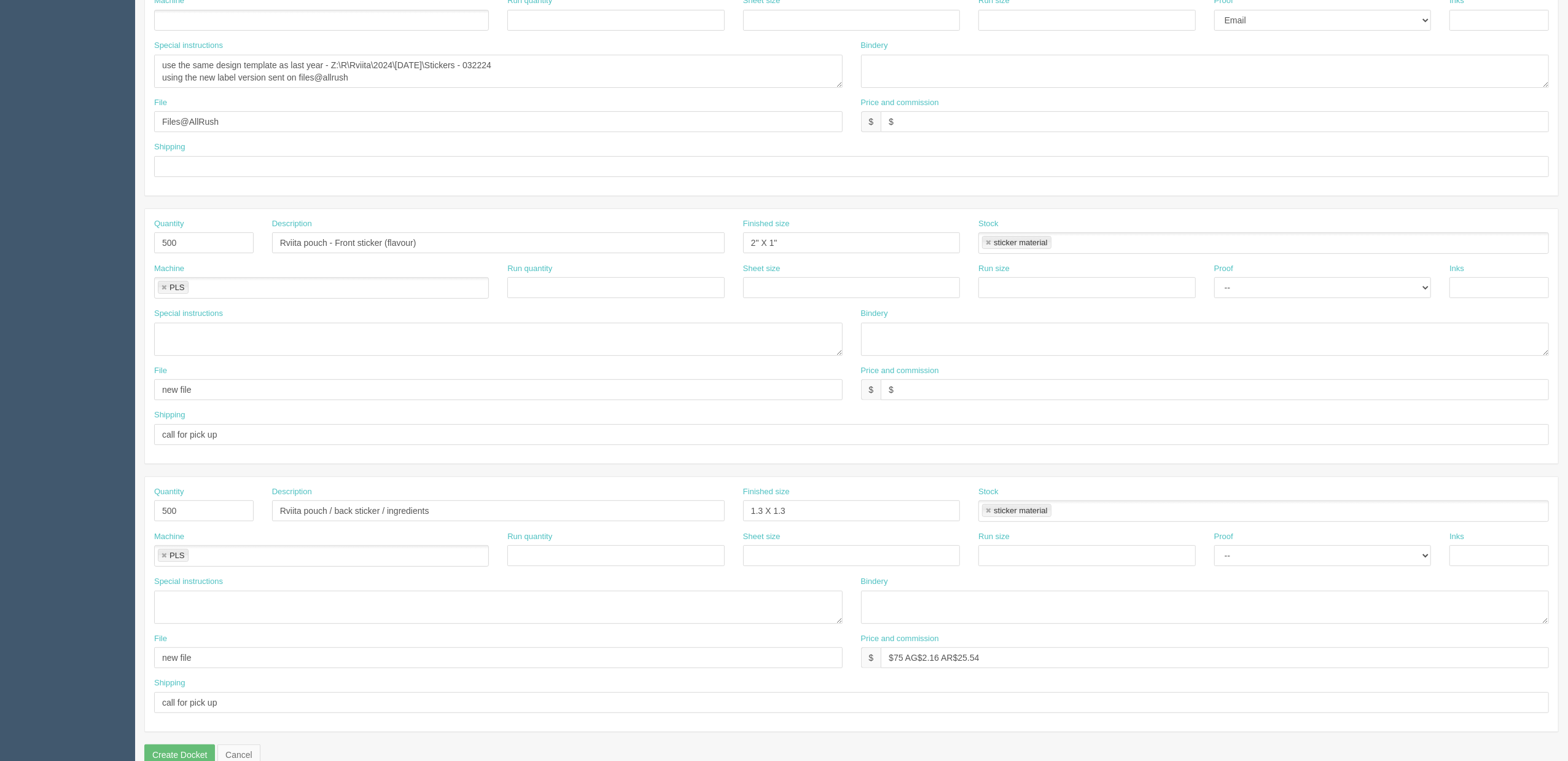
scroll to position [360, 0]
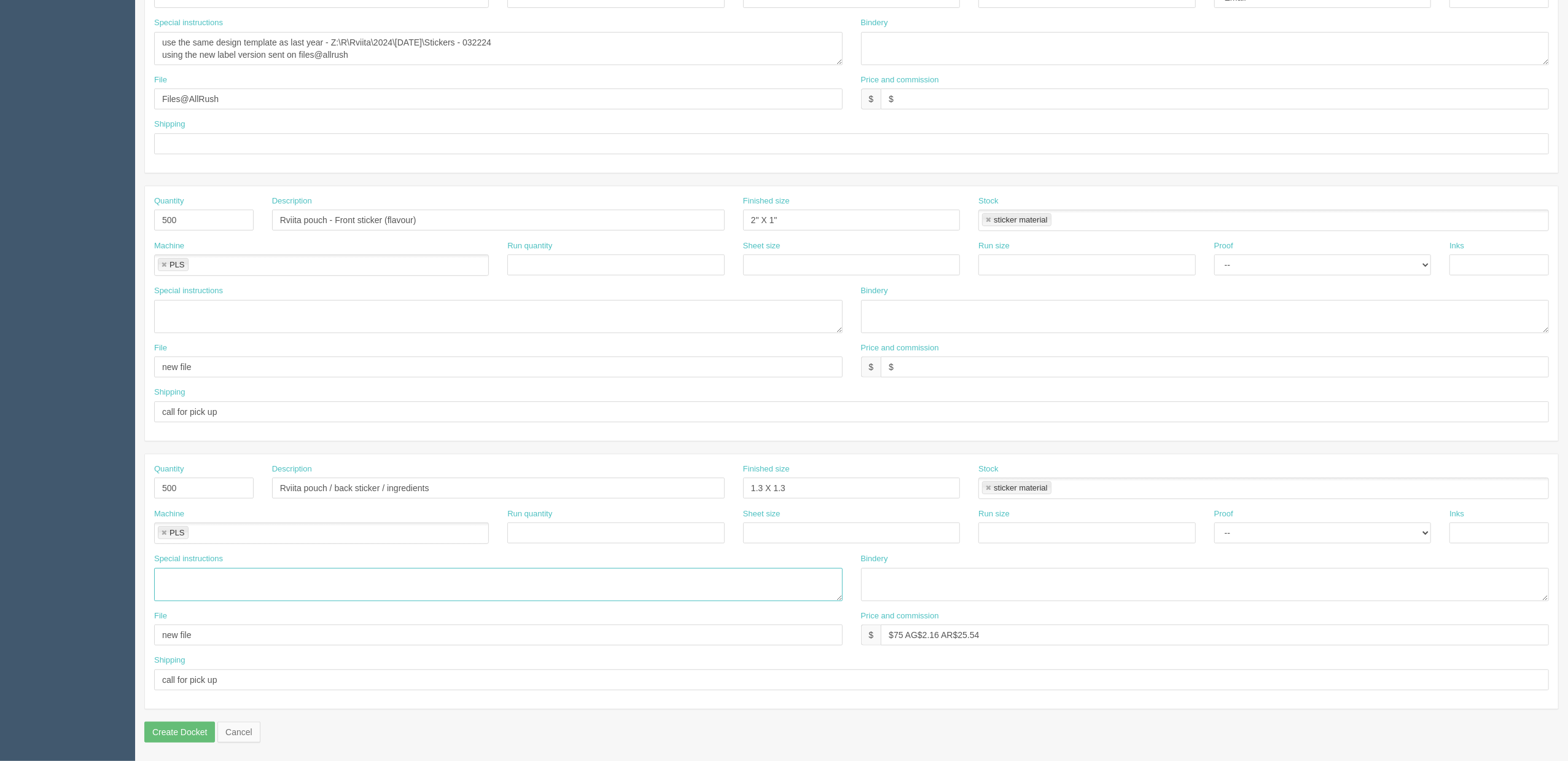
click at [304, 590] on textarea at bounding box center [498, 585] width 688 height 33
paste textarea "Ingredients: Filtered water, sugars (organic honey, lemon juice from concentrat…"
type textarea "Ingredients: Filtered water, sugars (organic honey, lemon juice from concentrat…"
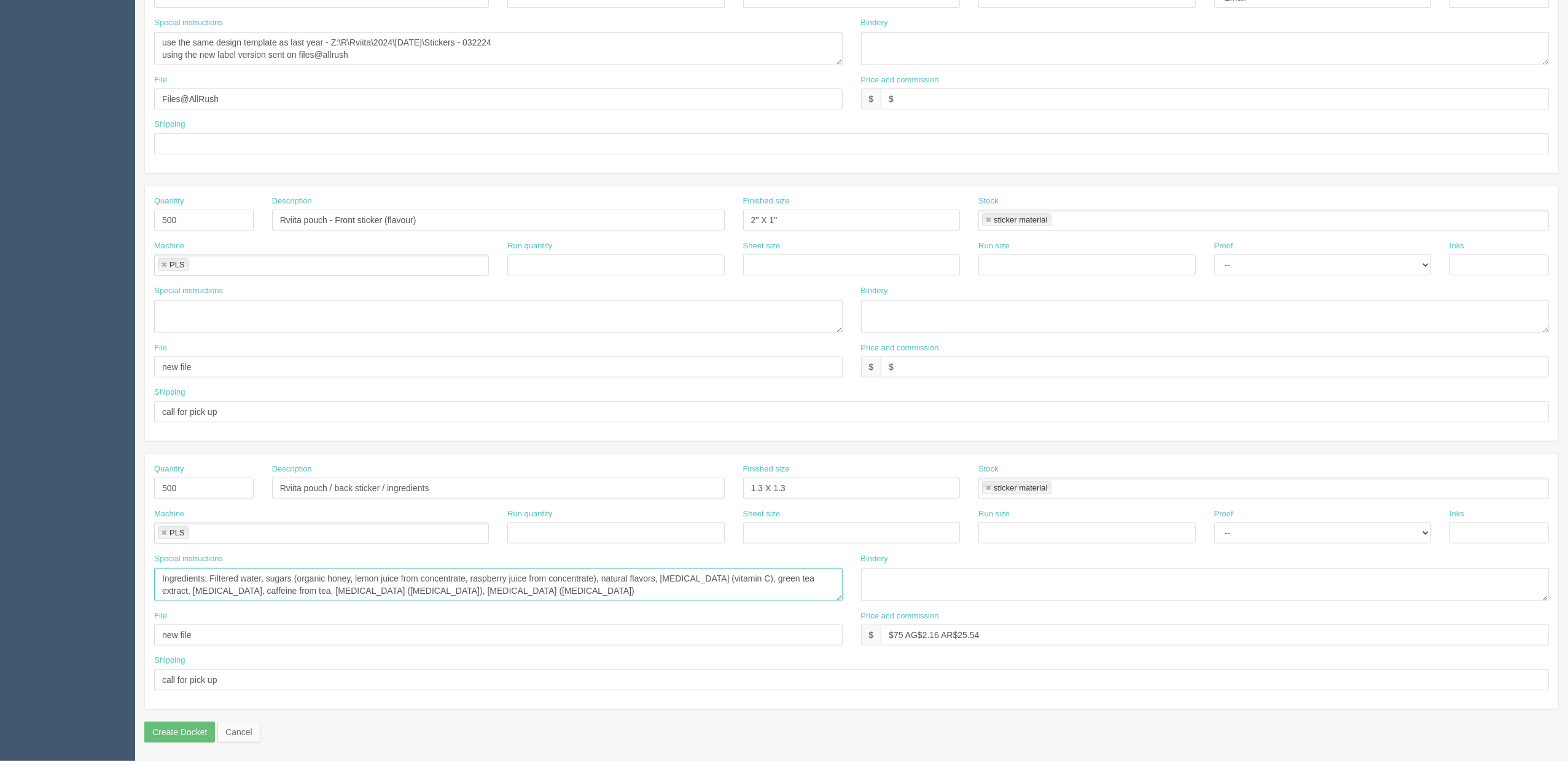
drag, startPoint x: 400, startPoint y: 586, endPoint x: 106, endPoint y: 578, distance: 294.1
click at [106, 578] on section "Dockets Estimates Customers" at bounding box center [784, 217] width 1568 height 1085
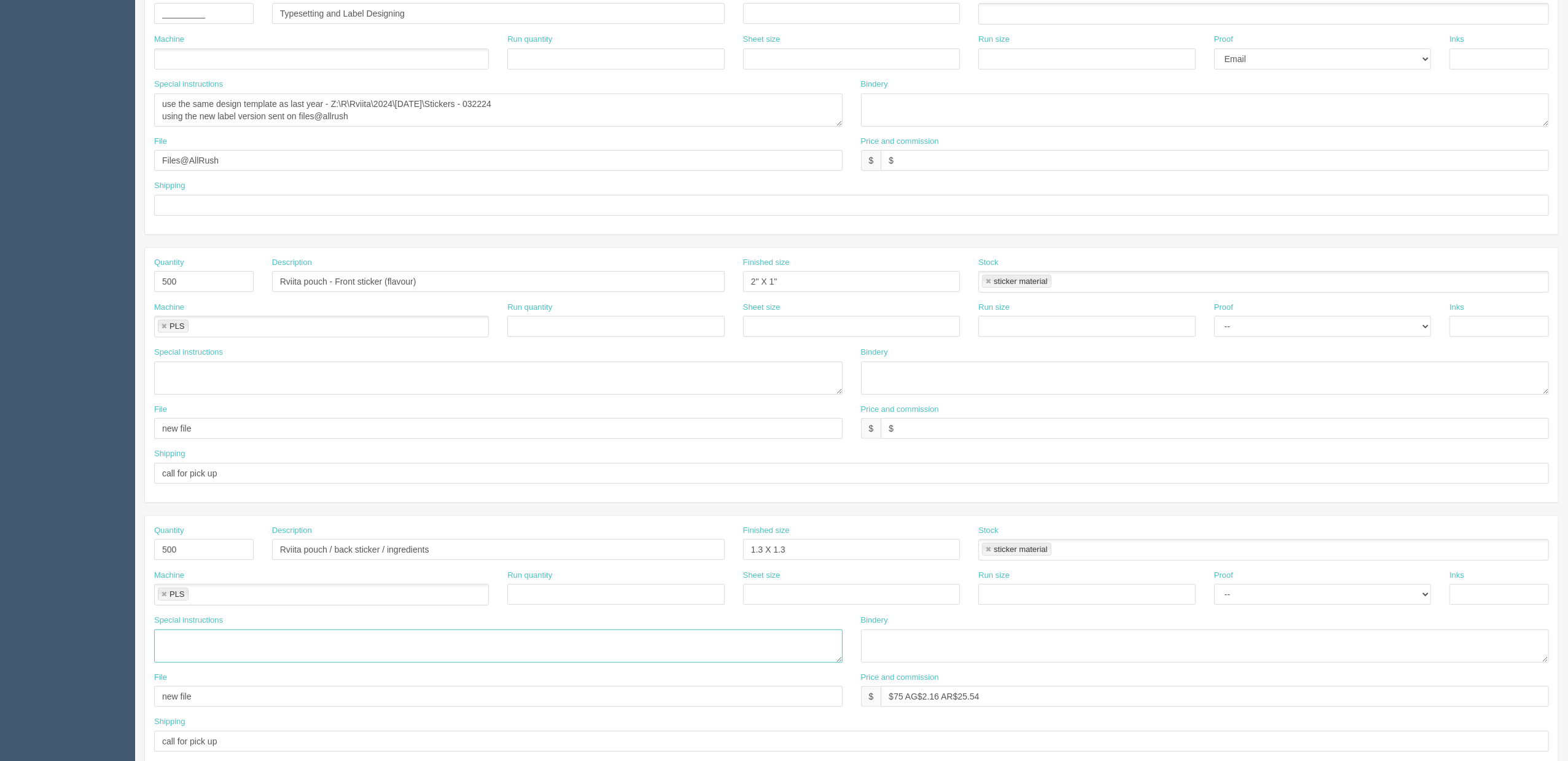
scroll to position [196, 0]
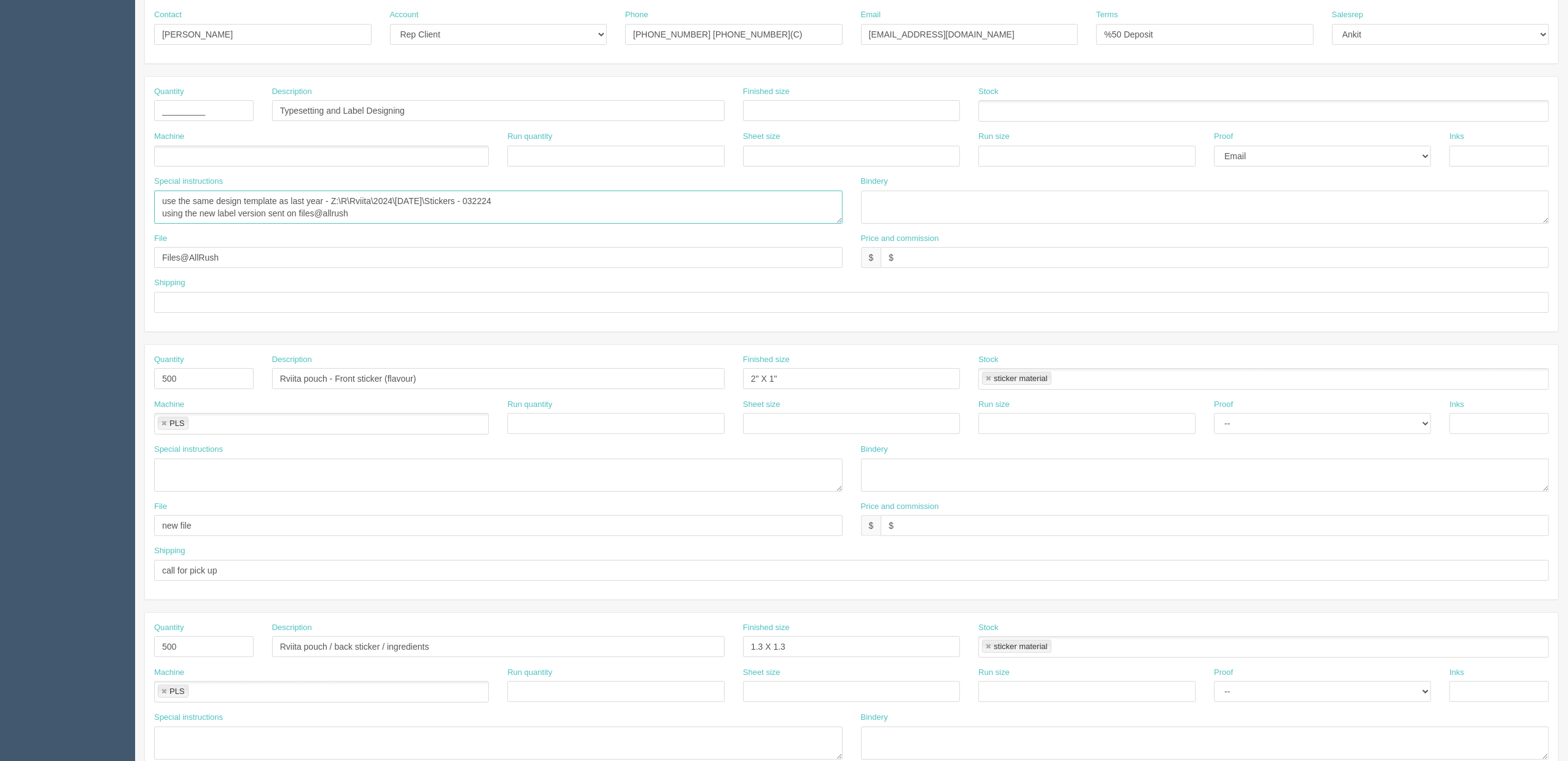
click at [365, 213] on textarea "I will drop the pouch and you can close match the size that best works for both…" at bounding box center [498, 207] width 688 height 33
paste textarea "Ingredients: Filtered water, sugars (organic honey, lemon juice from concentrat…"
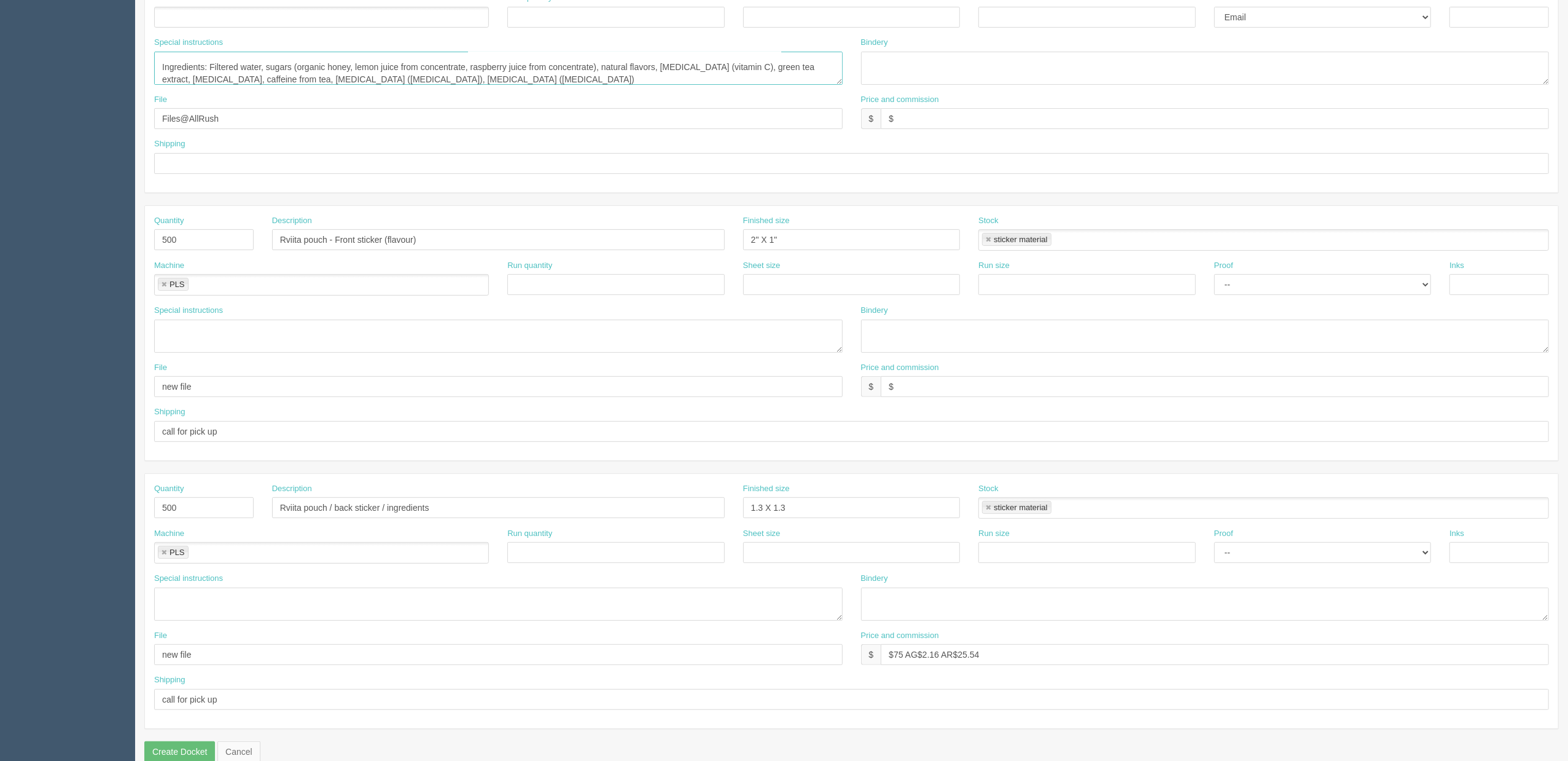
scroll to position [360, 0]
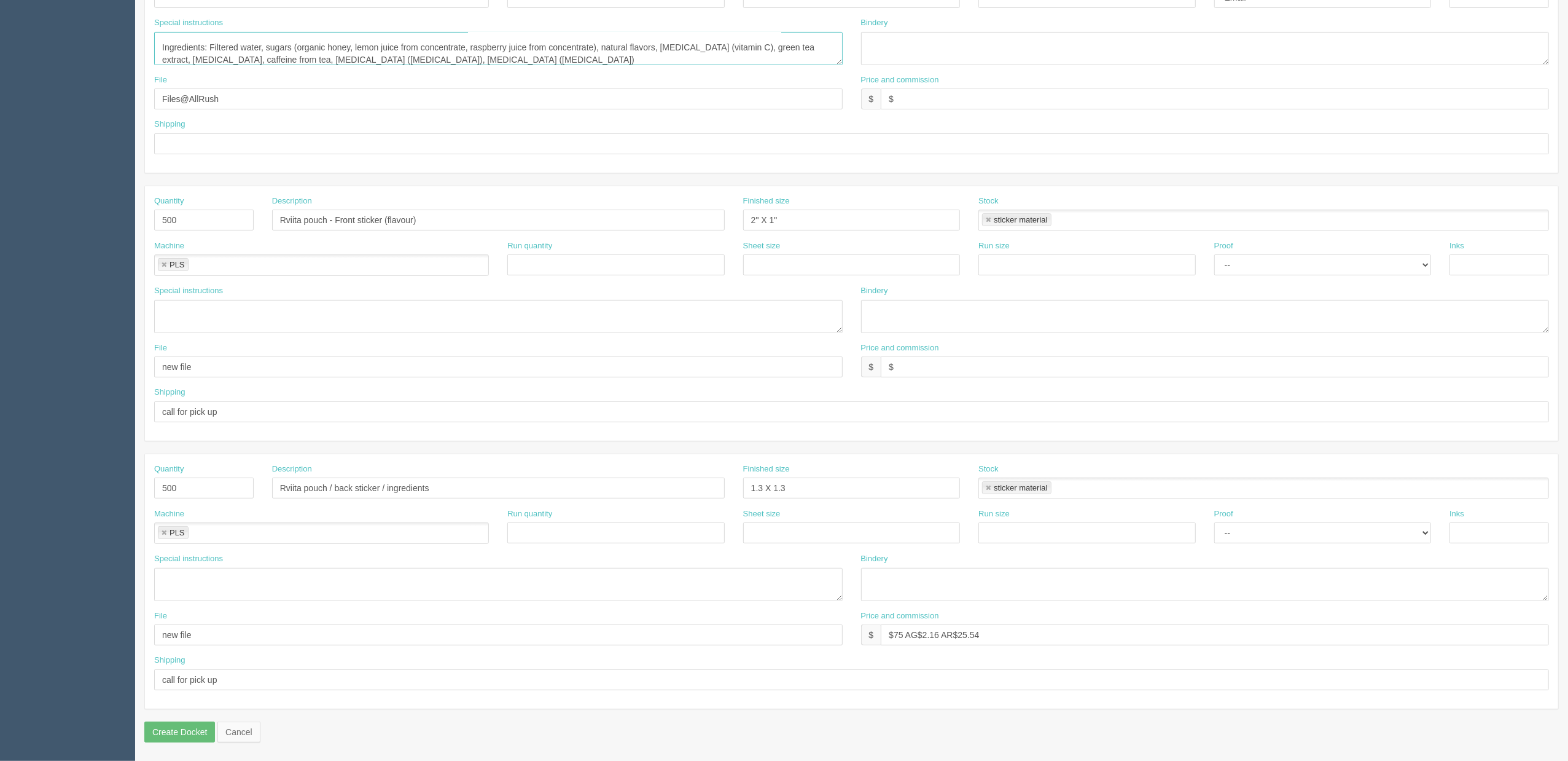
type textarea "use the same design template as last year - Z:\R\Rviita\2024\[DATE]\Stickers - …"
click at [387, 488] on input "Rviita pouch / back sticker / ingredients" at bounding box center [498, 488] width 453 height 21
type input "Rviita pouch - back sticker (ingredients)"
drag, startPoint x: 988, startPoint y: 639, endPoint x: 842, endPoint y: 640, distance: 146.0
click at [842, 640] on div "File new file Price and commission $ $75 AG$2.16 AR$25.54" at bounding box center [852, 632] width 1414 height 45
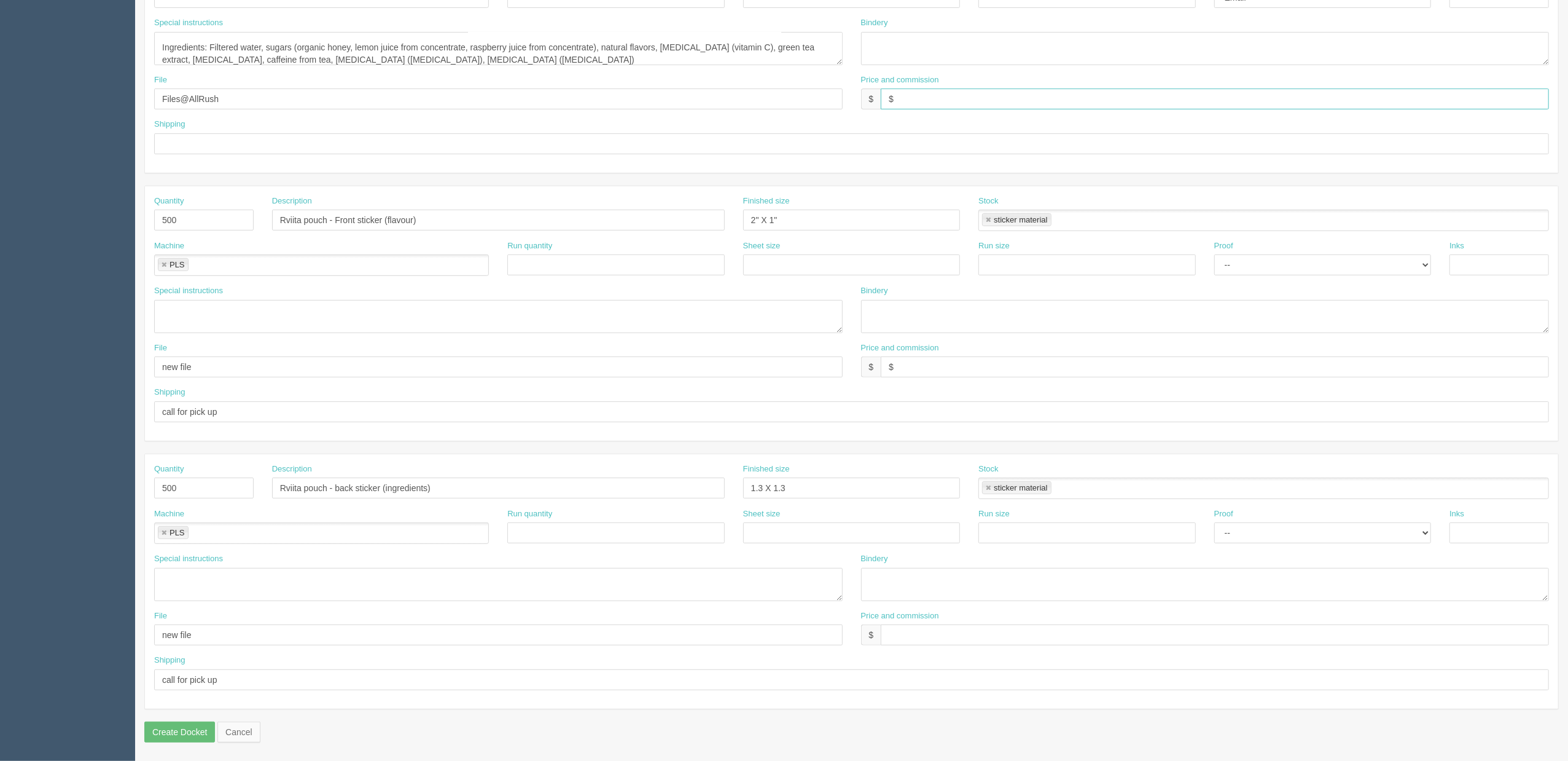
click at [948, 105] on input "$" at bounding box center [1215, 99] width 668 height 21
drag, startPoint x: 783, startPoint y: 212, endPoint x: 725, endPoint y: 217, distance: 58.2
click at [725, 217] on div "Quantity 500 Description Rviita pouch - Front sticker (flavour) Finished size 2…" at bounding box center [852, 217] width 1414 height 45
type input "2.75" X 1""
click at [912, 367] on input "$" at bounding box center [1215, 367] width 668 height 21
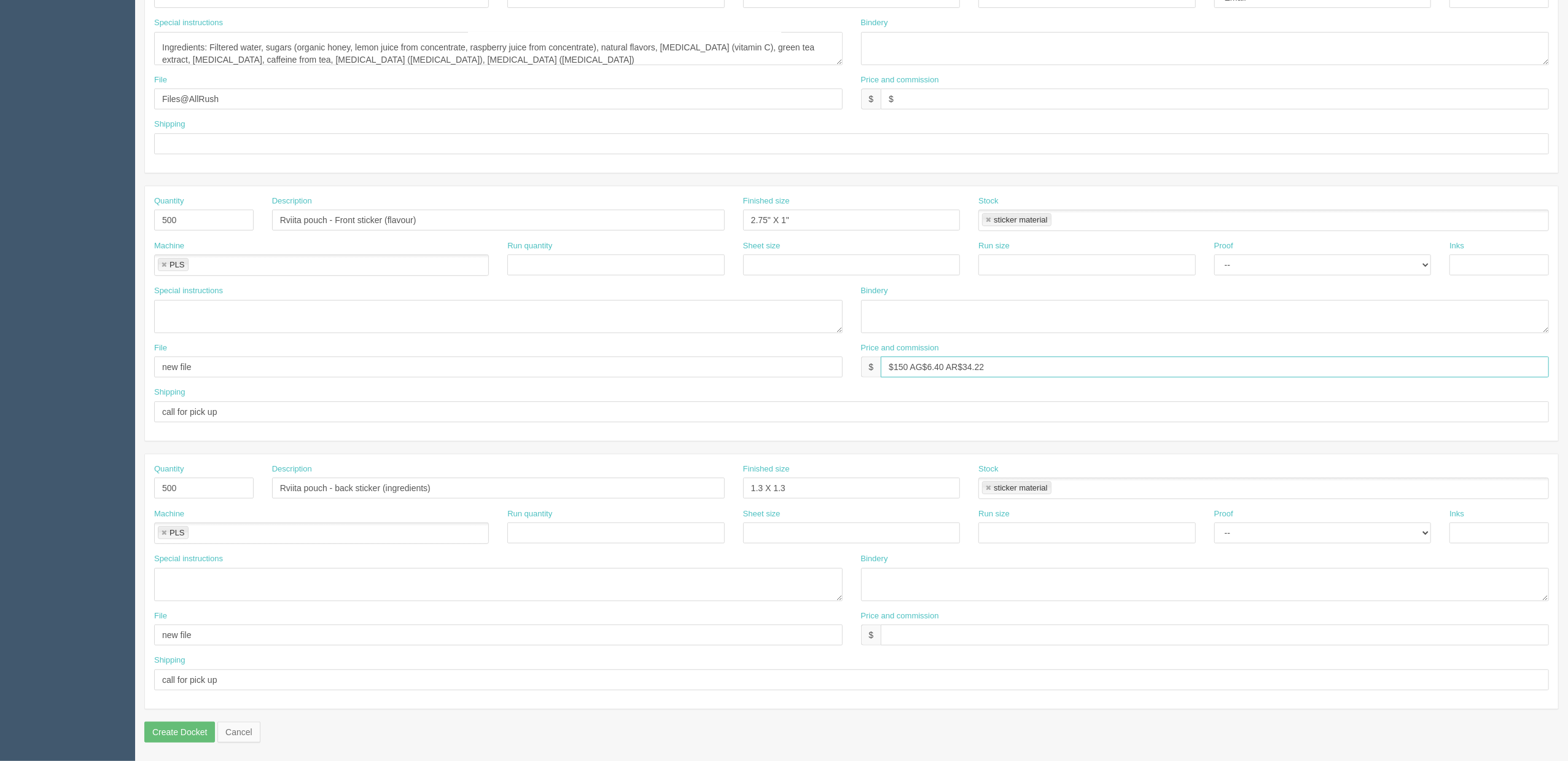
type input "$150 AG$6.40 AR$34.22"
click at [887, 644] on input "text" at bounding box center [1215, 634] width 668 height 21
click at [956, 634] on input "$140" at bounding box center [1215, 634] width 668 height 21
type input "$140 AG$5.85 AR$34.64"
click at [154, 730] on input "Create Docket" at bounding box center [179, 732] width 71 height 21
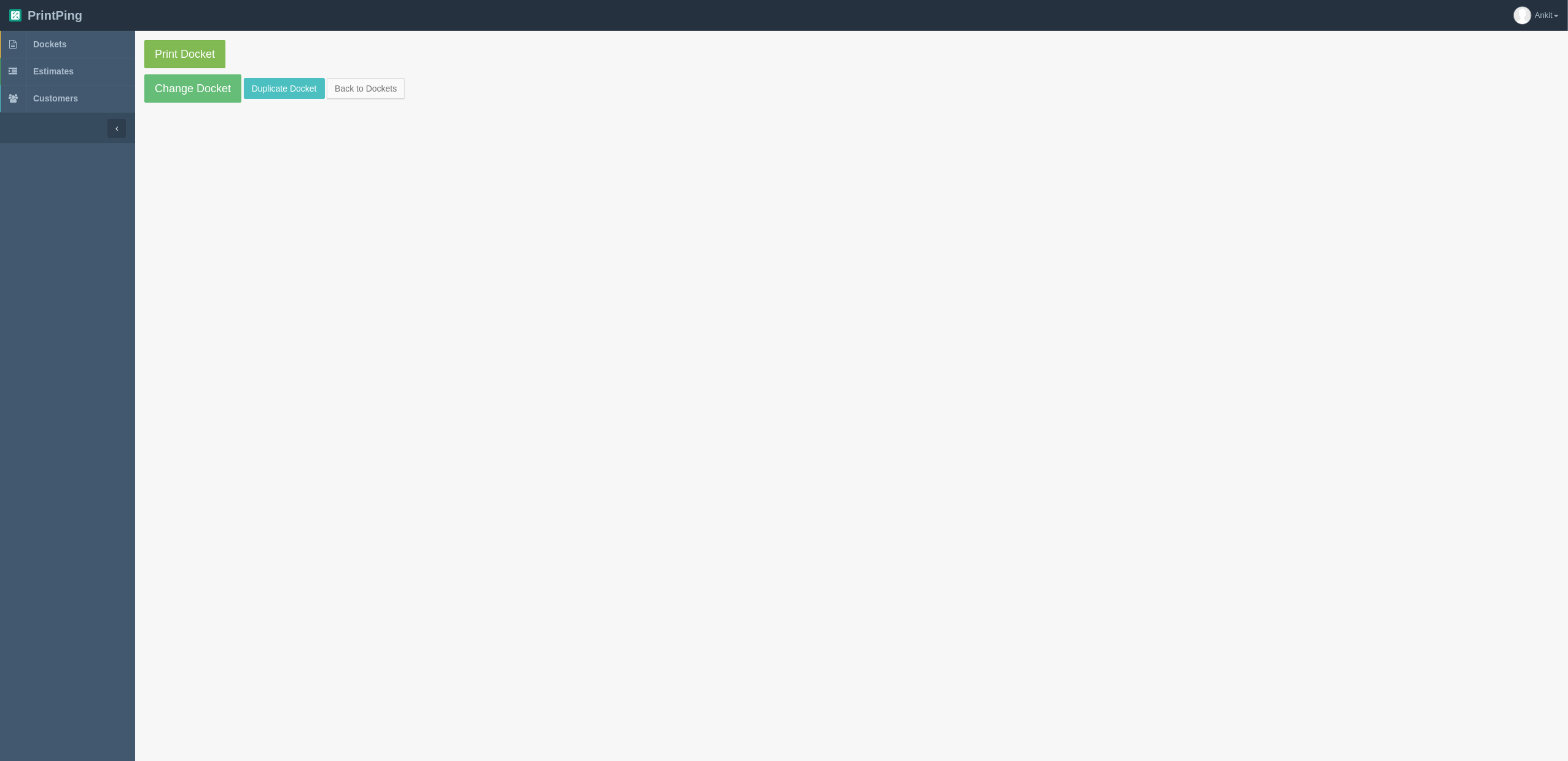
click at [193, 54] on link "Print Docket" at bounding box center [184, 54] width 81 height 28
click at [22, 55] on b at bounding box center [13, 44] width 26 height 27
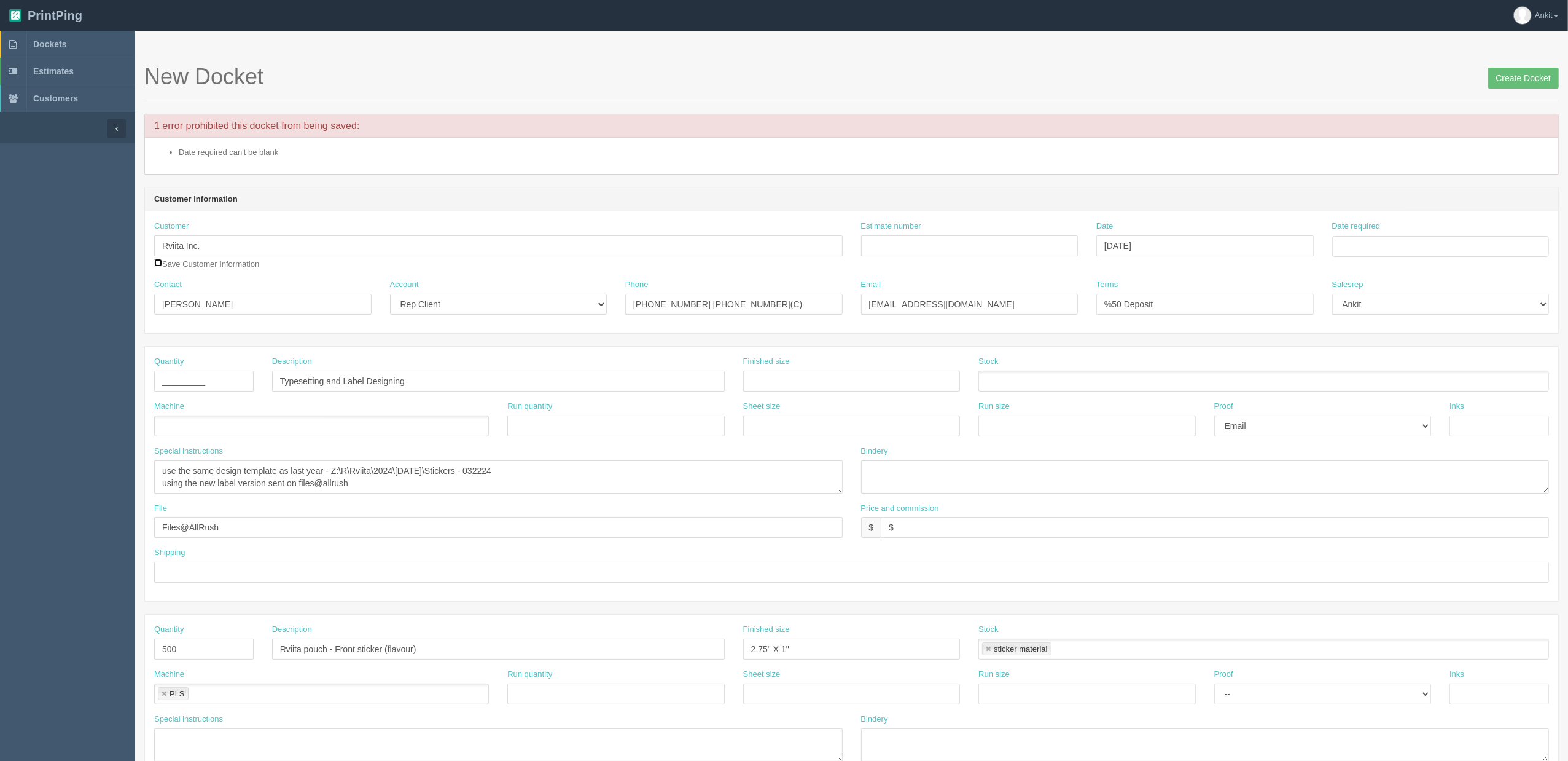
click at [159, 264] on input "checkbox" at bounding box center [158, 262] width 8 height 8
checkbox input "true"
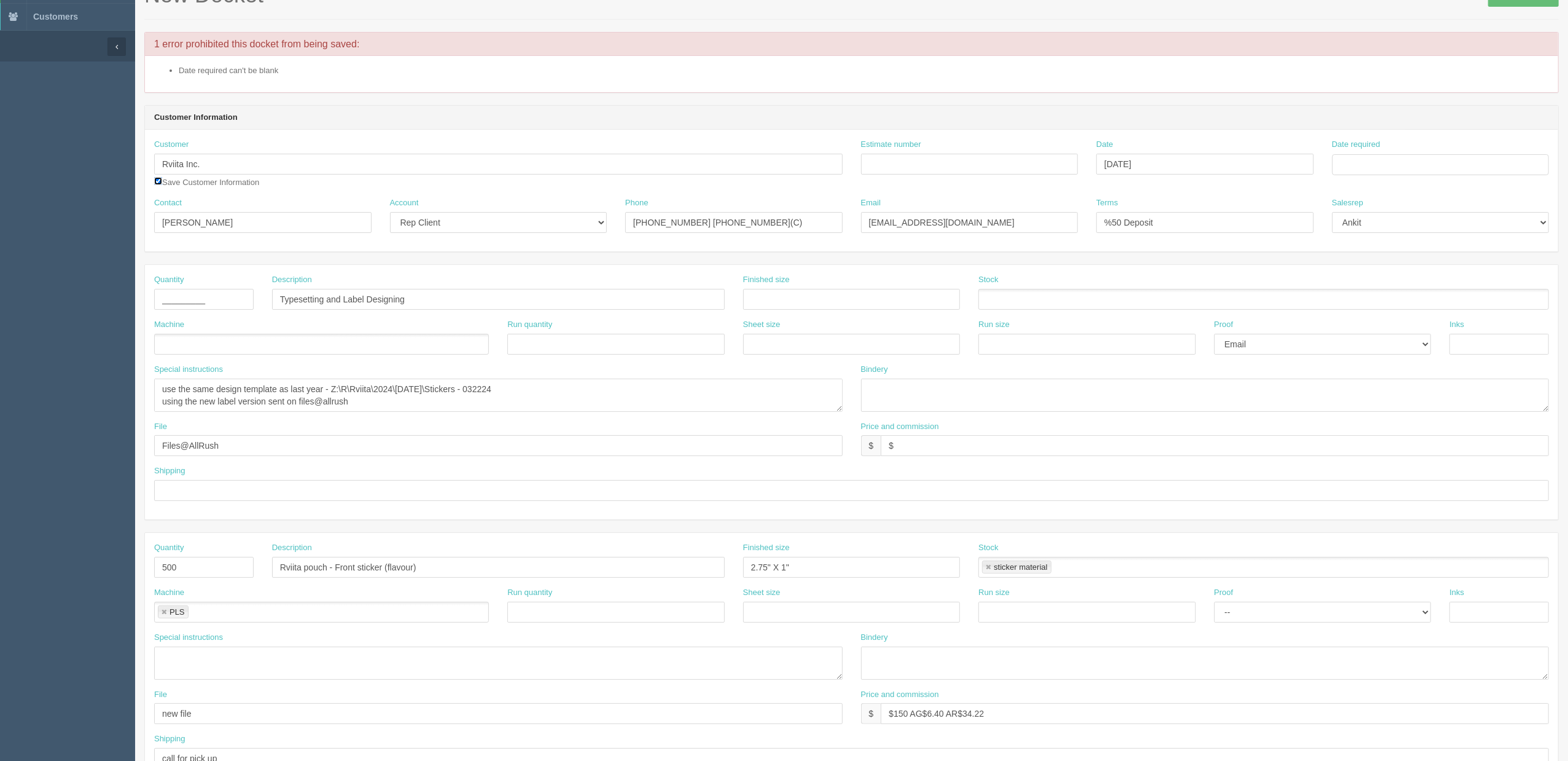
scroll to position [163, 0]
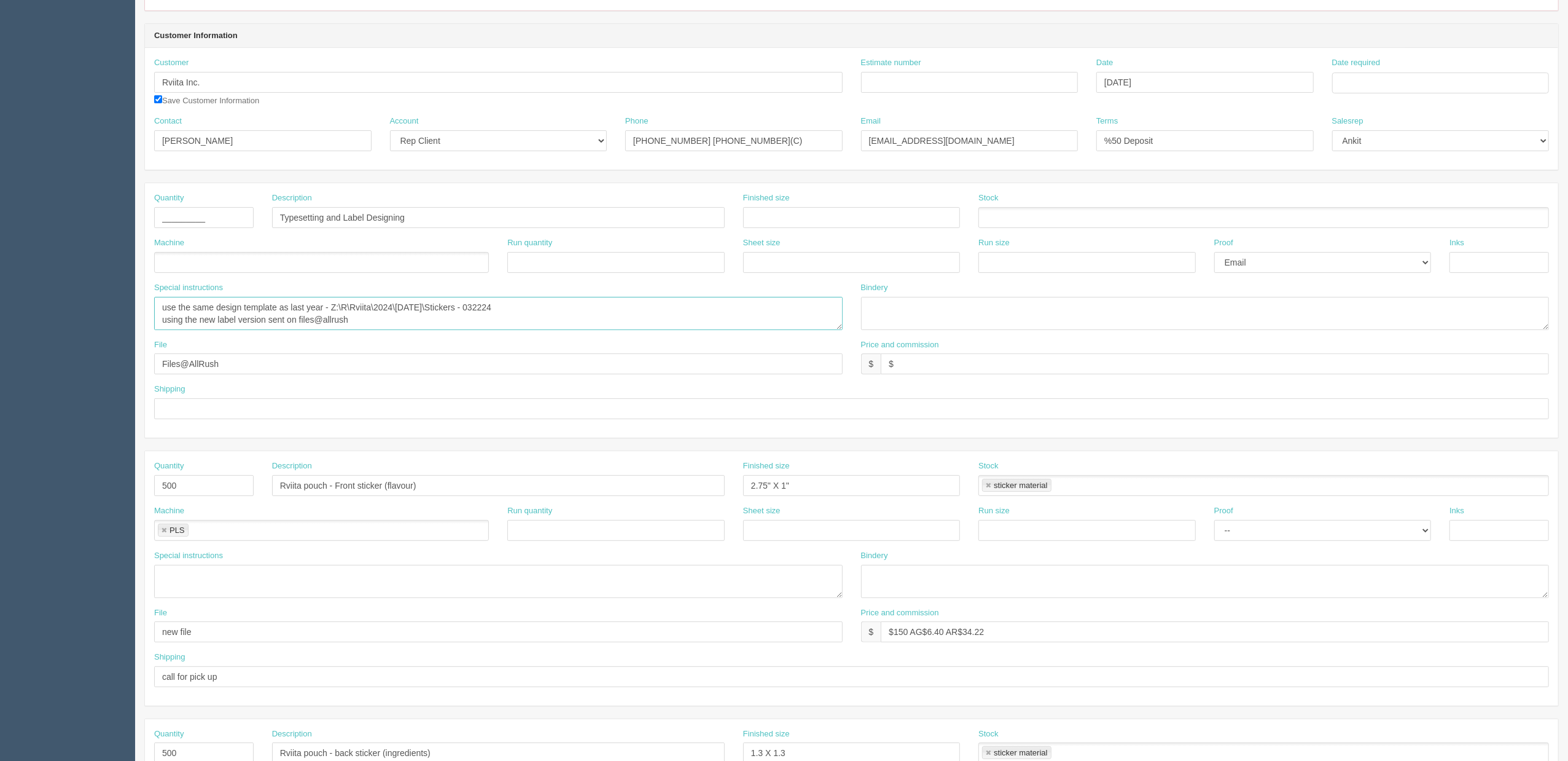
click at [358, 323] on textarea "use the same design template as last year - Z:\R\Rviita\2024\[DATE]\Stickers - …" at bounding box center [498, 313] width 688 height 33
click at [912, 82] on input "Estimate number" at bounding box center [969, 82] width 217 height 21
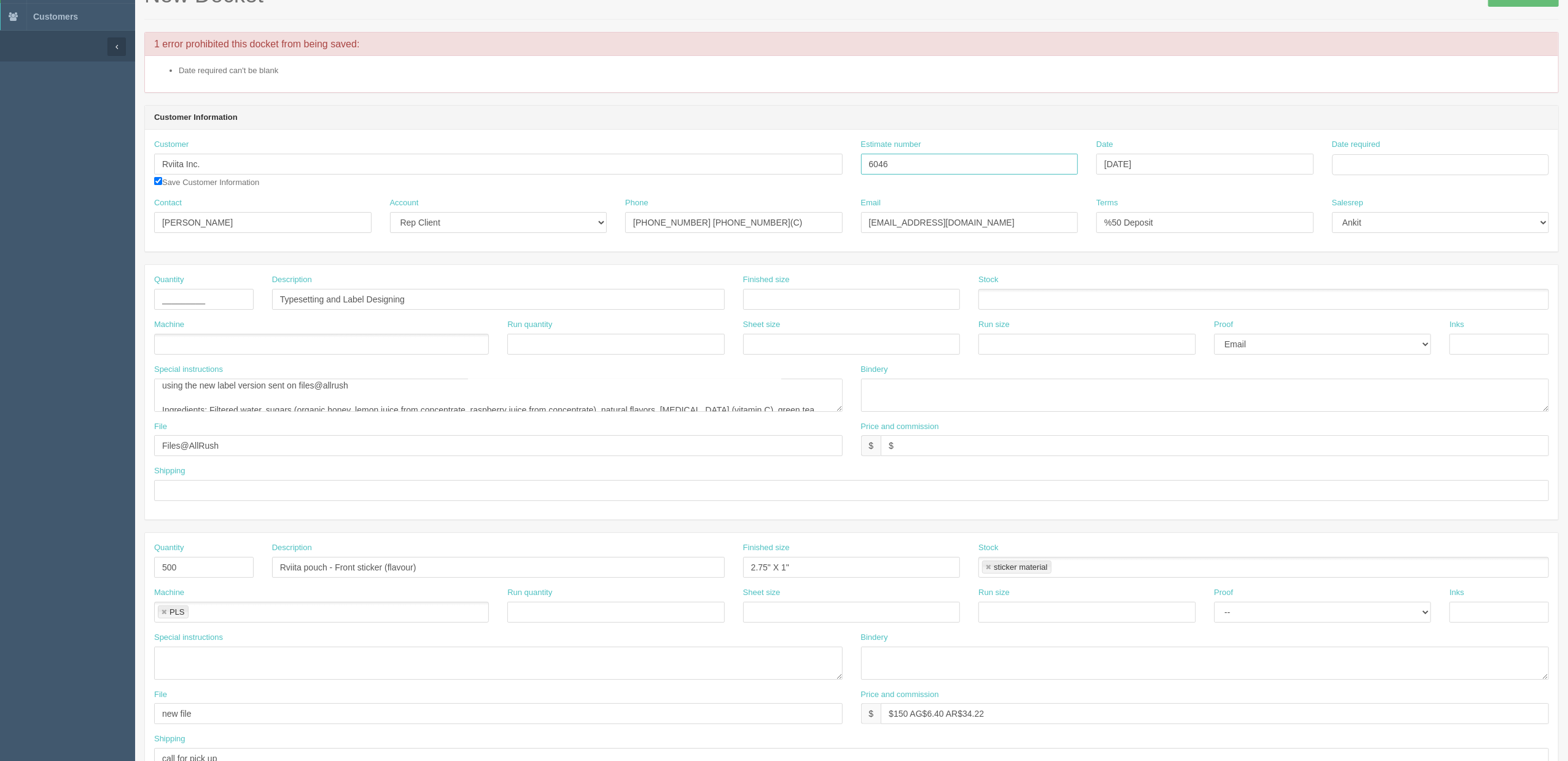
type input "6046"
click at [1350, 174] on input "Date required" at bounding box center [1441, 165] width 217 height 21
click at [1396, 320] on td "3" at bounding box center [1393, 319] width 17 height 17
type input "September 3, 2025"
click at [1285, 117] on header "Customer Information" at bounding box center [852, 118] width 1414 height 24
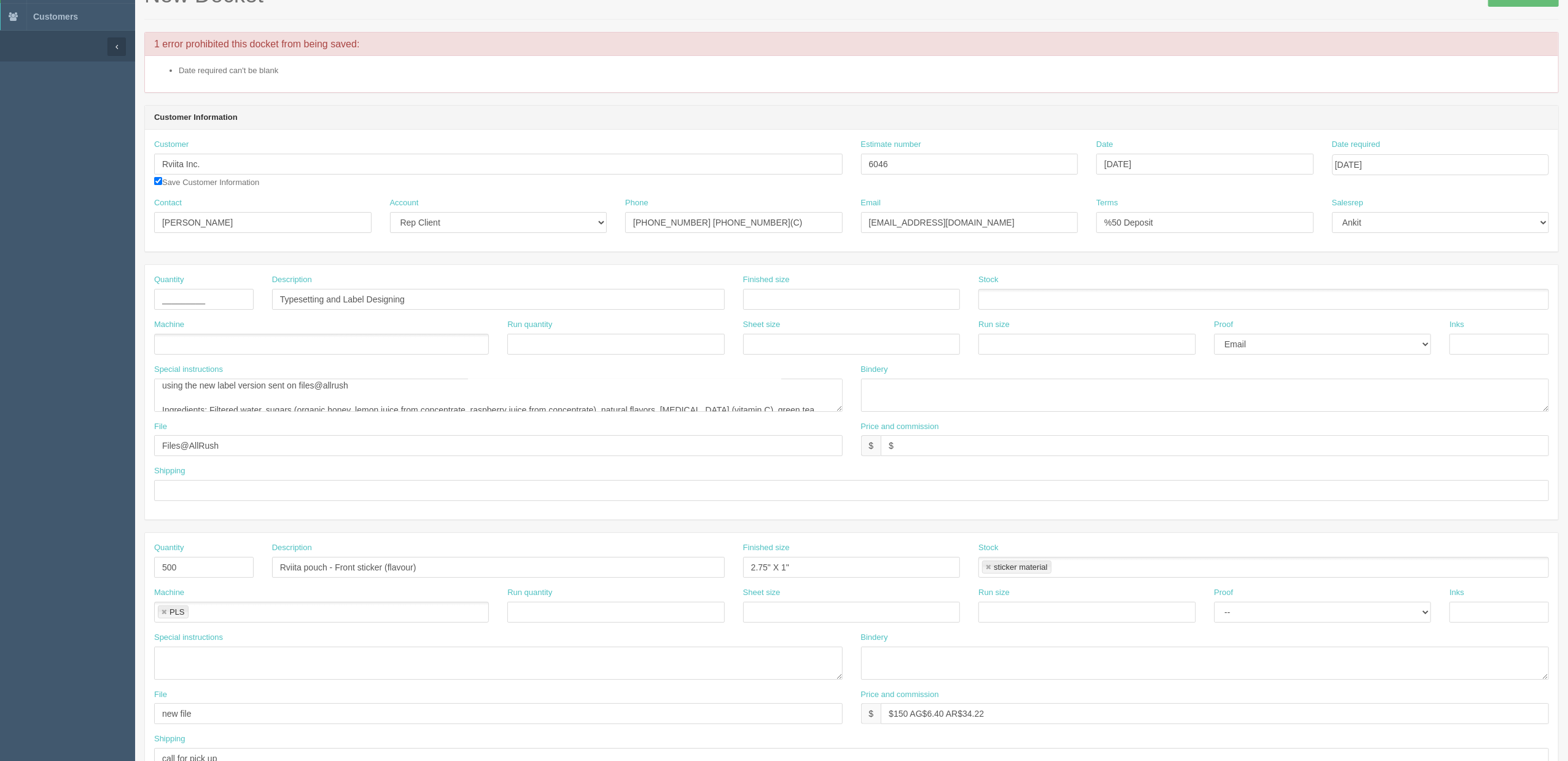
scroll to position [0, 0]
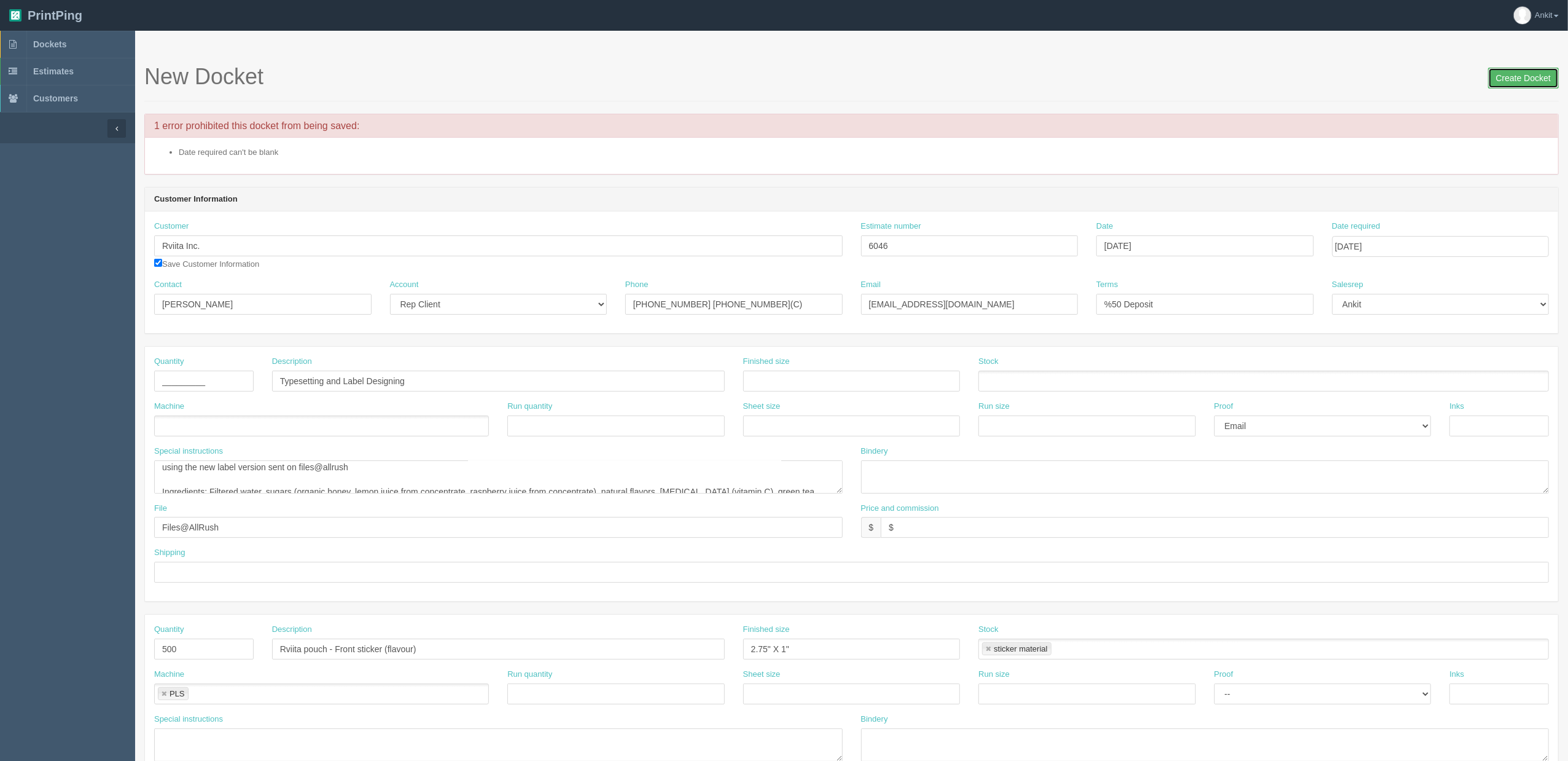
click at [1517, 79] on input "Create Docket" at bounding box center [1523, 78] width 71 height 21
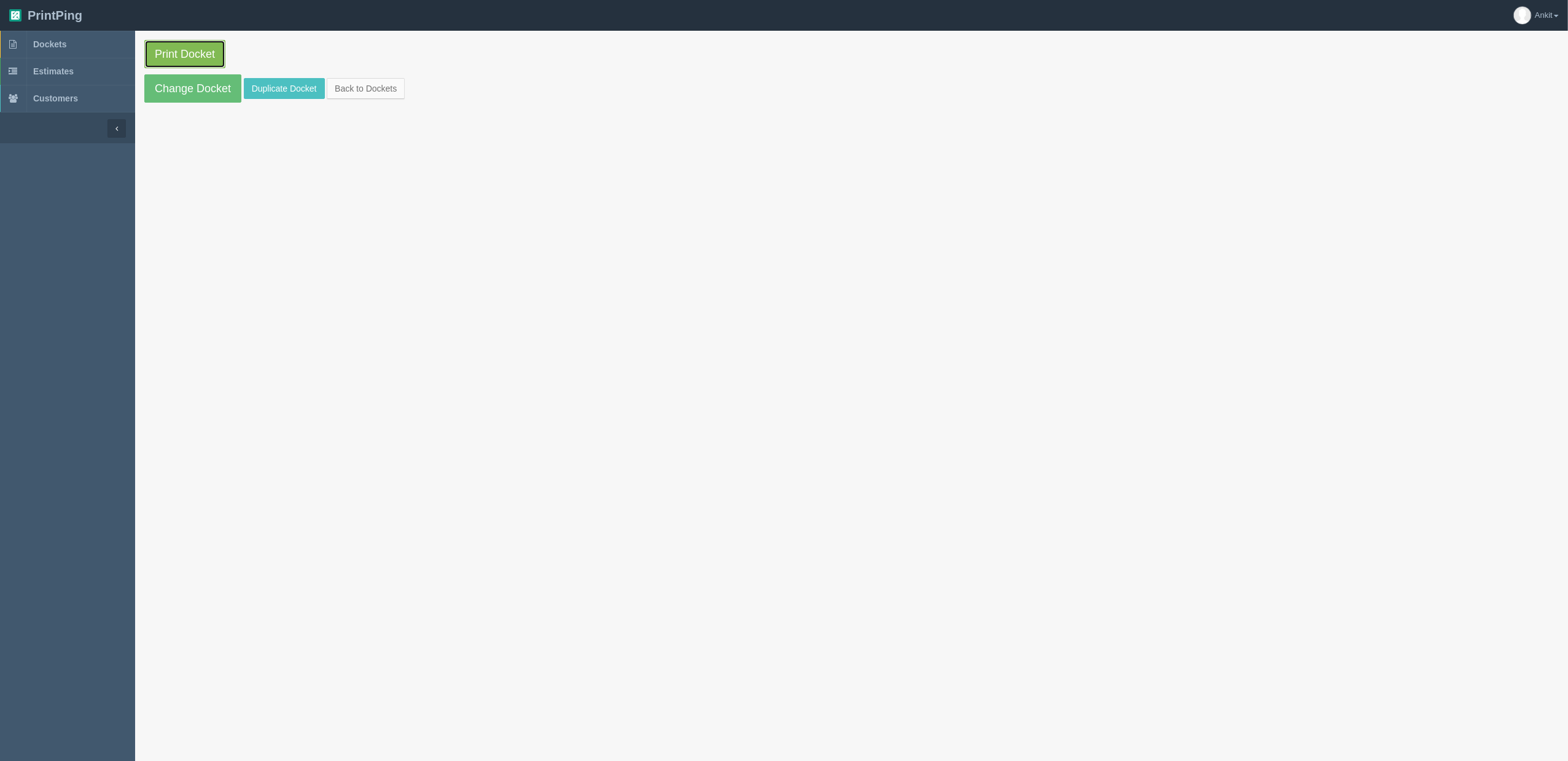
click at [202, 65] on link "Print Docket" at bounding box center [184, 54] width 81 height 28
click at [234, 92] on link "Change Docket" at bounding box center [192, 88] width 97 height 28
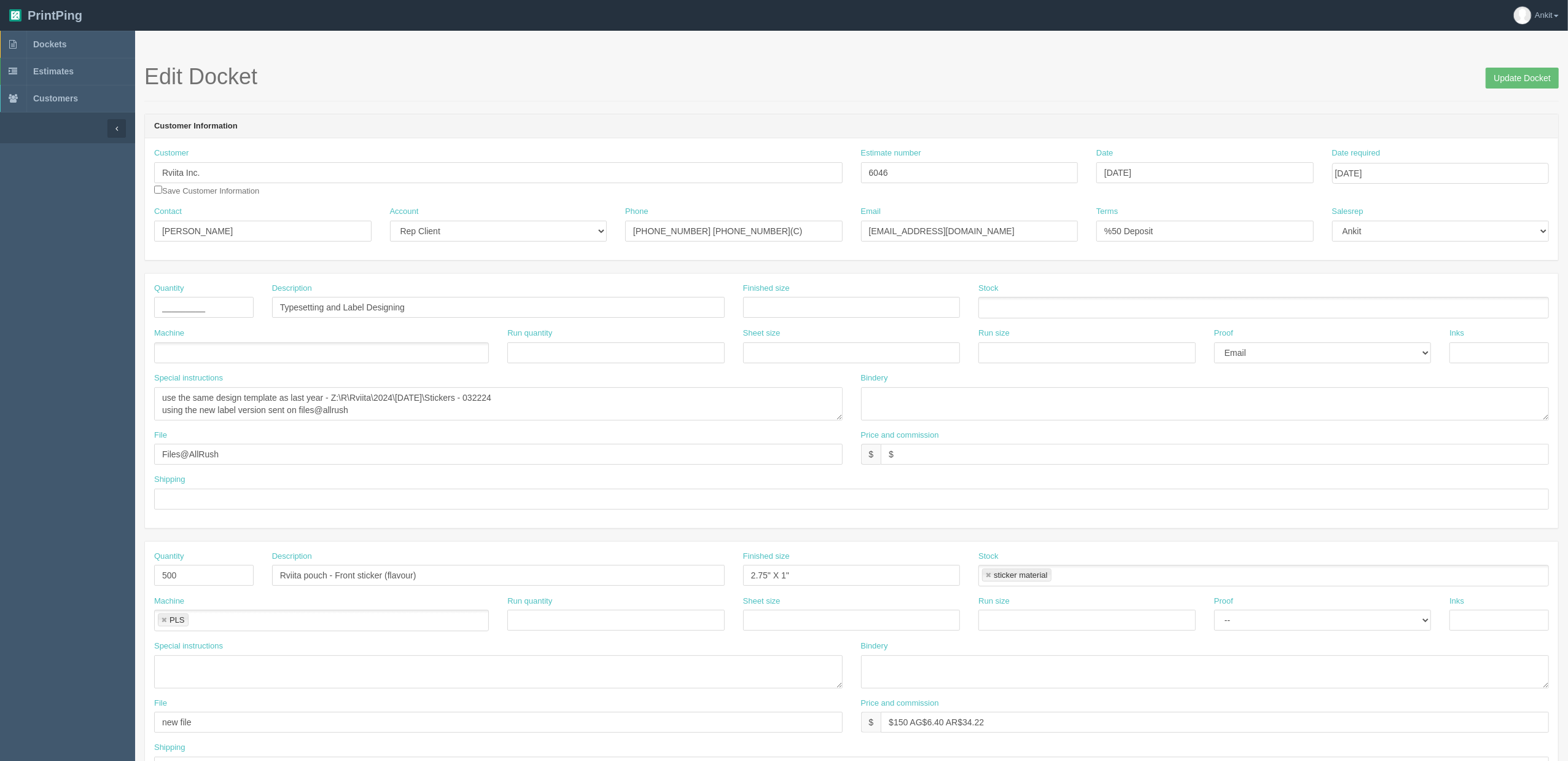
click at [985, 578] on link at bounding box center [989, 575] width 7 height 8
click at [994, 580] on ul at bounding box center [1264, 575] width 571 height 22
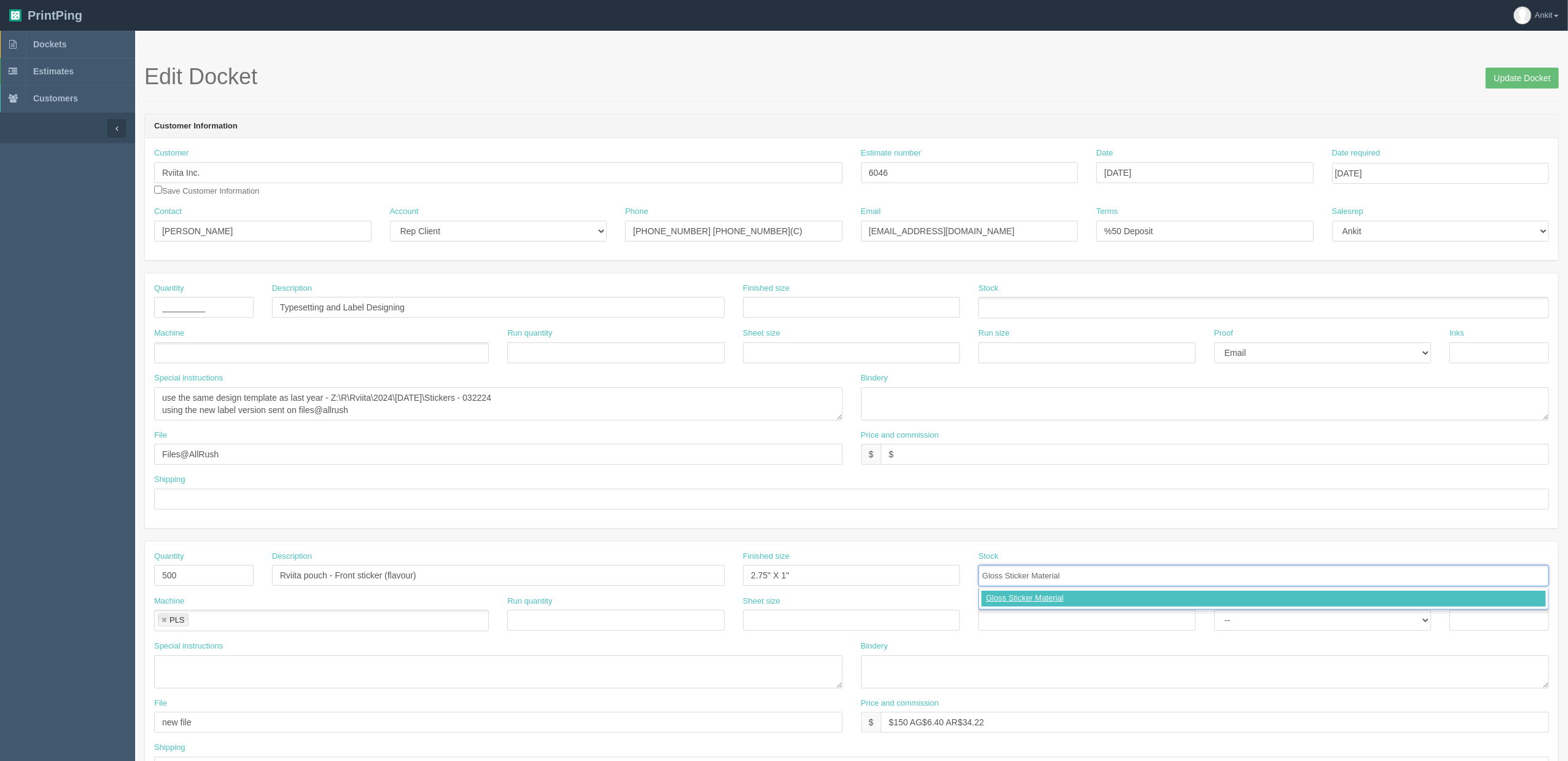
type input "Gloss Sticker Material"
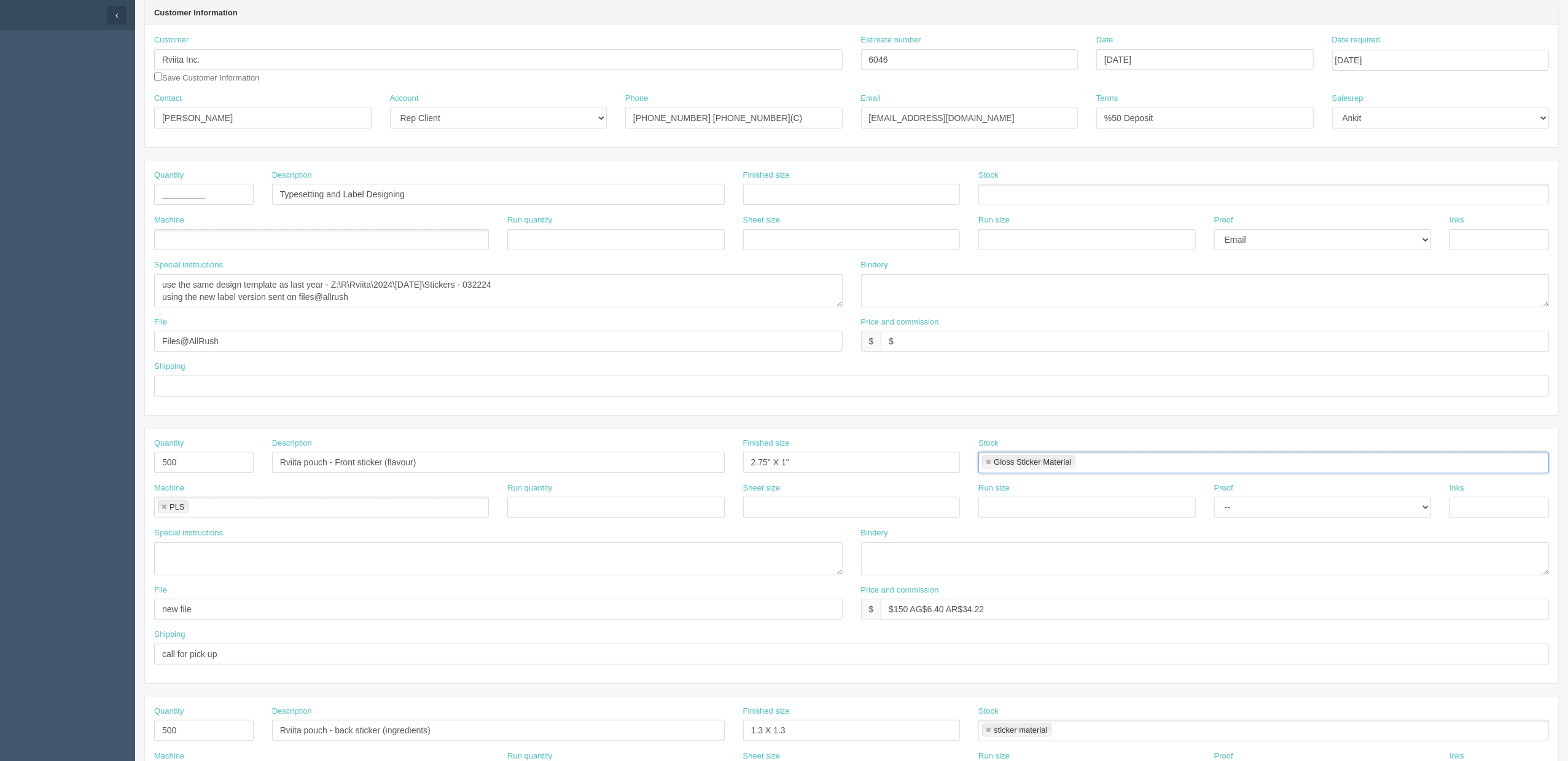
scroll to position [246, 0]
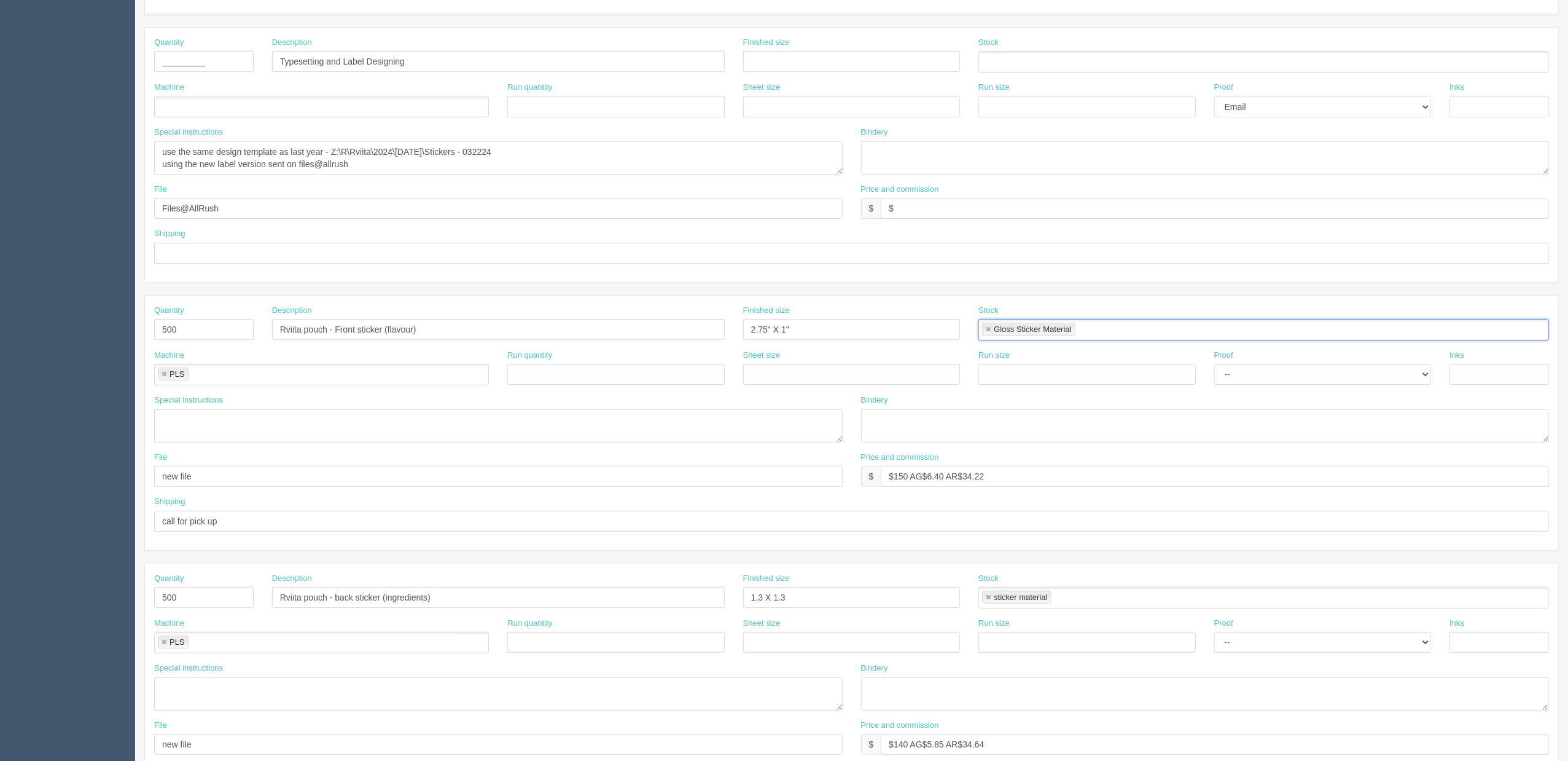
click at [990, 601] on link at bounding box center [989, 597] width 7 height 8
click at [990, 603] on input "text" at bounding box center [985, 598] width 12 height 17
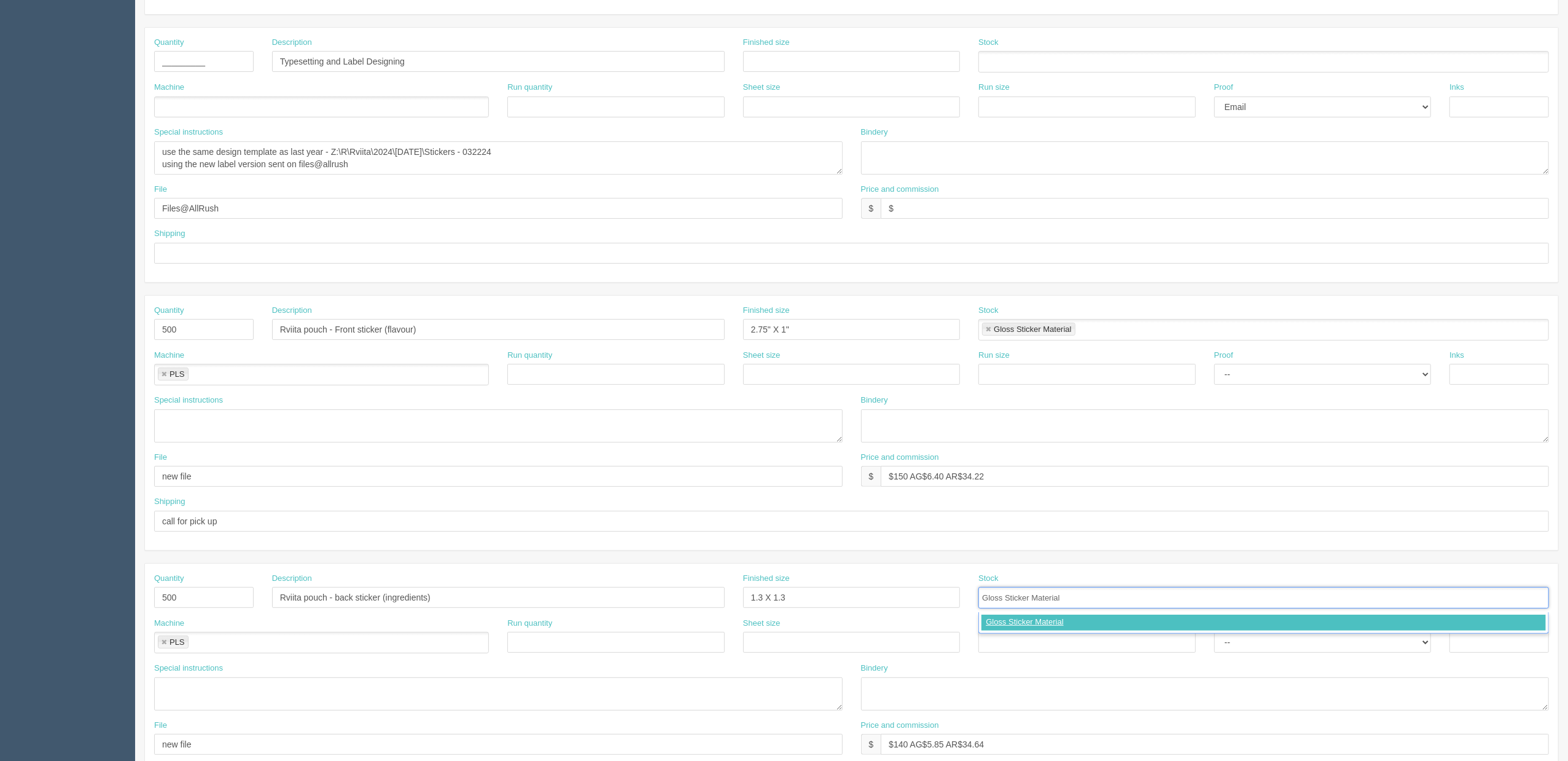
type input "Gloss Sticker Material"
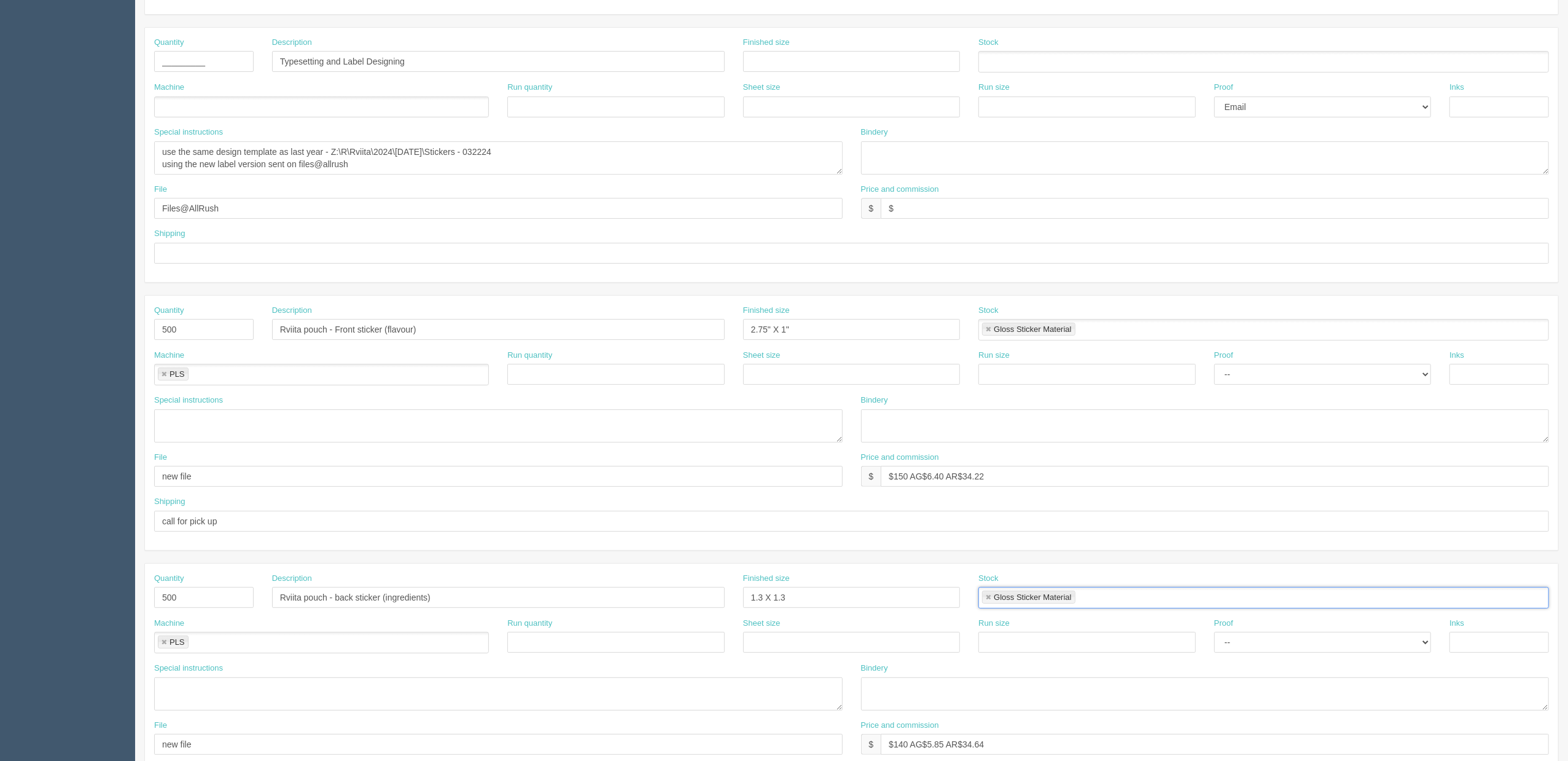
scroll to position [0, 0]
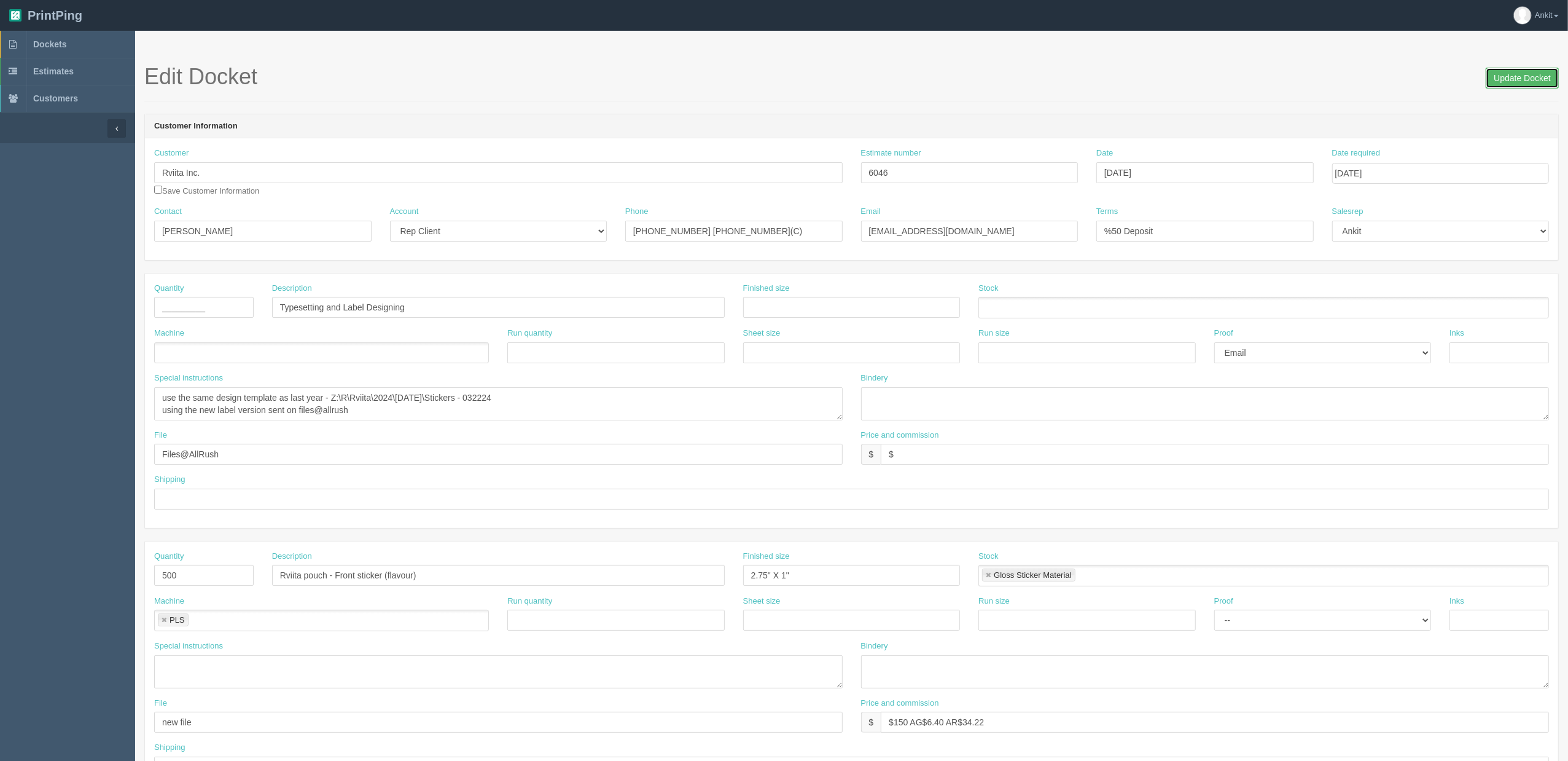
click at [1494, 74] on input "Update Docket" at bounding box center [1523, 78] width 73 height 21
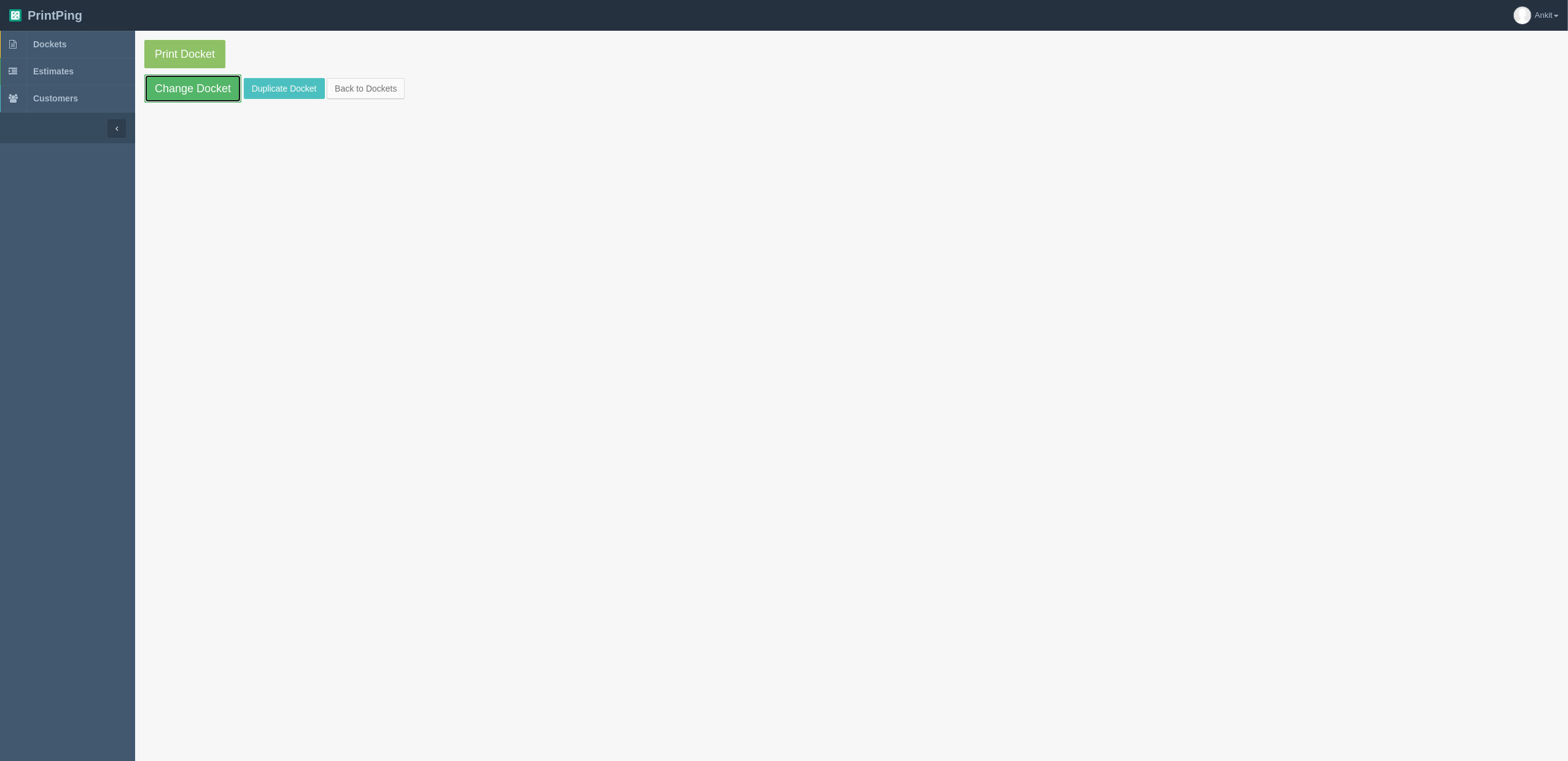
click at [173, 82] on link "Change Docket" at bounding box center [192, 88] width 97 height 28
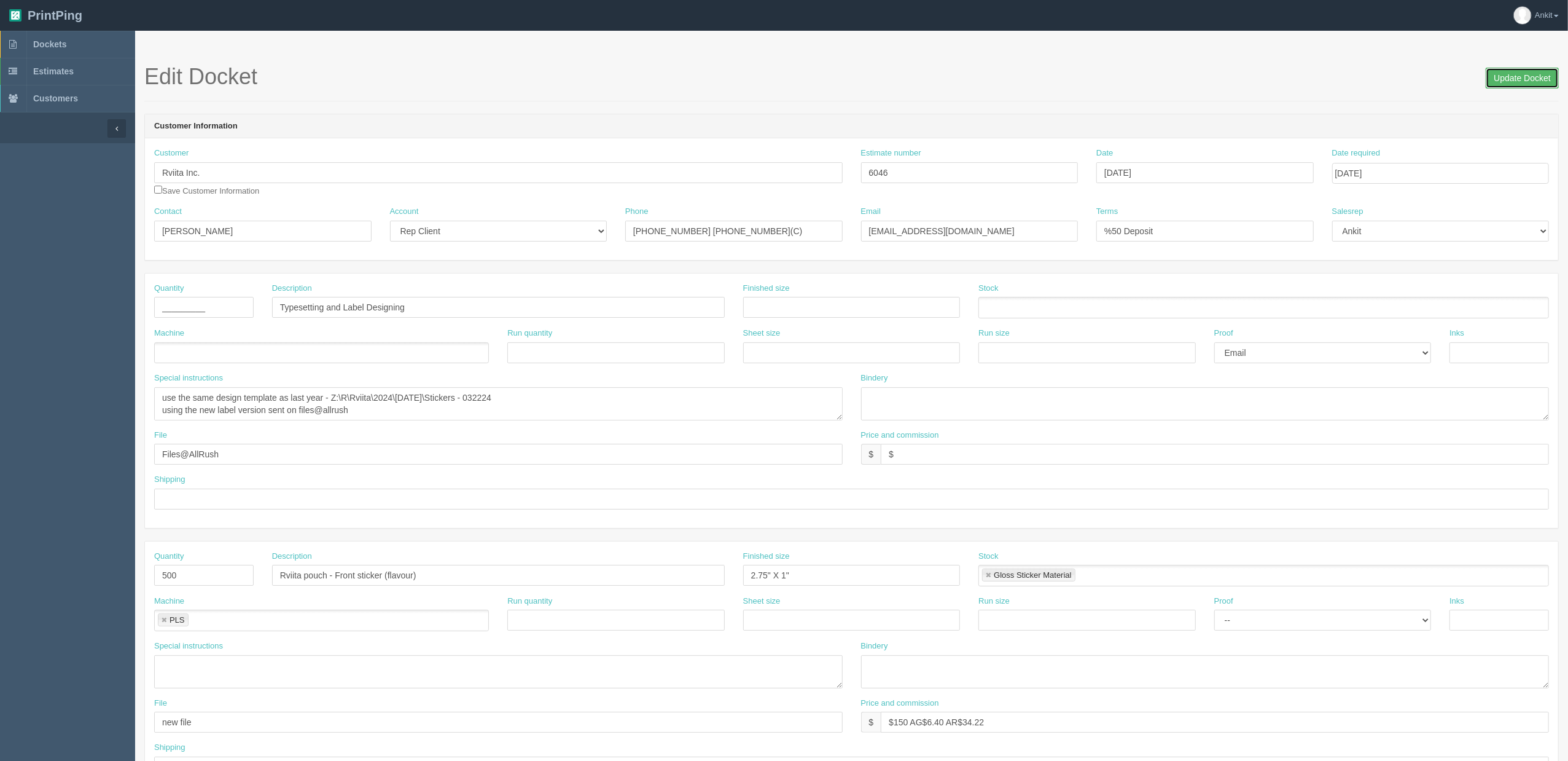
click at [1518, 72] on input "Update Docket" at bounding box center [1523, 78] width 73 height 21
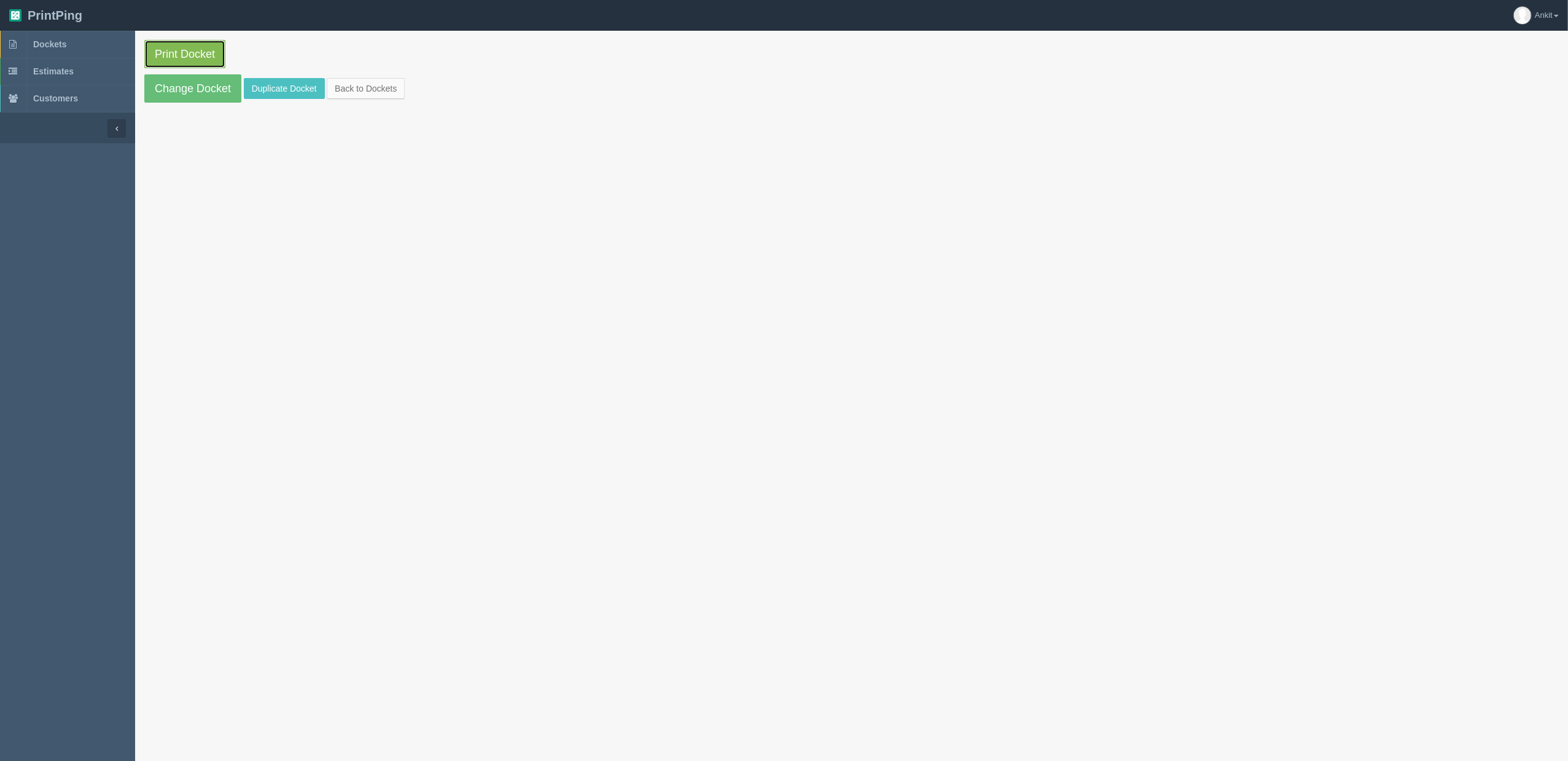
click at [188, 49] on link "Print Docket" at bounding box center [184, 54] width 81 height 28
click at [67, 47] on link "Dockets" at bounding box center [67, 44] width 135 height 27
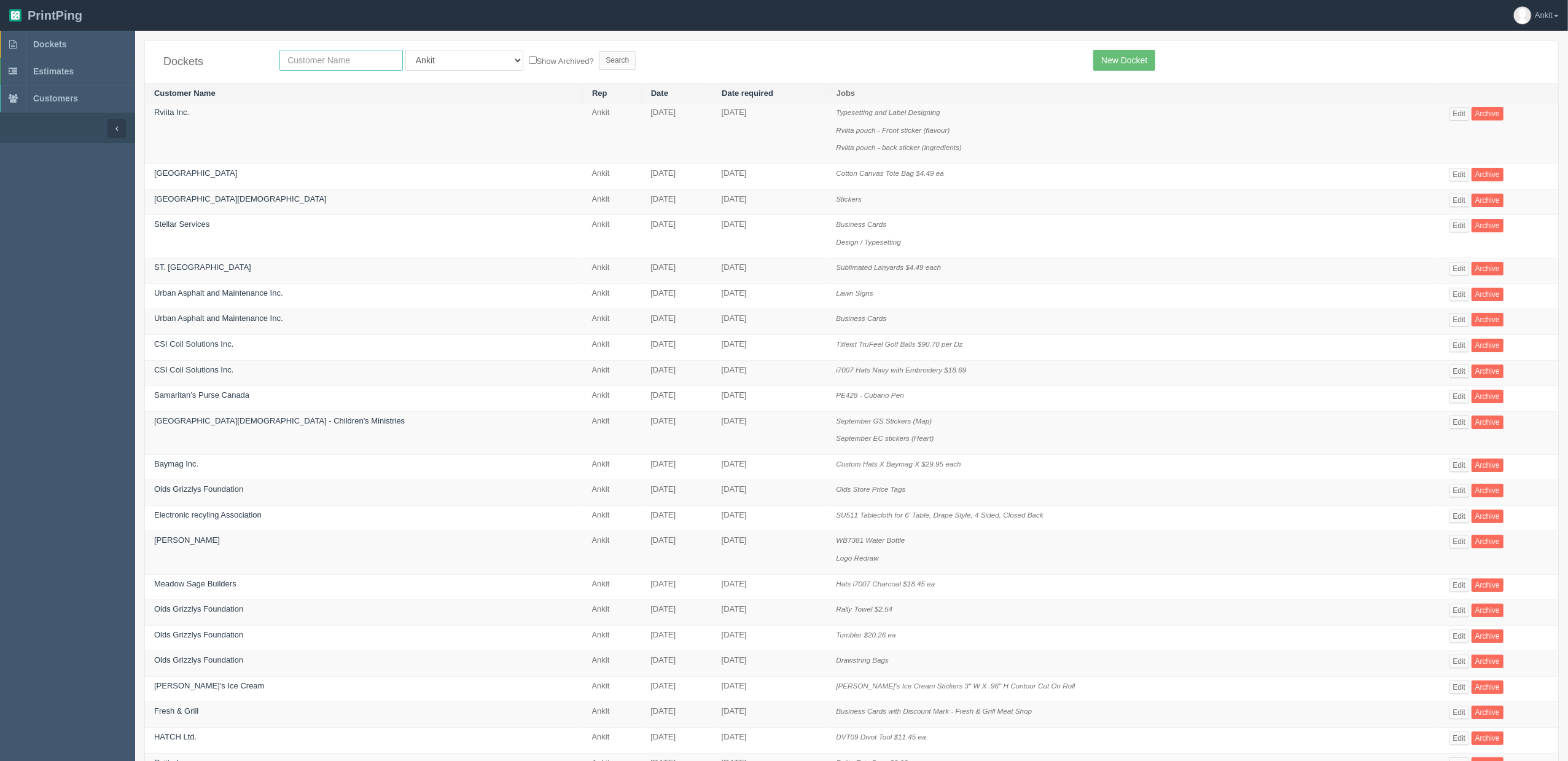
click at [323, 59] on input "text" at bounding box center [341, 60] width 124 height 21
type input "enhance"
click at [599, 51] on input "Search" at bounding box center [617, 59] width 37 height 18
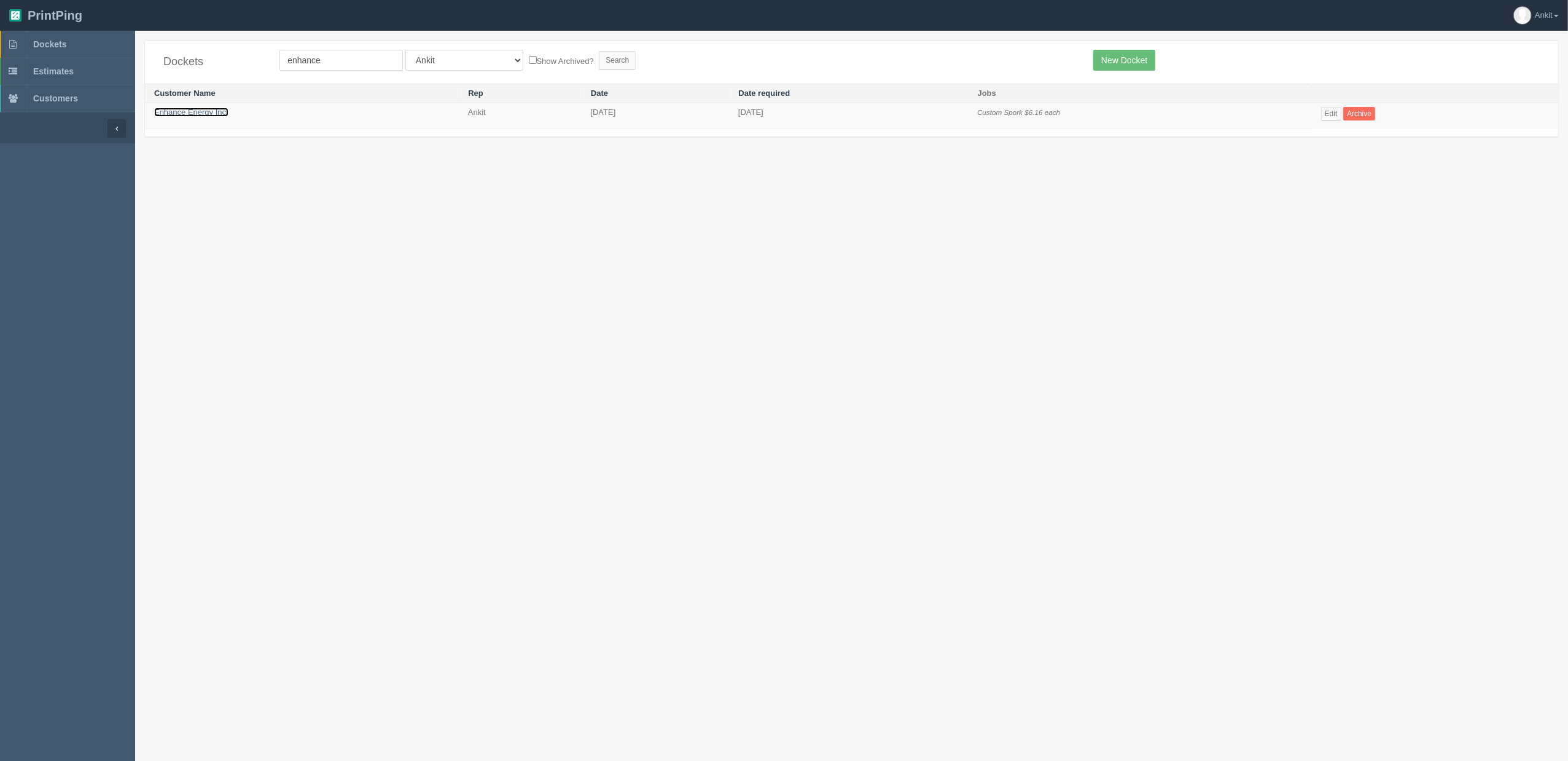
click at [202, 111] on link "Enhance Energy Inc." at bounding box center [191, 112] width 74 height 10
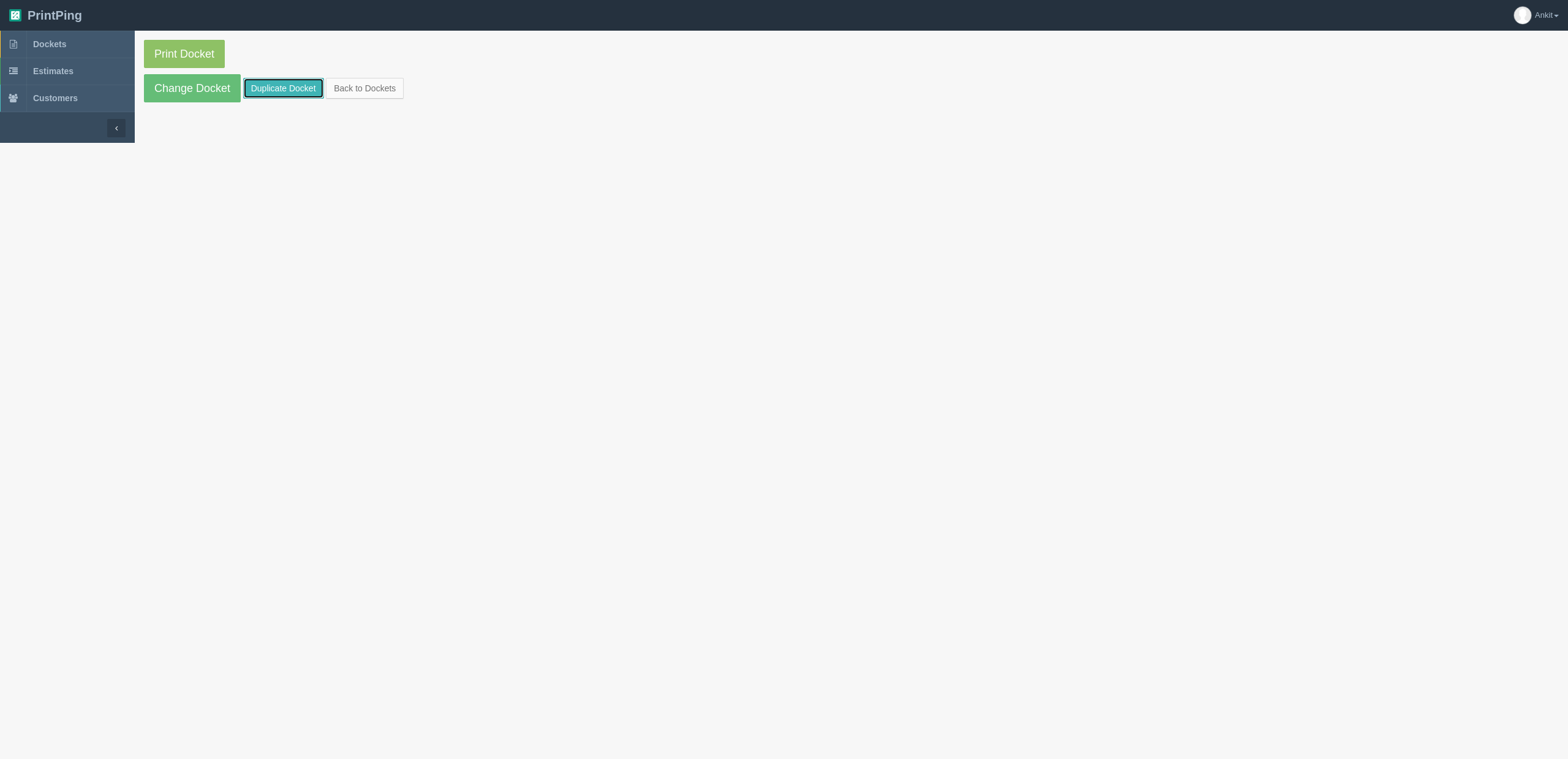
click at [253, 91] on link "Duplicate Docket" at bounding box center [283, 88] width 81 height 21
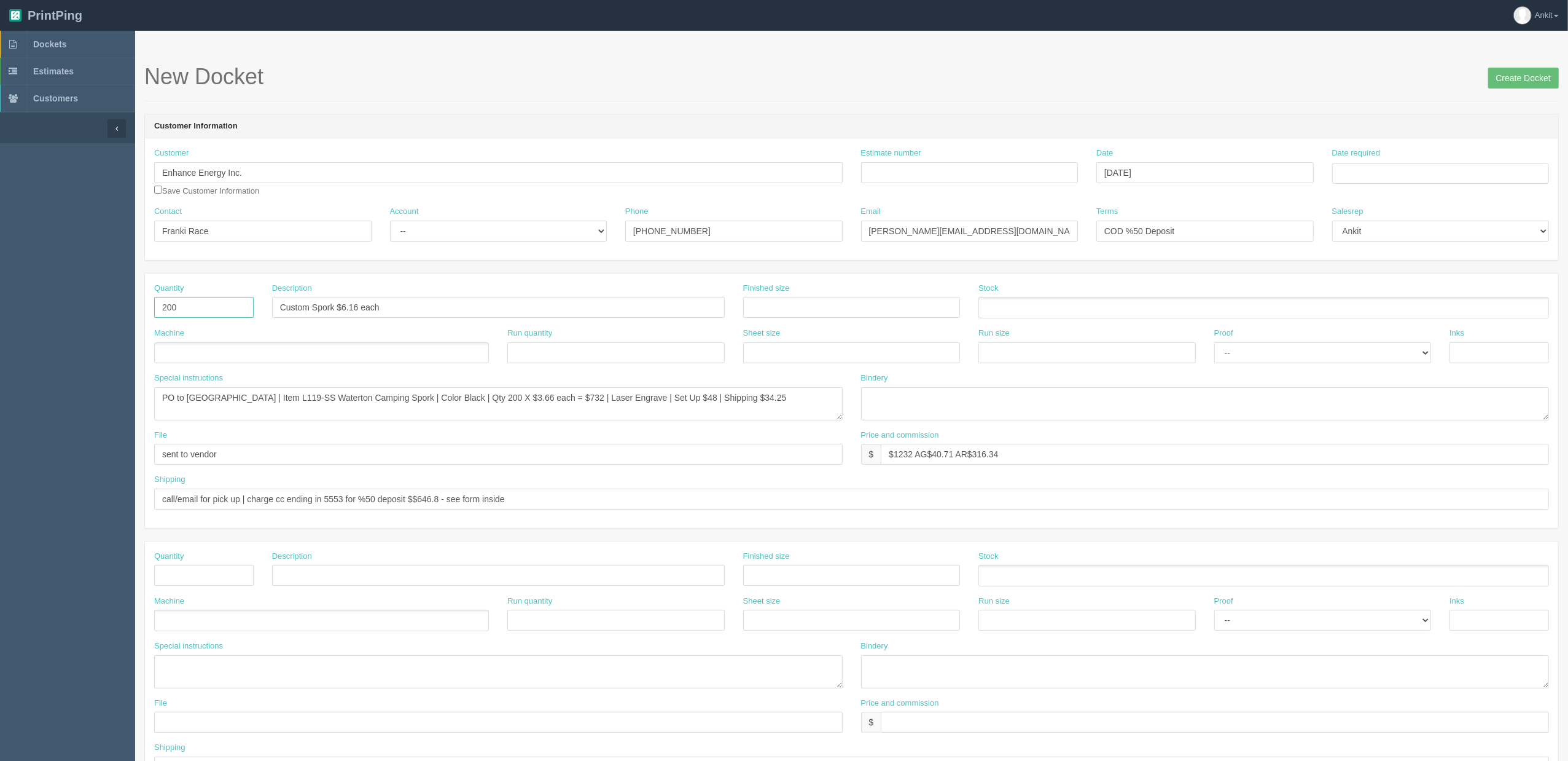
drag, startPoint x: 201, startPoint y: 311, endPoint x: 136, endPoint y: 303, distance: 65.5
click at [136, 303] on section "New Docket Create Docket Customer Information Customer Enhance Energy Inc. Save…" at bounding box center [852, 572] width 1433 height 1085
type input "500"
drag, startPoint x: 396, startPoint y: 311, endPoint x: 264, endPoint y: 311, distance: 132.0
click at [264, 311] on div "Description Custom Spork $6.16 each" at bounding box center [498, 305] width 471 height 45
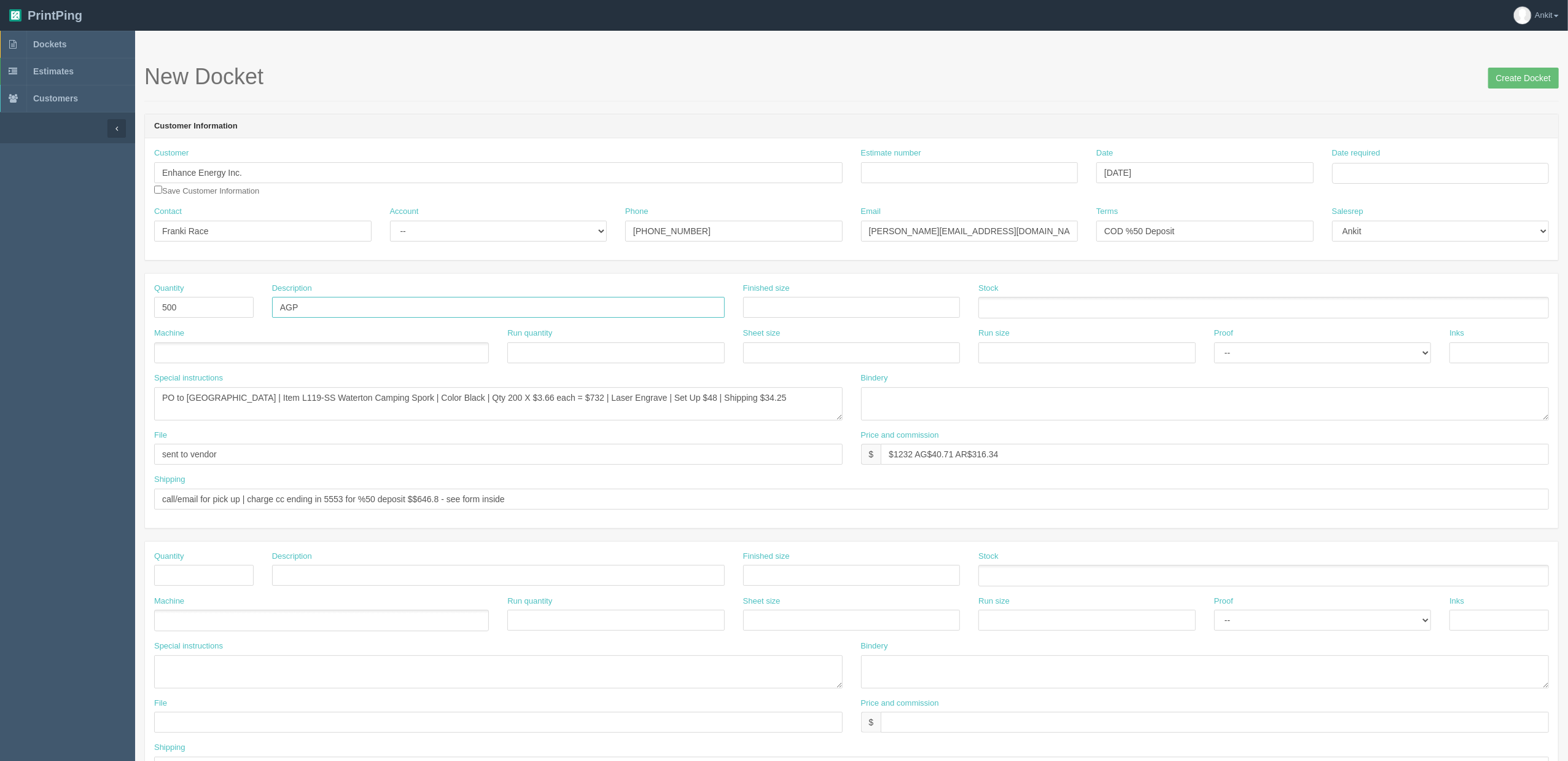
click at [355, 312] on input "AGP" at bounding box center [498, 307] width 453 height 21
paste input "Islander Softy Brights Gel w/ Stylus"
click at [281, 306] on input "AGP Islander Softy Brights Gel w/ Stylus" at bounding box center [498, 307] width 453 height 21
click at [763, 407] on textarea "PO to St. Regis | Item L119-SS Waterton Camping Spork | Color Black | Qty 200 X…" at bounding box center [498, 404] width 688 height 33
click at [612, 314] on input "Style - AGP | Islander Softy Brights Gel w/ Stylus | Color - Light Blue | $" at bounding box center [498, 307] width 453 height 21
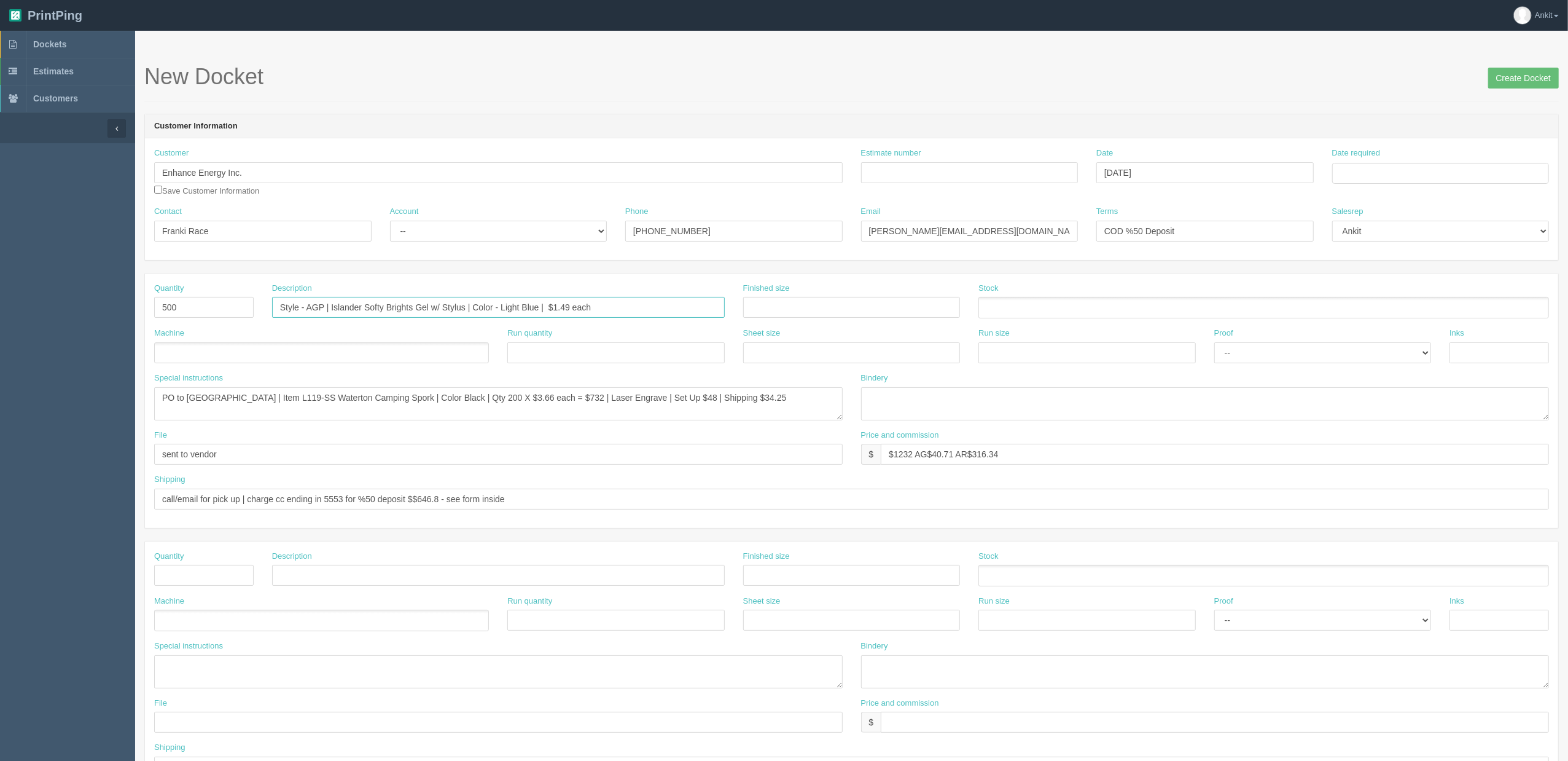
type input "Style - AGP | Islander Softy Brights Gel w/ Stylus | Color - Light Blue | $1.49…"
drag, startPoint x: 719, startPoint y: 400, endPoint x: 88, endPoint y: 396, distance: 631.0
click at [88, 396] on section "Dockets Estimates Customers" at bounding box center [784, 572] width 1568 height 1085
drag, startPoint x: 277, startPoint y: 307, endPoint x: 596, endPoint y: 311, distance: 319.0
click at [596, 311] on input "Style - AGP | Islander Softy Brights Gel w/ Stylus | Color - Light Blue | $1.49…" at bounding box center [498, 307] width 453 height 21
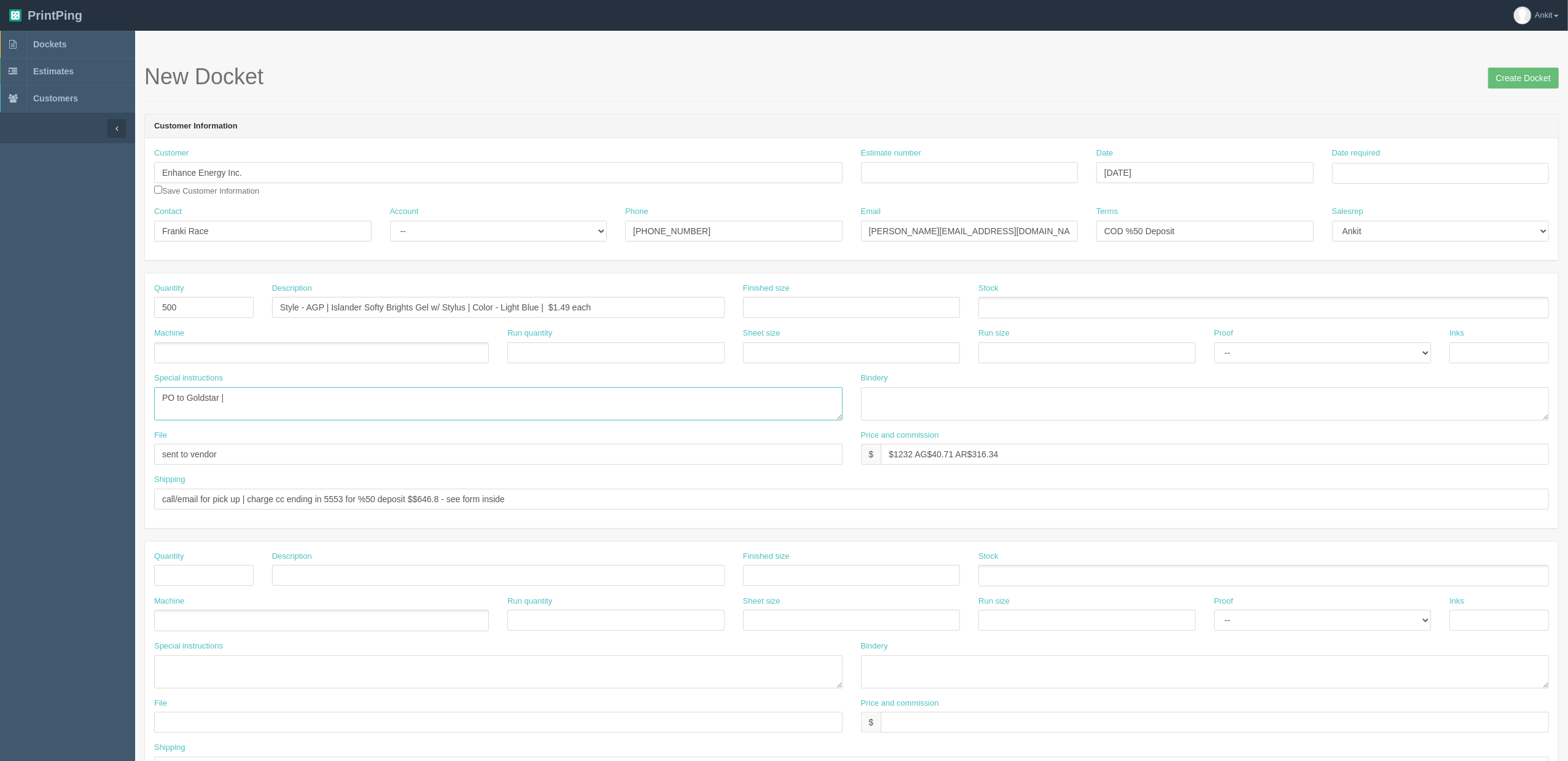
click at [379, 411] on textarea "PO to St. Regis | Item L119-SS Waterton Camping Spork | Color Black | Qty 200 X…" at bounding box center [498, 404] width 688 height 33
paste textarea "Style - AGP | Islander Softy Brights Gel w/ Stylus | Color - Light Blue | $1.49…"
click at [557, 399] on textarea "PO to St. Regis | Item L119-SS Waterton Camping Spork | Color Black | Qty 200 X…" at bounding box center [498, 404] width 688 height 33
drag, startPoint x: 495, startPoint y: 394, endPoint x: 569, endPoint y: 406, distance: 75.0
click at [569, 406] on textarea "PO to St. Regis | Item L119-SS Waterton Camping Spork | Color Black | Qty 200 X…" at bounding box center [498, 404] width 688 height 33
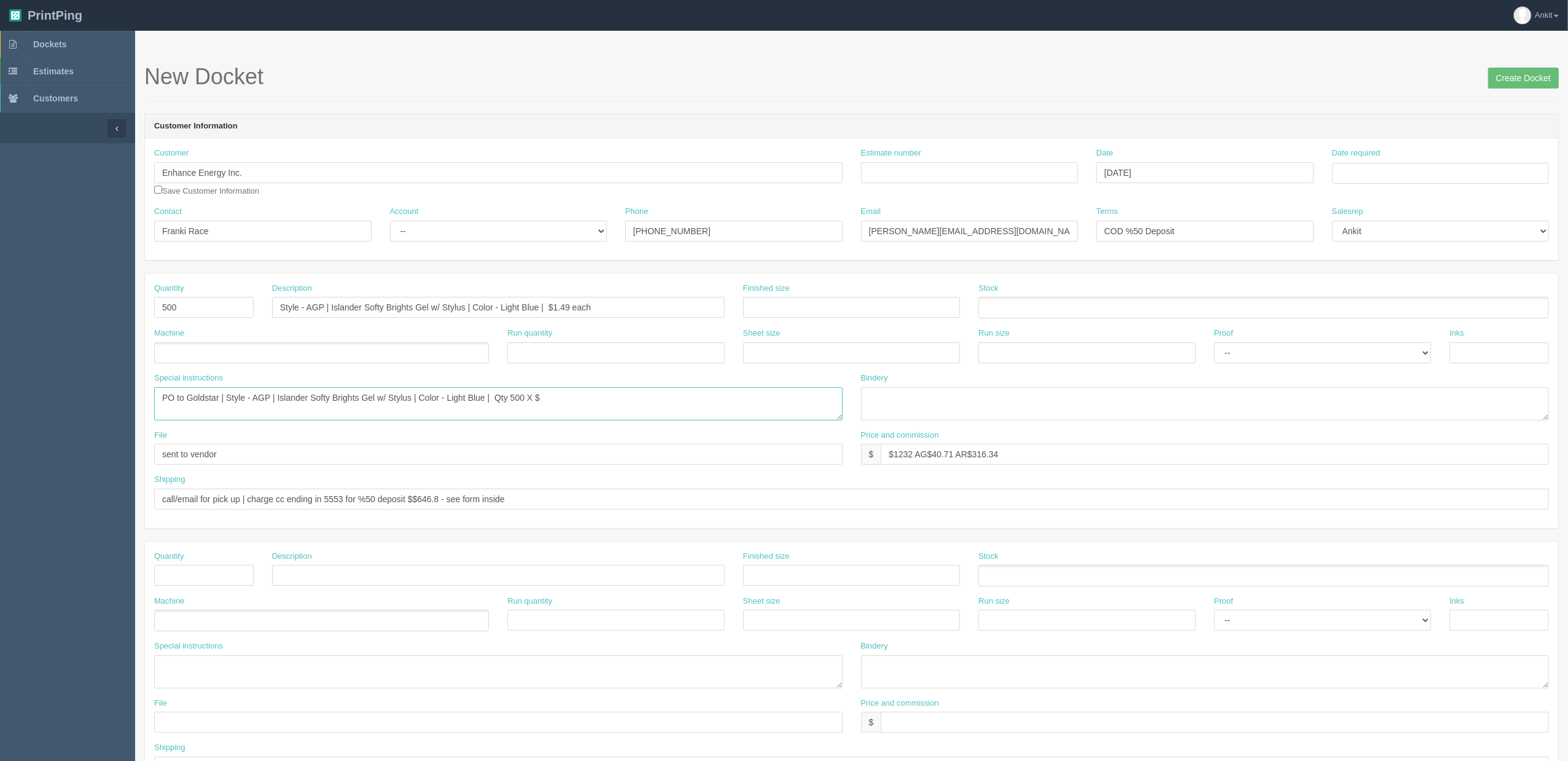
click at [554, 406] on textarea "PO to St. Regis | Item L119-SS Waterton Camping Spork | Color Black | Qty 200 X…" at bounding box center [498, 404] width 688 height 33
type textarea "PO to Goldstar | Style - AGP | Islander Softy Brights Gel w/ Stylus | Color - L…"
drag, startPoint x: 1003, startPoint y: 457, endPoint x: 849, endPoint y: 455, distance: 154.0
click at [849, 455] on div "File sent to vendor Price and commission $ $1232 AG$40.71 AR$316.34" at bounding box center [852, 451] width 1414 height 45
click at [979, 457] on input "$" at bounding box center [1215, 454] width 668 height 21
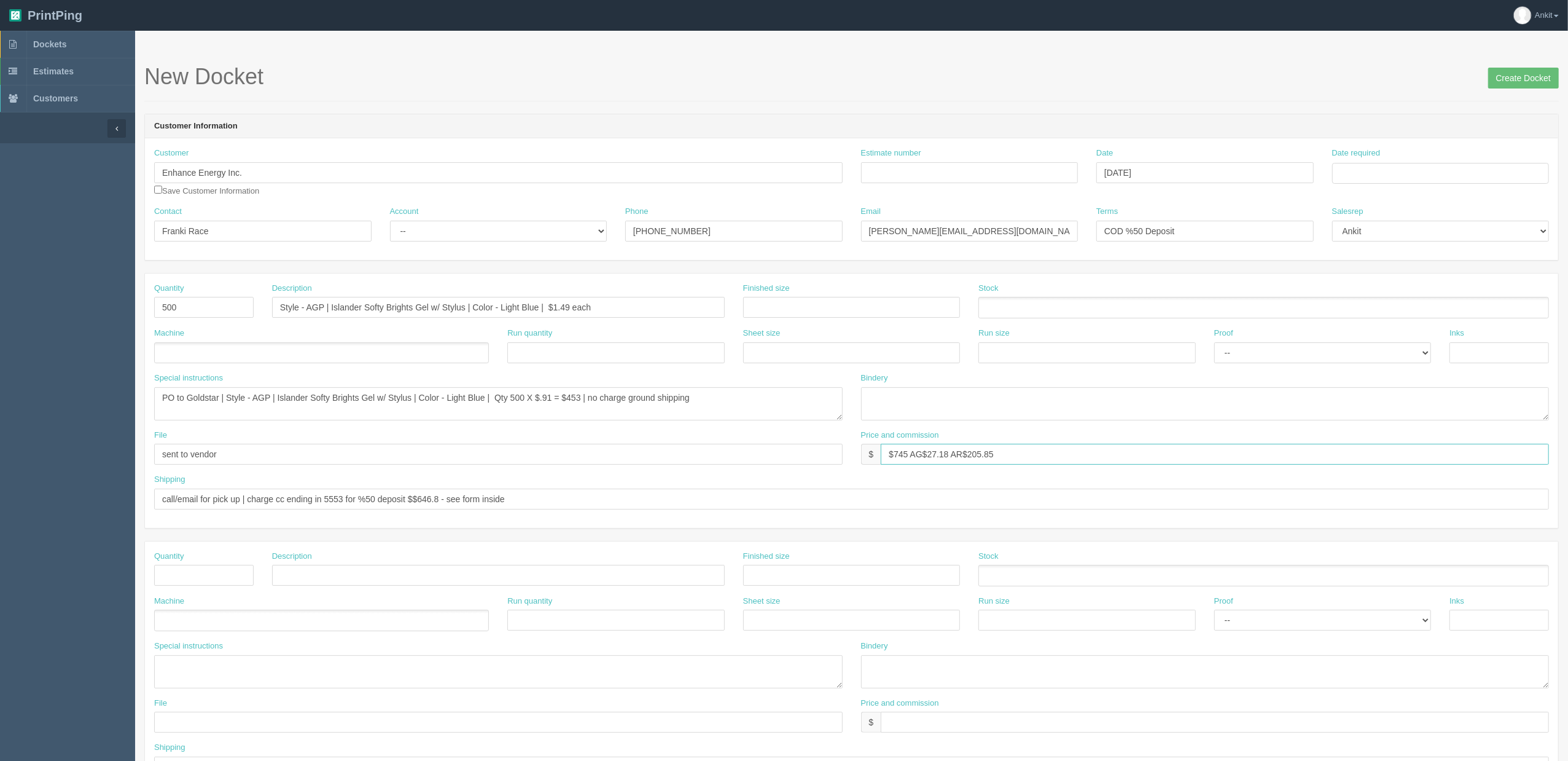
type input "$745 AG$27.18 AR$205.85"
drag, startPoint x: 241, startPoint y: 497, endPoint x: 145, endPoint y: 497, distance: 96.0
click at [145, 497] on div "Shipping call/email for pick up | charge cc ending in 5553 for %50 deposit $$64…" at bounding box center [852, 496] width 1414 height 45
drag, startPoint x: 606, startPoint y: 497, endPoint x: 364, endPoint y: 497, distance: 242.0
click at [364, 497] on input "ship to client (charges included in the cost) | charge cc ending in 5553 for %5…" at bounding box center [852, 499] width 1395 height 21
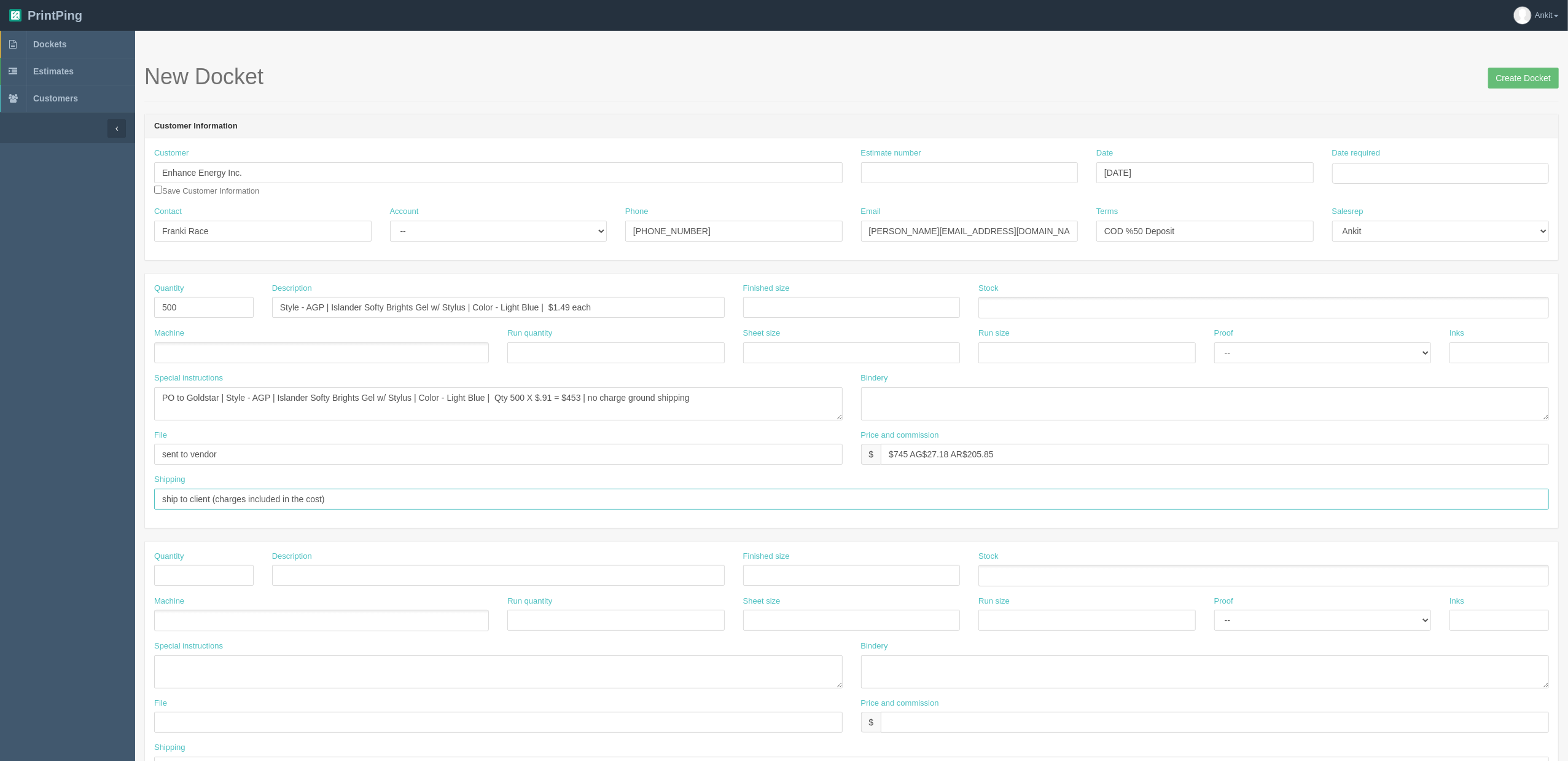
type input "ship to client (charges included in the cost)"
click at [394, 475] on div "Shipping ship to client (charges included in the cost)" at bounding box center [852, 491] width 1395 height 36
click at [157, 189] on input "checkbox" at bounding box center [158, 189] width 8 height 8
checkbox input "true"
click at [479, 231] on select "-- Existing Client Allrush Client Rep Client" at bounding box center [498, 231] width 217 height 21
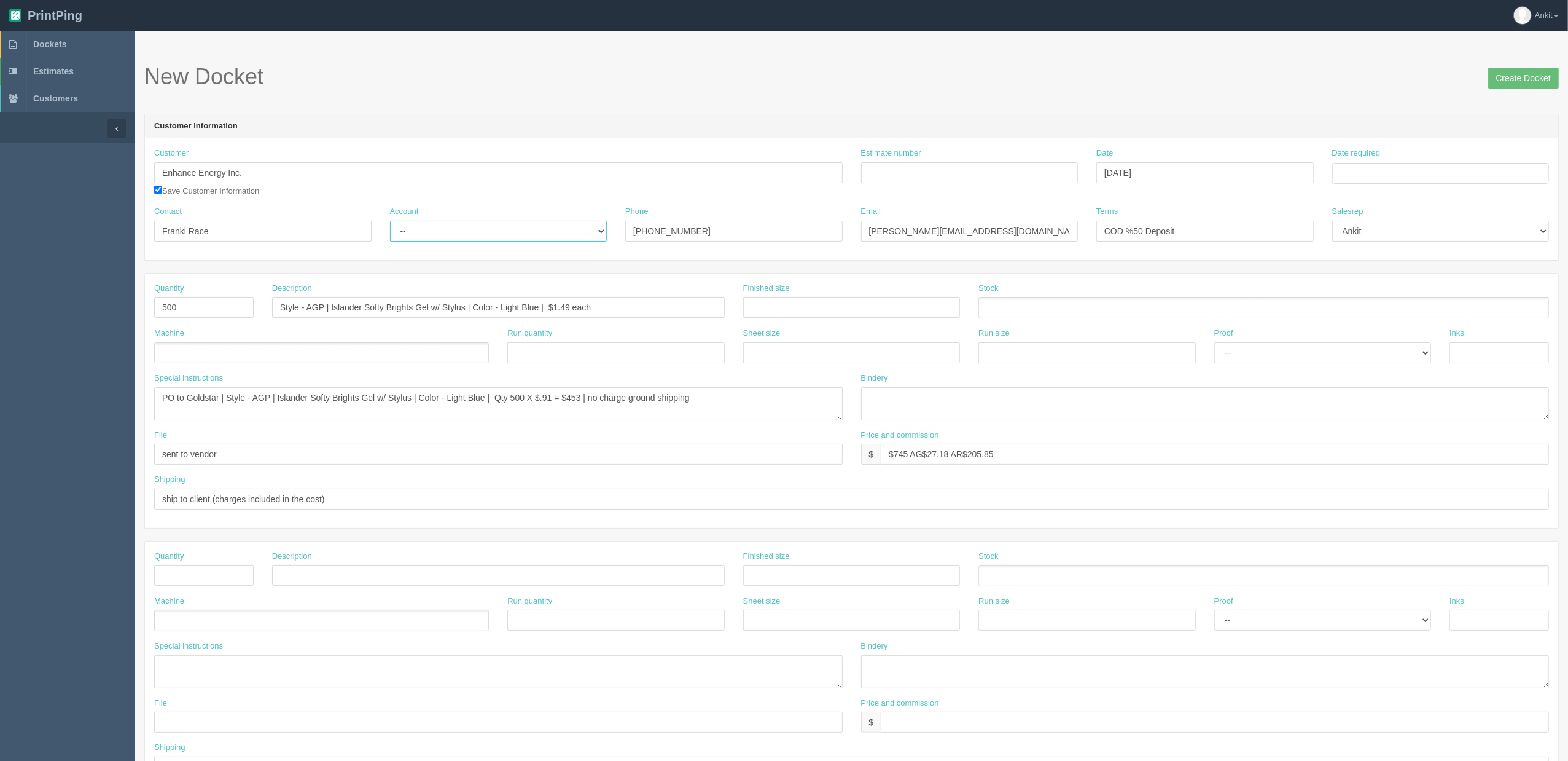
select select "Allrush Client"
click at [390, 221] on select "-- Existing Client Allrush Client Rep Client" at bounding box center [498, 231] width 217 height 21
click at [346, 401] on textarea "PO to St. Regis | Item L119-SS Waterton Camping Spork | Color Black | Qty 200 X…" at bounding box center [498, 404] width 688 height 33
drag, startPoint x: 346, startPoint y: 401, endPoint x: 331, endPoint y: 43, distance: 358.3
click at [331, 43] on section "New Docket Create Docket Customer Information Customer Enhance Energy Inc. Save…" at bounding box center [852, 572] width 1433 height 1085
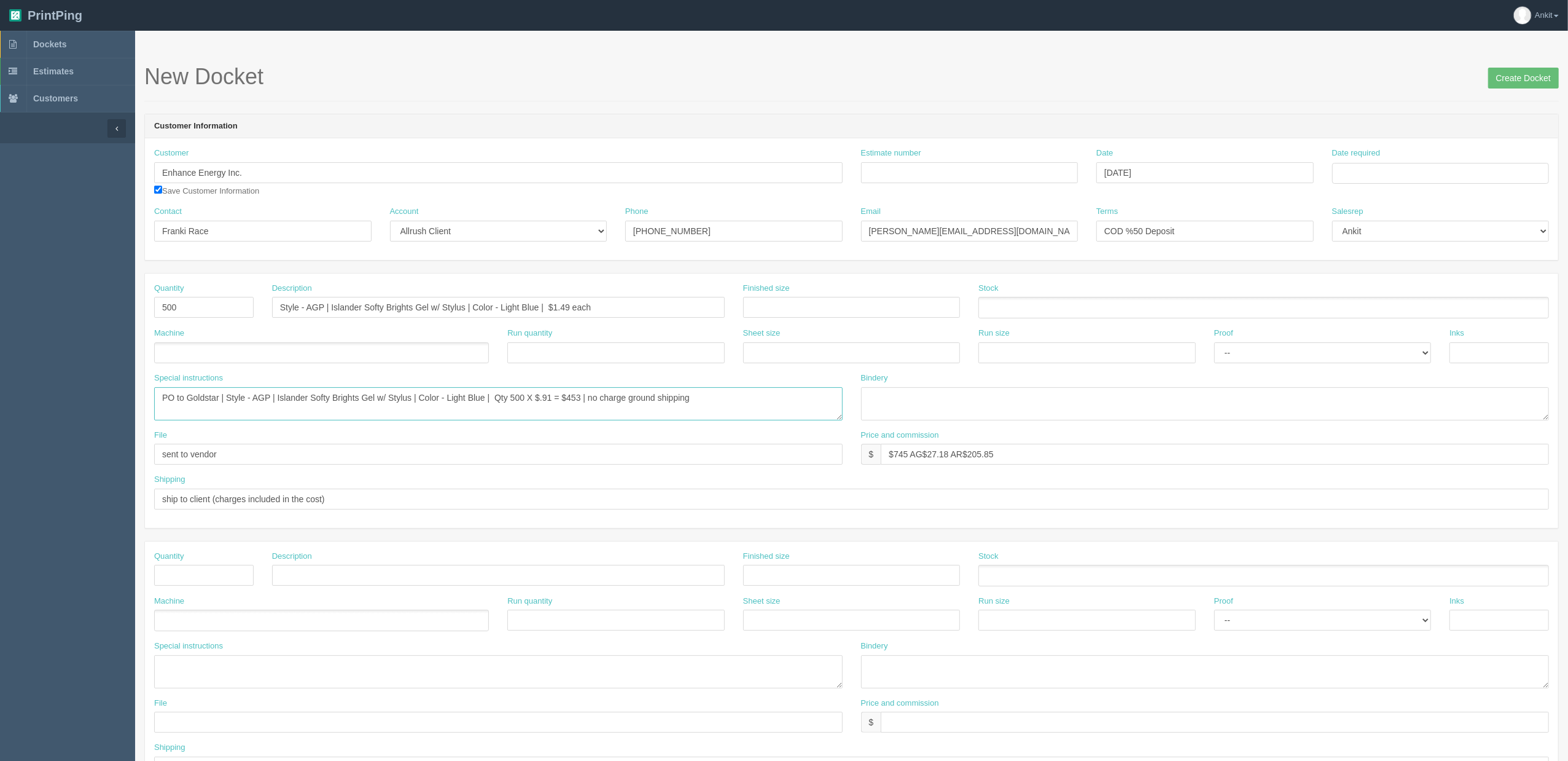
click at [495, 400] on textarea "PO to St. Regis | Item L119-SS Waterton Camping Spork | Color Black | Qty 200 X…" at bounding box center [498, 404] width 688 height 33
click at [557, 401] on textarea "PO to St. Regis | Item L119-SS Waterton Camping Spork | Color Black | Qty 200 X…" at bounding box center [498, 404] width 688 height 33
type textarea "PO to Goldstar | Style - AGP | Islander Softy Brights Gel w/ Stylus | Color - L…"
click at [257, 396] on textarea "PO to St. Regis | Item L119-SS Waterton Camping Spork | Color Black | Qty 200 X…" at bounding box center [498, 404] width 688 height 33
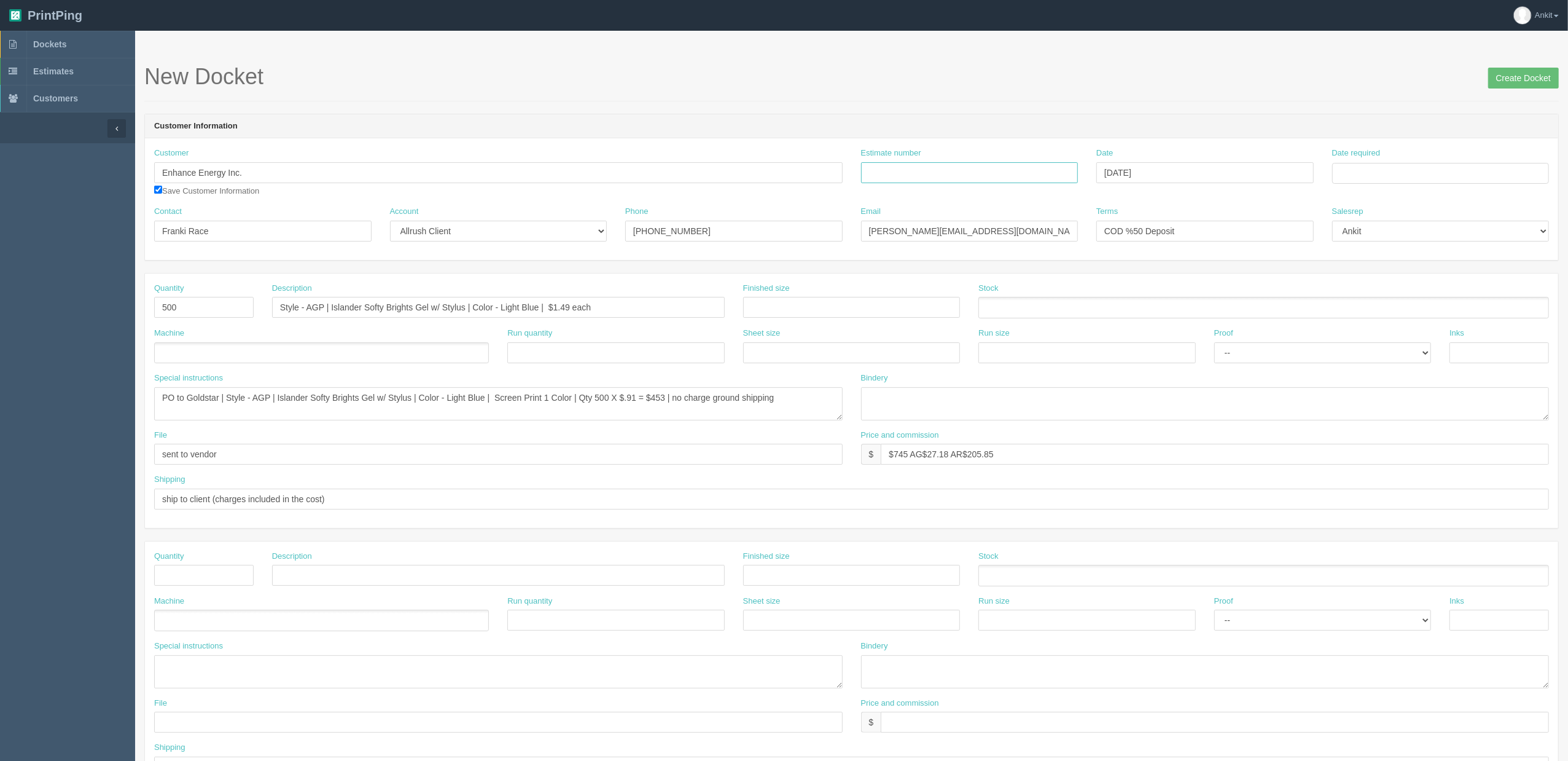
click at [964, 177] on input "Estimate number" at bounding box center [969, 173] width 217 height 21
type input "6001"
click at [1280, 76] on h1 "New Docket Create Docket" at bounding box center [851, 77] width 1414 height 24
click at [1446, 175] on input "Date required" at bounding box center [1441, 174] width 217 height 21
click at [1389, 202] on th "August 2025" at bounding box center [1393, 200] width 82 height 24
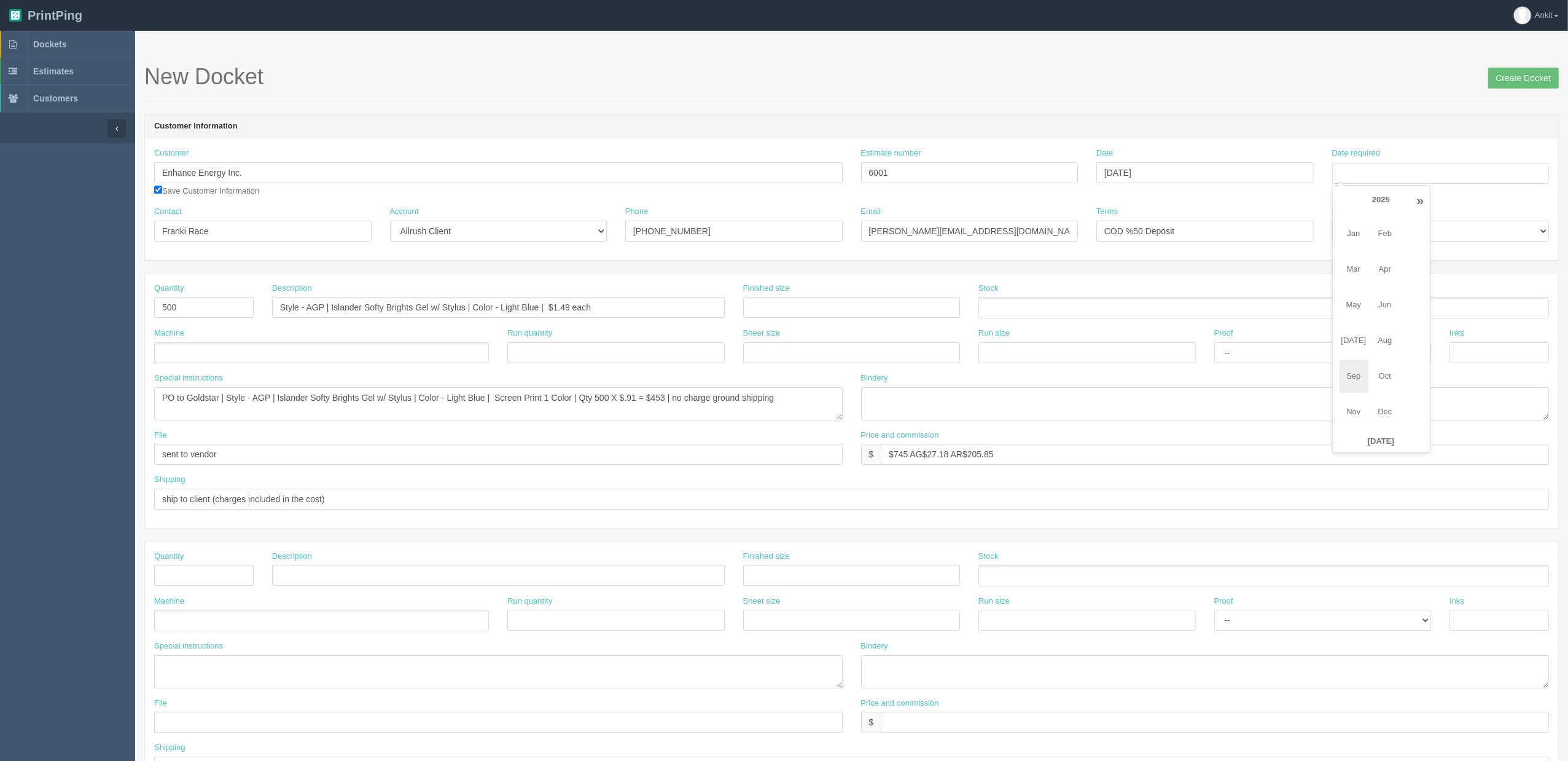
click at [1358, 377] on span "Sep" at bounding box center [1353, 376] width 29 height 33
click at [1426, 259] on td "12" at bounding box center [1426, 257] width 15 height 17
type input "September 12, 2025"
click at [1271, 198] on div "Customer Enhance Energy Inc. Save Customer Information Estimate number 6001 Dat…" at bounding box center [852, 176] width 1414 height 58
click at [455, 354] on ul at bounding box center [322, 353] width 335 height 22
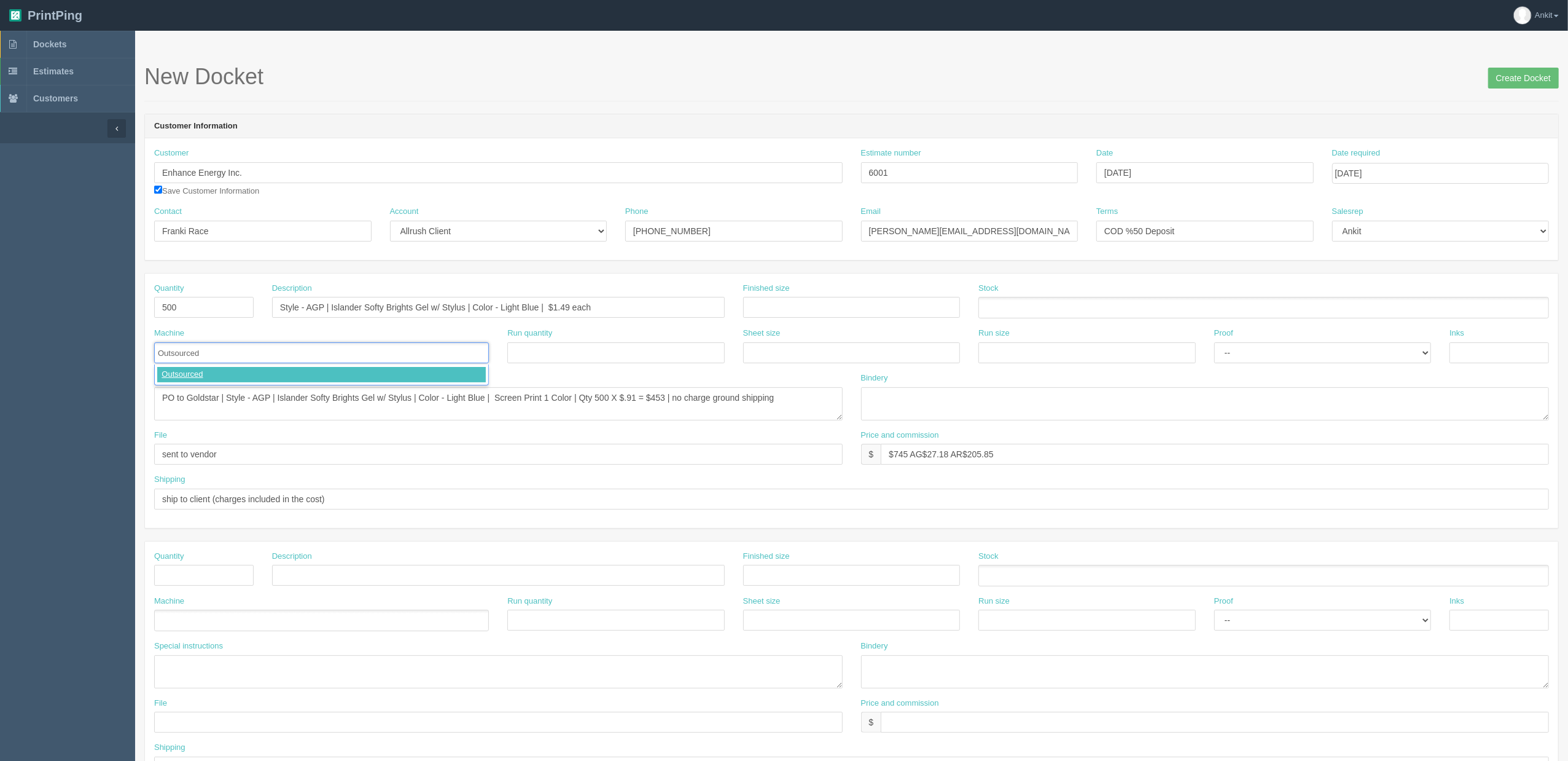
type input "Outsourced"
click at [1533, 81] on input "Create Docket" at bounding box center [1523, 78] width 71 height 21
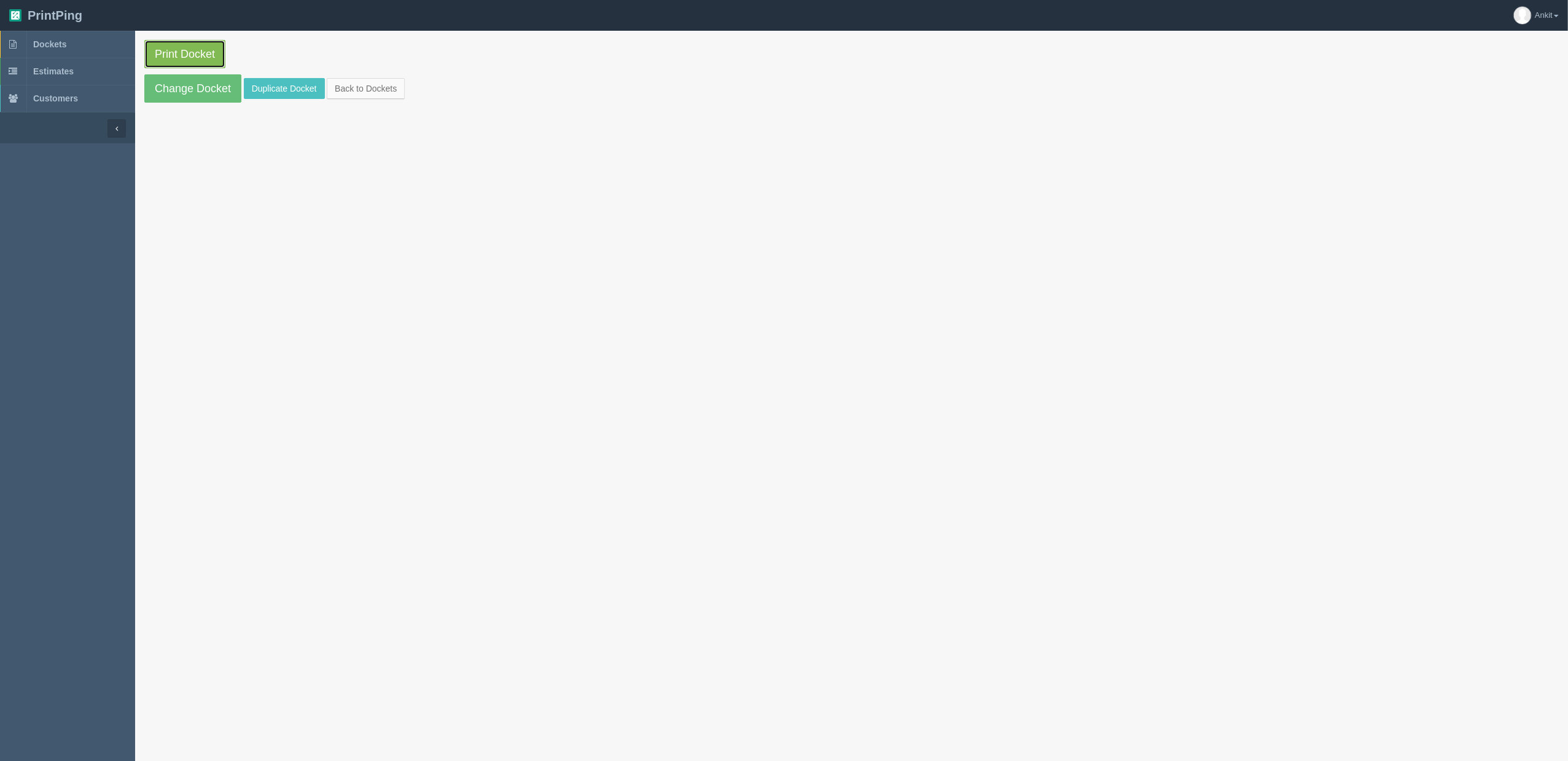
click at [190, 63] on link "Print Docket" at bounding box center [184, 54] width 81 height 28
